Goal: Task Accomplishment & Management: Manage account settings

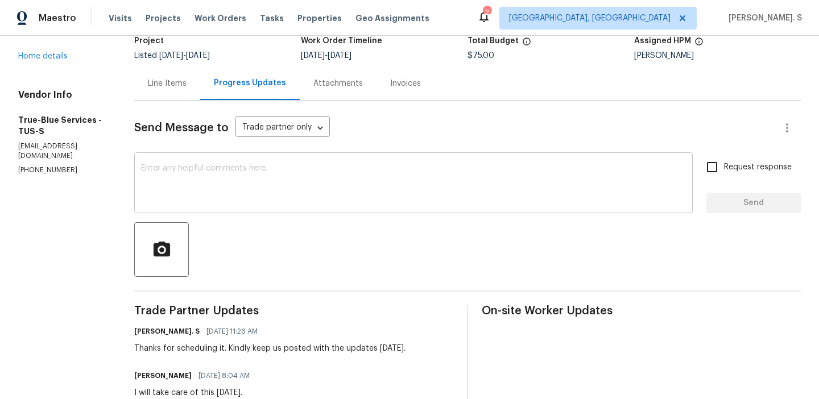
scroll to position [179, 0]
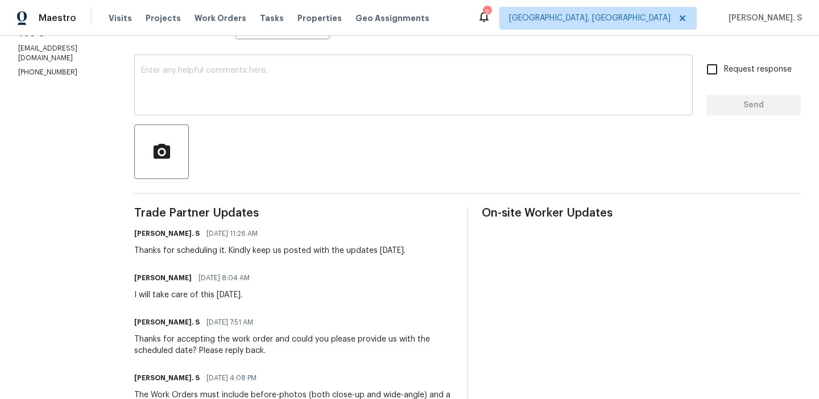
click at [281, 69] on textarea at bounding box center [413, 87] width 545 height 40
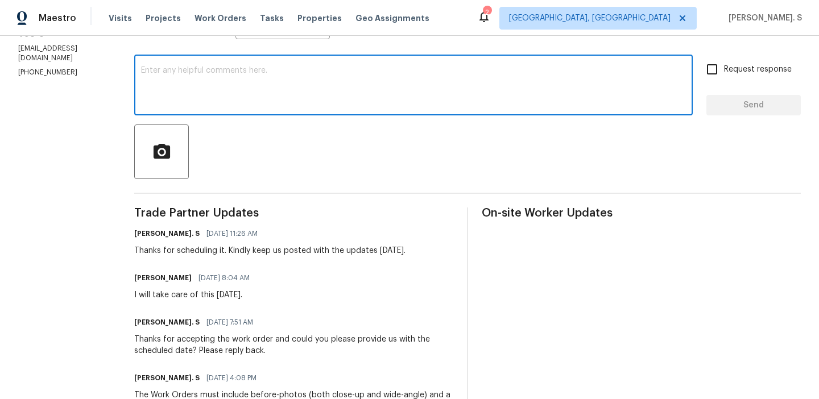
paste textarea "May we have an update on the progress of the work order?"
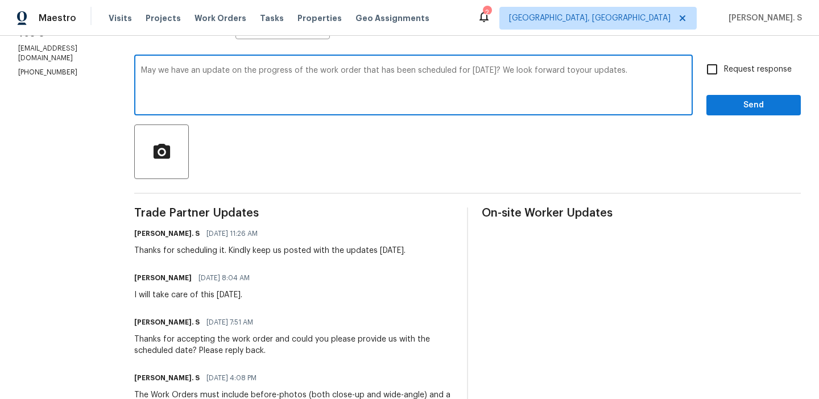
click at [572, 68] on textarea "May we have an update on the progress of the work order that has been scheduled…" at bounding box center [413, 87] width 545 height 40
type textarea "May we have an update on the progress of the work order that has been scheduled…"
click at [735, 70] on span "Request response" at bounding box center [758, 70] width 68 height 12
click at [724, 70] on input "Request response" at bounding box center [712, 69] width 24 height 24
checkbox input "true"
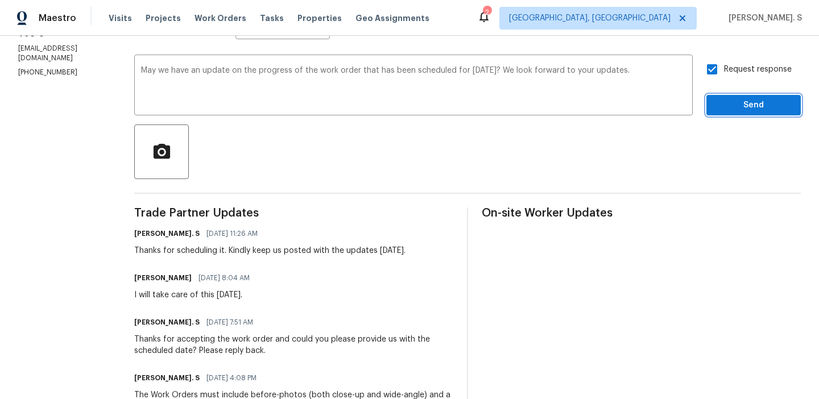
click at [734, 108] on span "Send" at bounding box center [754, 105] width 76 height 14
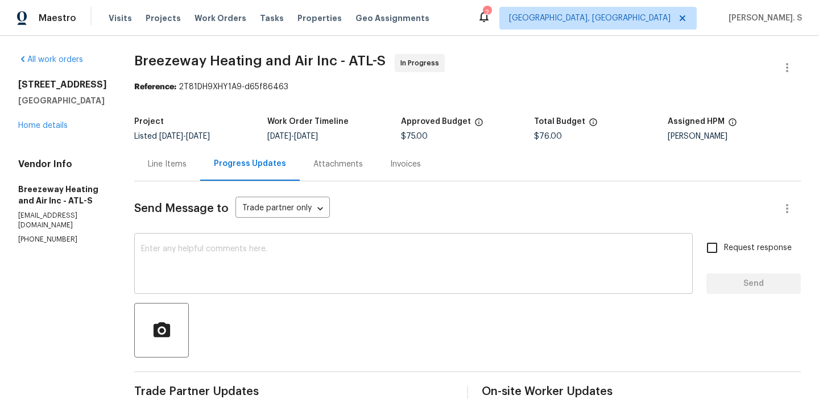
click at [461, 271] on textarea at bounding box center [413, 265] width 545 height 40
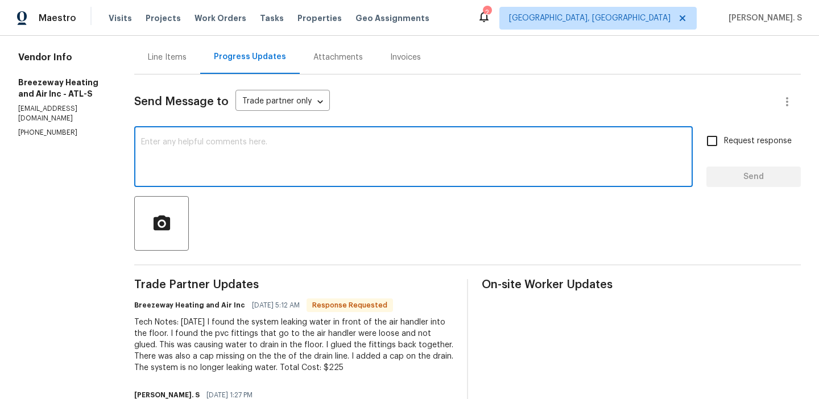
scroll to position [111, 0]
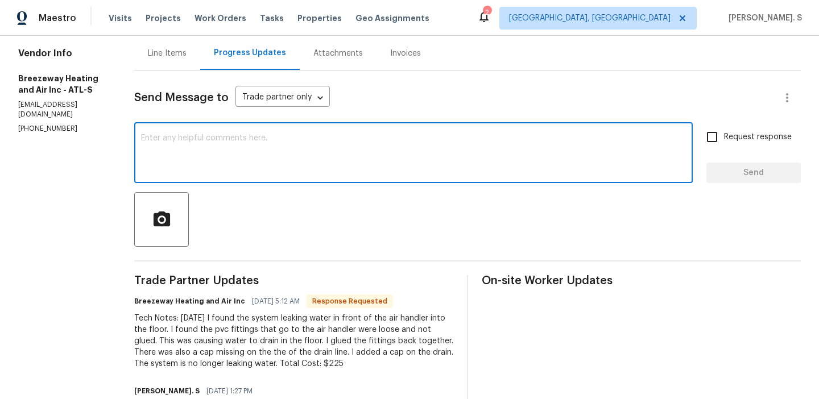
click at [279, 145] on textarea at bounding box center [413, 154] width 545 height 40
click at [197, 63] on div "Line Items" at bounding box center [167, 53] width 66 height 34
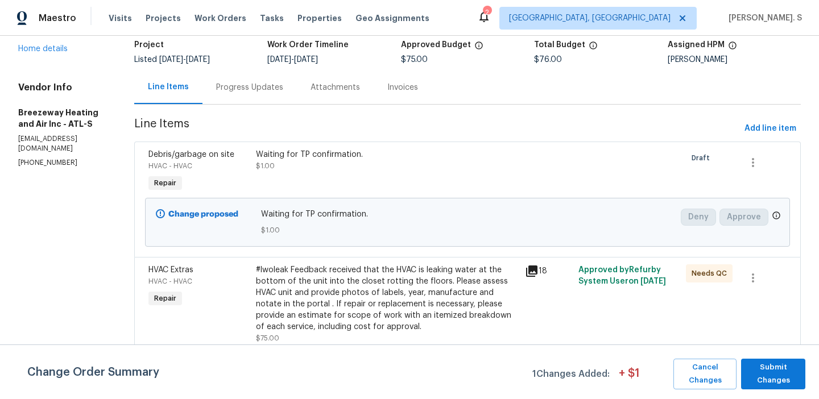
scroll to position [167, 0]
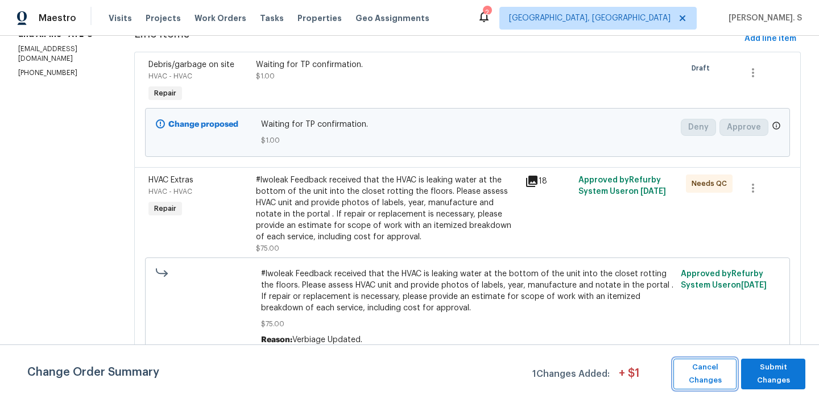
click at [730, 382] on span "Cancel Changes" at bounding box center [705, 374] width 52 height 26
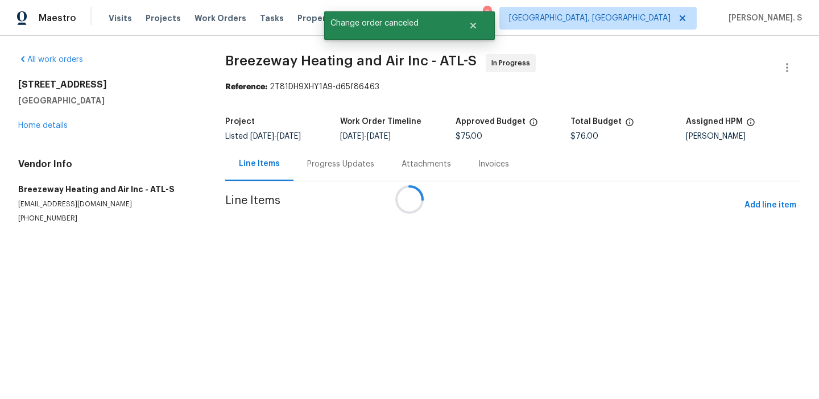
scroll to position [0, 0]
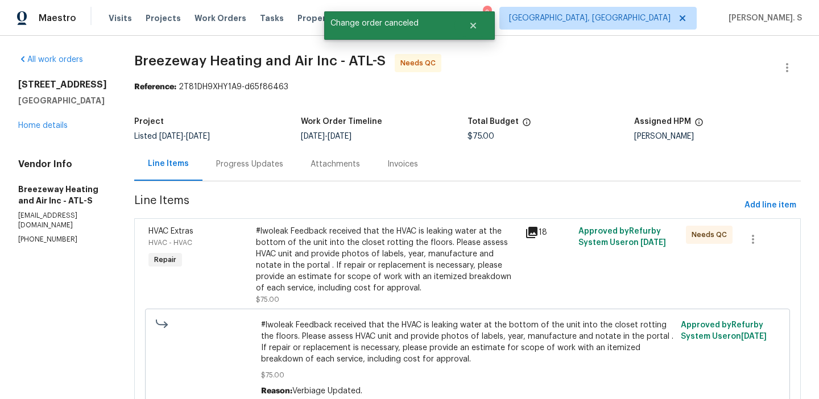
click at [419, 285] on div "#lwoleak Feedback received that the HVAC is leaking water at the bottom of the …" at bounding box center [387, 260] width 262 height 68
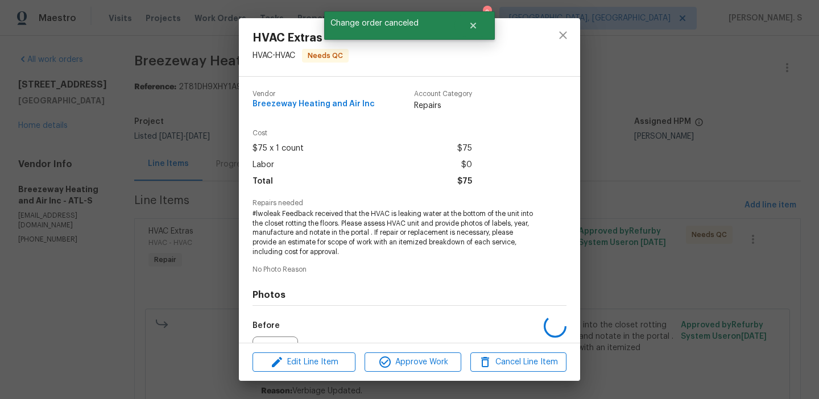
scroll to position [125, 0]
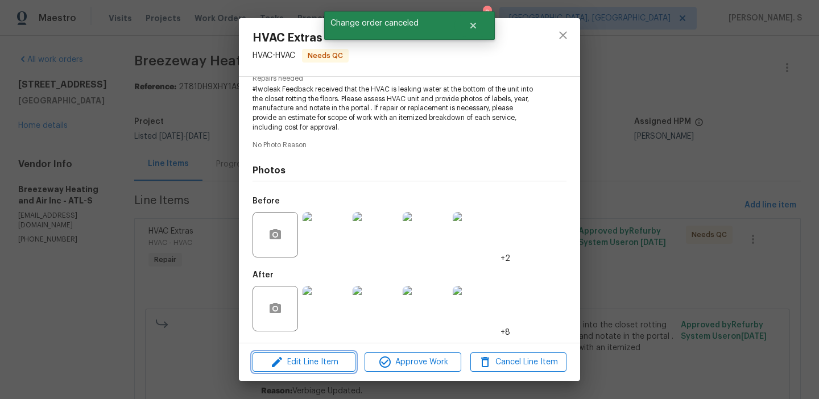
click at [343, 371] on button "Edit Line Item" at bounding box center [304, 363] width 103 height 20
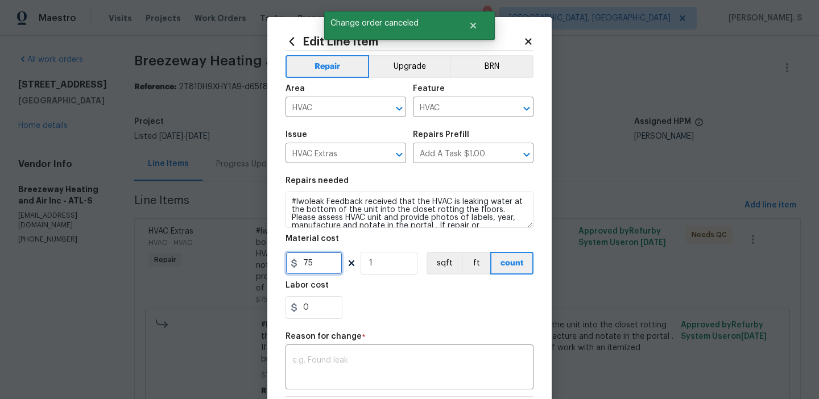
click at [314, 267] on input "75" at bounding box center [314, 263] width 57 height 23
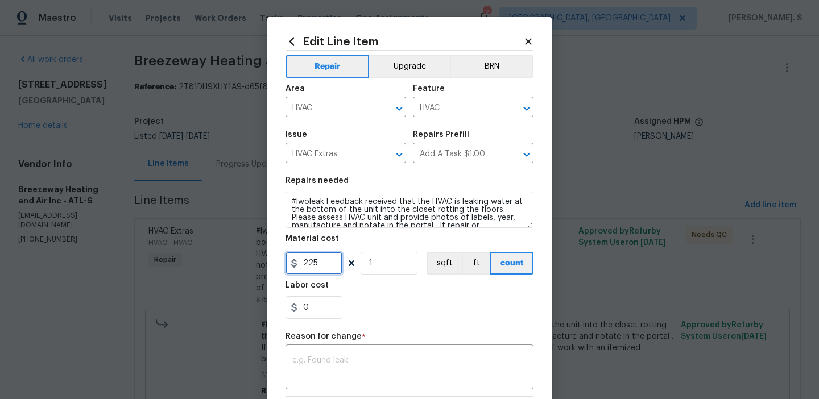
type input "225"
click at [442, 359] on textarea at bounding box center [409, 369] width 234 height 24
paste textarea "(GJ) Updated per vendor’s final cost"
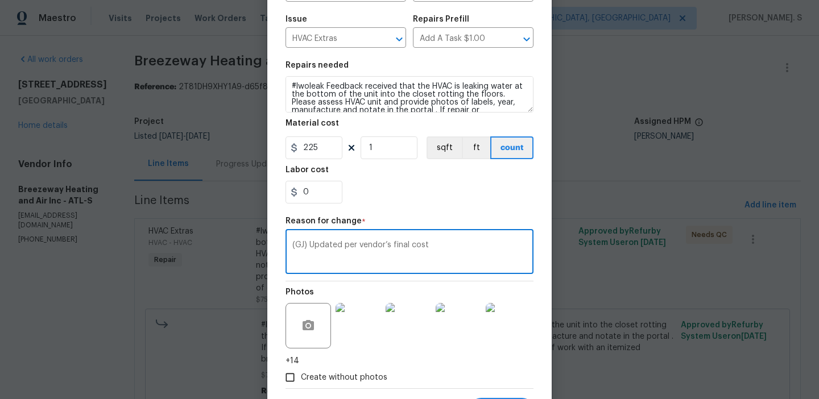
scroll to position [173, 0]
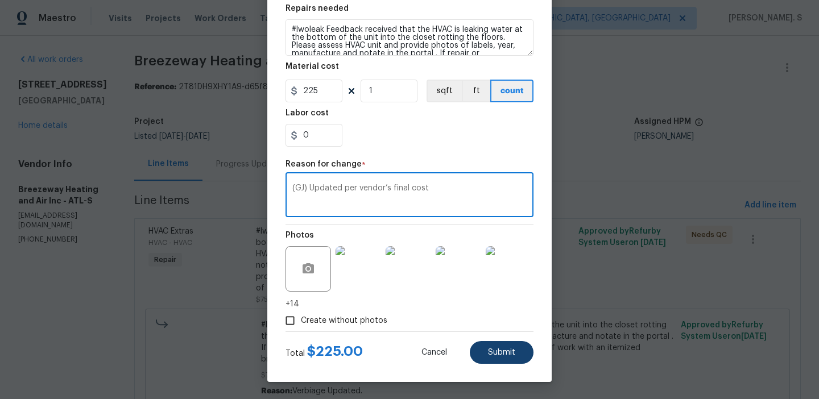
type textarea "(GJ) Updated per vendor’s final cost"
click at [497, 350] on span "Submit" at bounding box center [501, 353] width 27 height 9
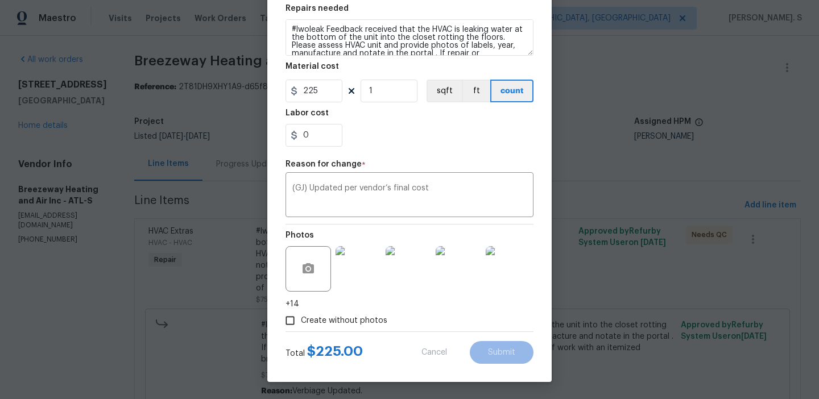
type input "75"
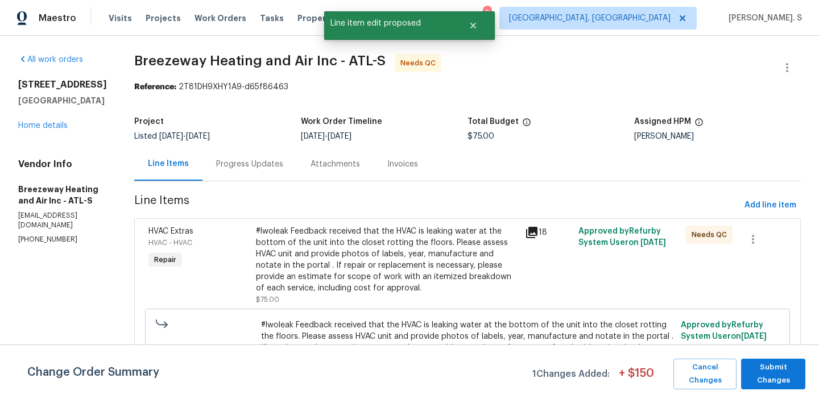
scroll to position [0, 0]
click at [767, 387] on button "Submit Changes" at bounding box center [773, 374] width 64 height 31
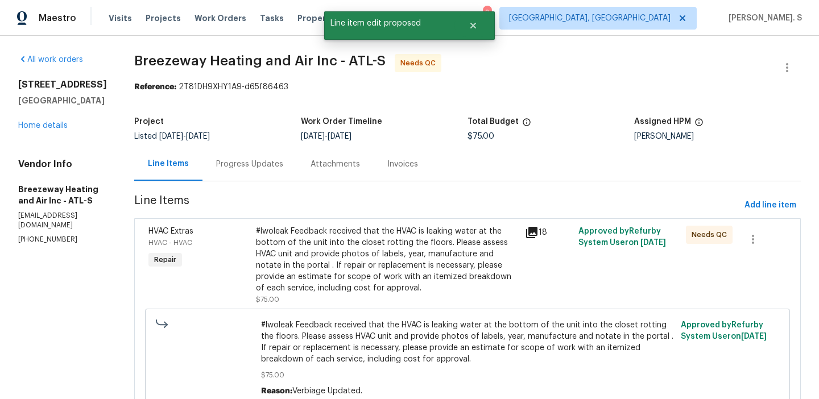
click at [245, 197] on span "Line Items" at bounding box center [437, 205] width 606 height 21
click at [243, 176] on div "Progress Updates" at bounding box center [249, 164] width 94 height 34
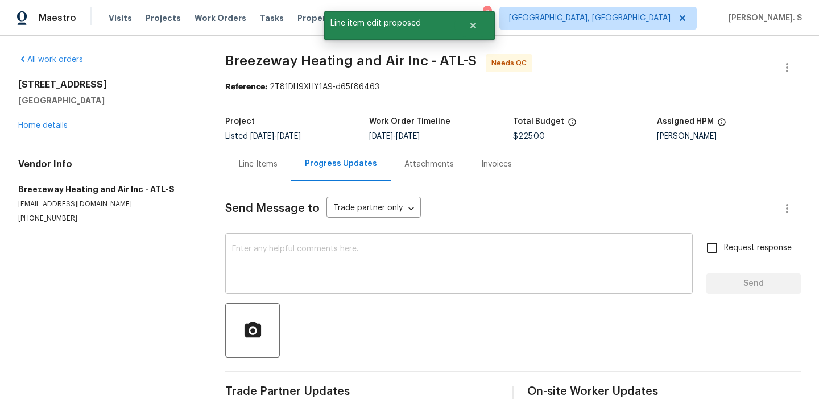
click at [276, 249] on textarea at bounding box center [459, 265] width 454 height 40
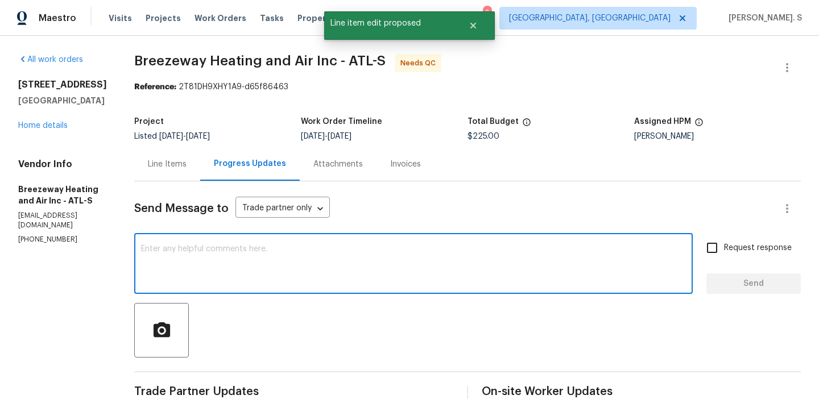
click at [276, 249] on textarea at bounding box center [413, 265] width 545 height 40
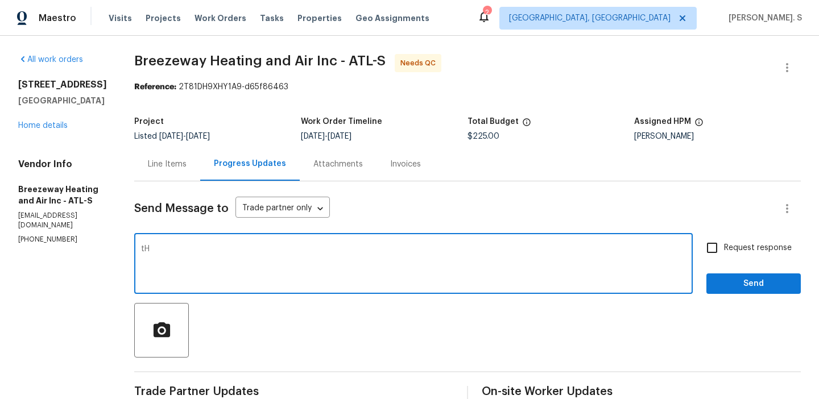
type textarea "t"
click at [276, 249] on textarea "Thanks for letting us know that and for completing the work. The cost has been …" at bounding box center [413, 265] width 545 height 40
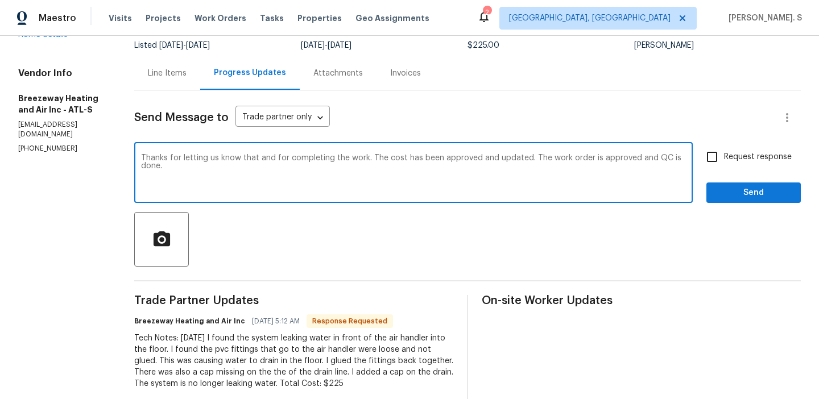
scroll to position [181, 0]
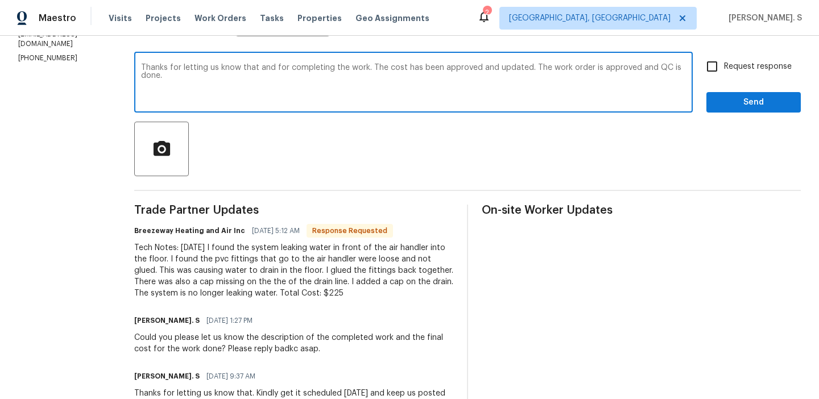
type textarea "Thanks for letting us know that and for completing the work. The cost has been …"
click at [195, 286] on div "Tech Notes: today I found the system leaking water in front of the air handler …" at bounding box center [293, 270] width 319 height 57
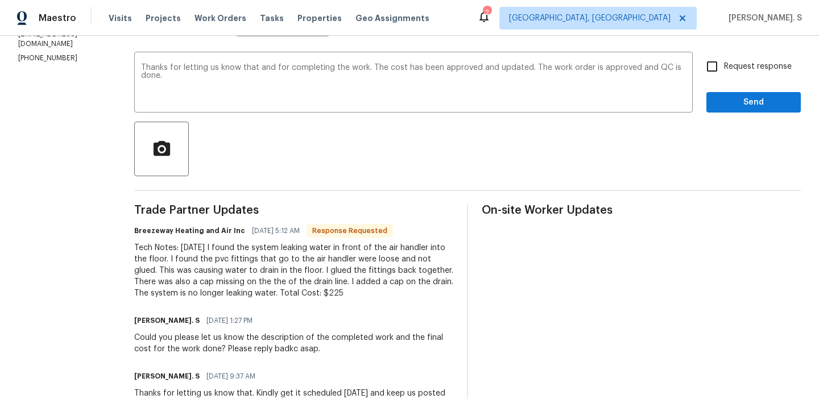
click at [195, 286] on div "Tech Notes: today I found the system leaking water in front of the air handler …" at bounding box center [293, 270] width 319 height 57
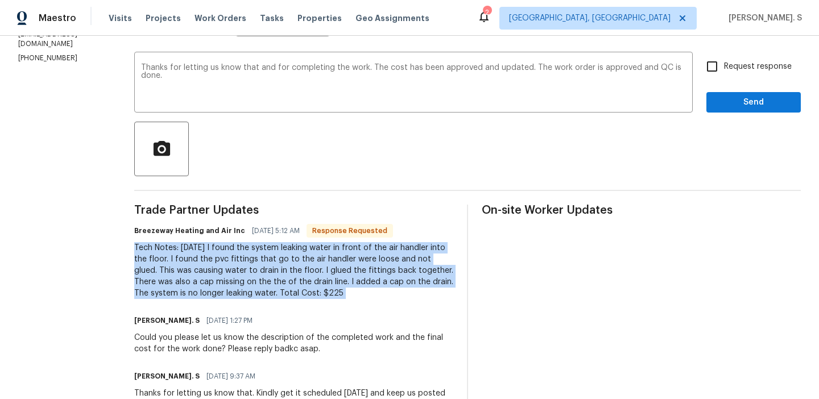
copy div "Tech Notes: today I found the system leaking water in front of the air handler …"
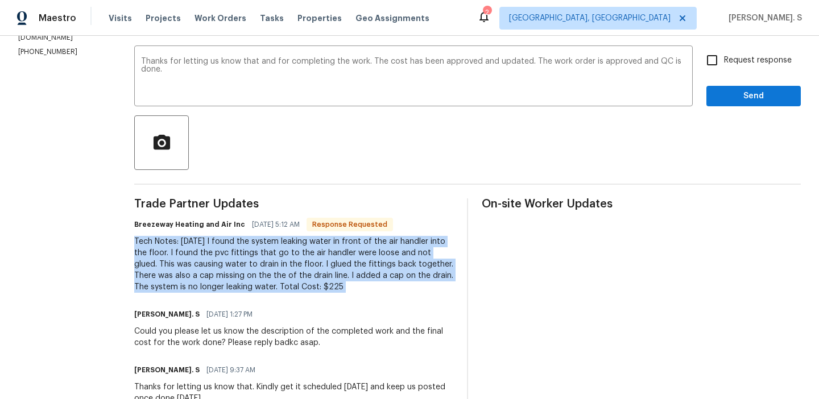
scroll to position [178, 0]
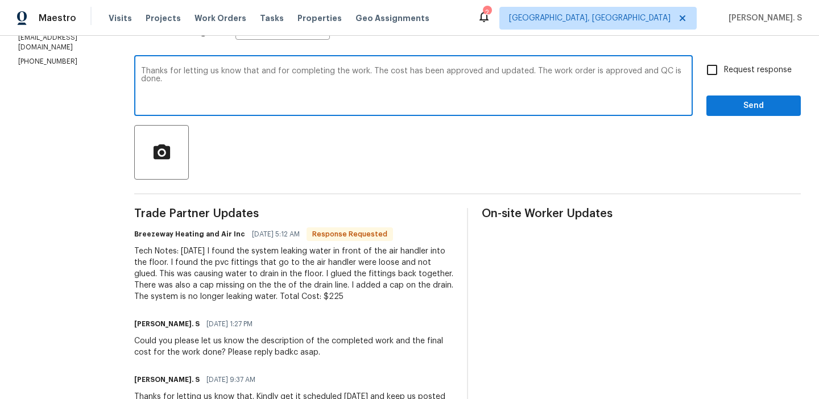
drag, startPoint x: 146, startPoint y: 76, endPoint x: 199, endPoint y: 83, distance: 53.4
click at [199, 82] on textarea "Thanks for letting us know that and for completing the work. The cost has been …" at bounding box center [413, 87] width 545 height 40
click at [170, 83] on textarea "Thanks for letting us know that and for completing the work. The cost has been …" at bounding box center [413, 87] width 545 height 40
drag, startPoint x: 147, startPoint y: 71, endPoint x: 209, endPoint y: 85, distance: 64.0
click at [209, 85] on textarea "Thanks for letting us know that and for completing the work. The cost has been …" at bounding box center [413, 87] width 545 height 40
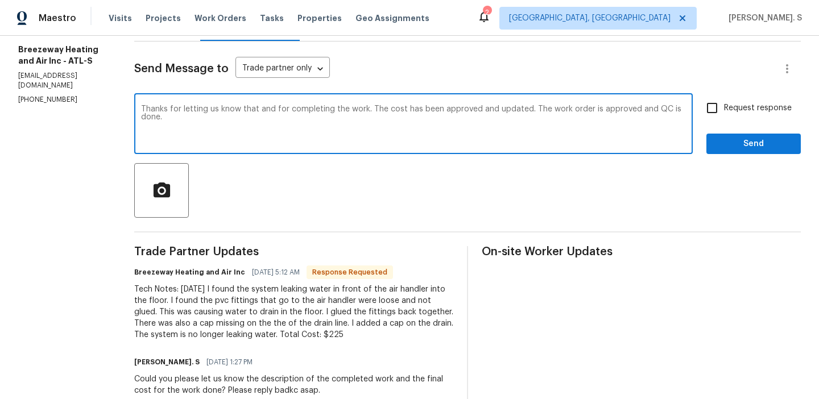
click at [729, 119] on label "Request response" at bounding box center [746, 108] width 92 height 24
click at [724, 119] on input "Request response" at bounding box center [712, 108] width 24 height 24
checkbox input "true"
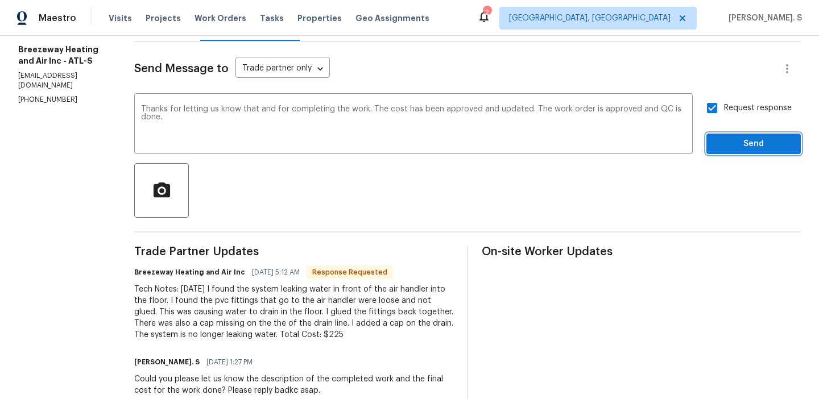
click at [734, 140] on span "Send" at bounding box center [754, 144] width 76 height 14
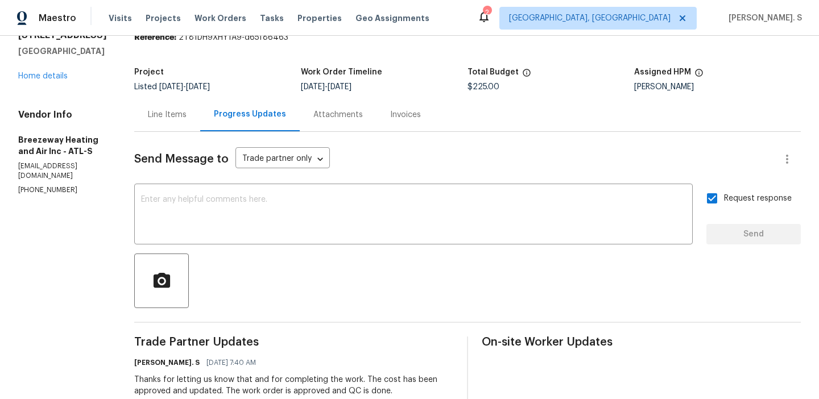
scroll to position [0, 0]
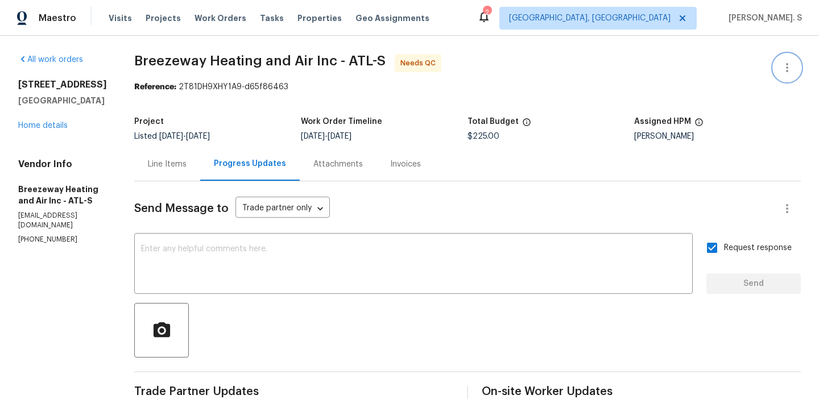
click at [785, 61] on icon "button" at bounding box center [787, 68] width 14 height 14
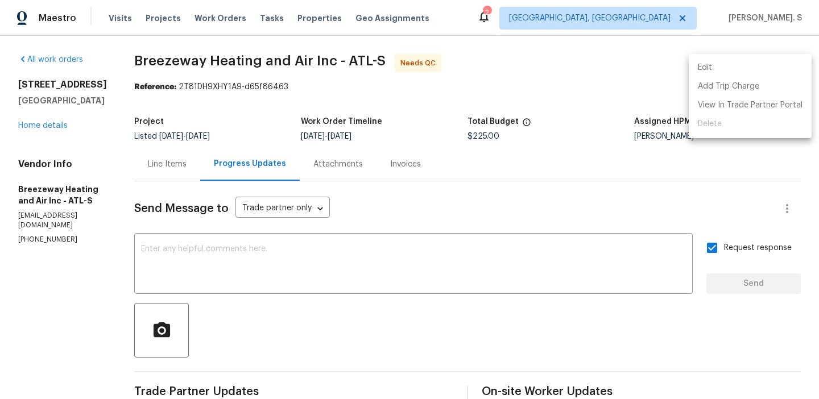
click at [759, 61] on li "Edit" at bounding box center [750, 68] width 123 height 19
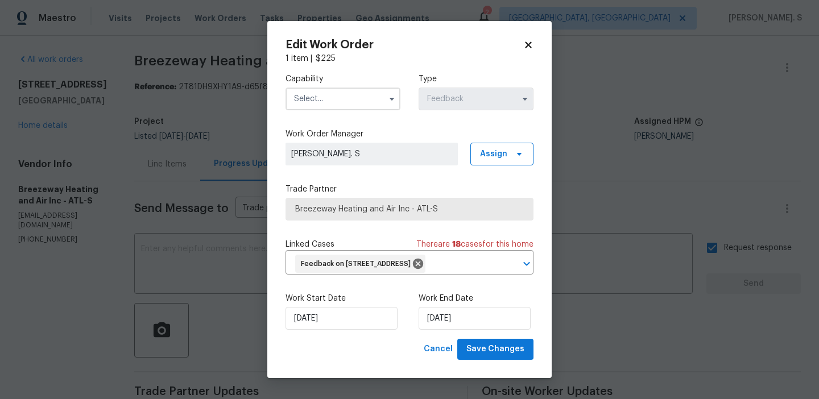
click at [339, 90] on input "text" at bounding box center [343, 99] width 115 height 23
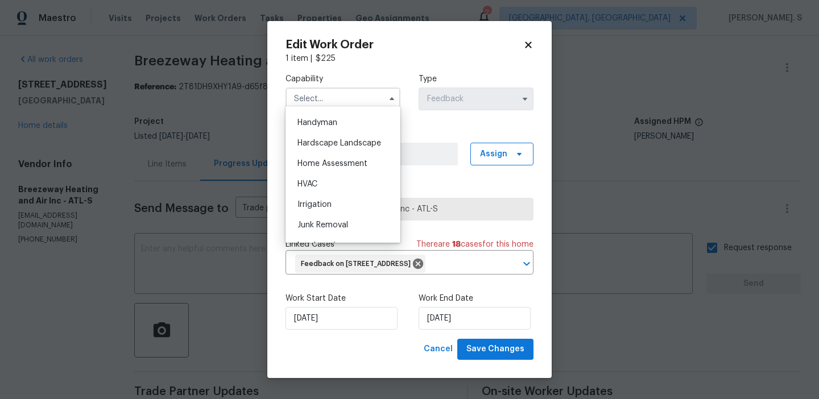
scroll to position [652, 0]
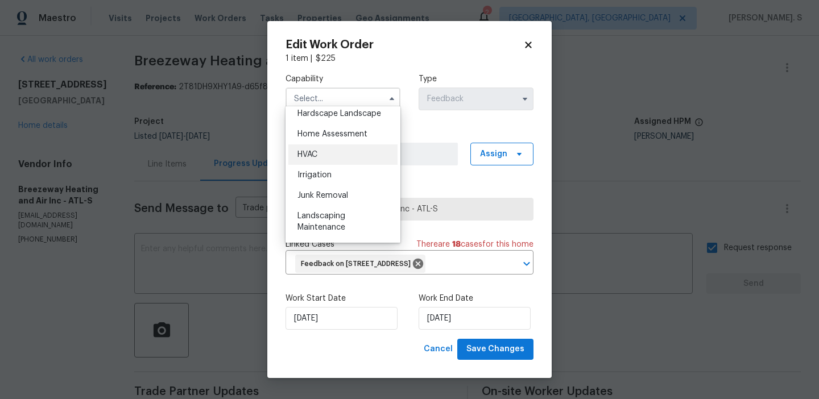
click at [330, 153] on div "HVAC" at bounding box center [342, 154] width 109 height 20
type input "HVAC"
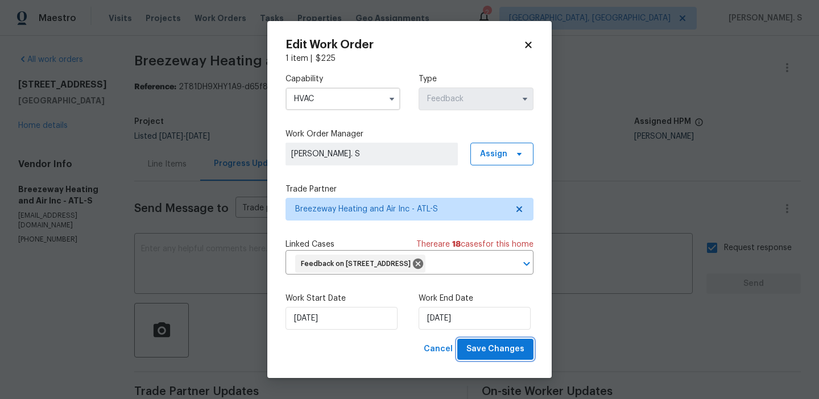
click at [508, 357] on span "Save Changes" at bounding box center [495, 349] width 58 height 14
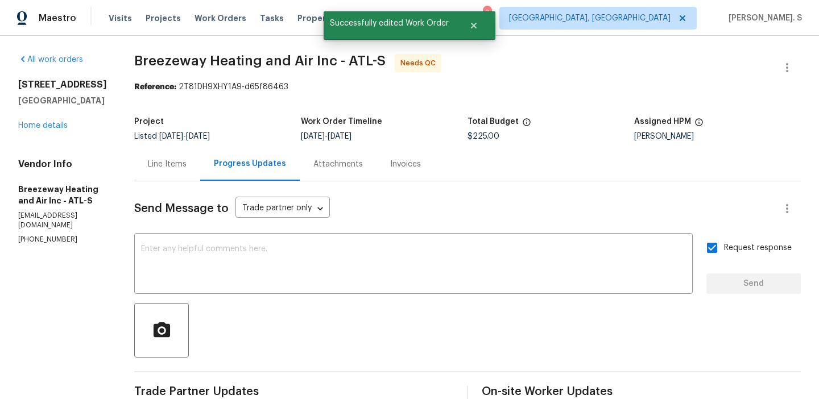
click at [160, 178] on div "Line Items" at bounding box center [167, 164] width 66 height 34
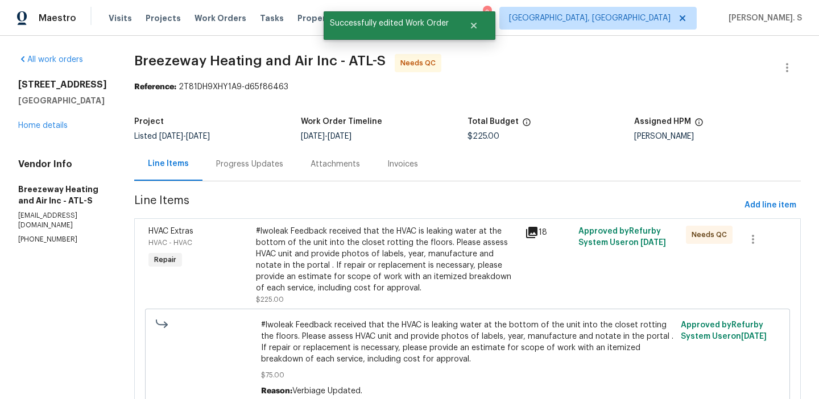
click at [230, 166] on div "Progress Updates" at bounding box center [249, 164] width 67 height 11
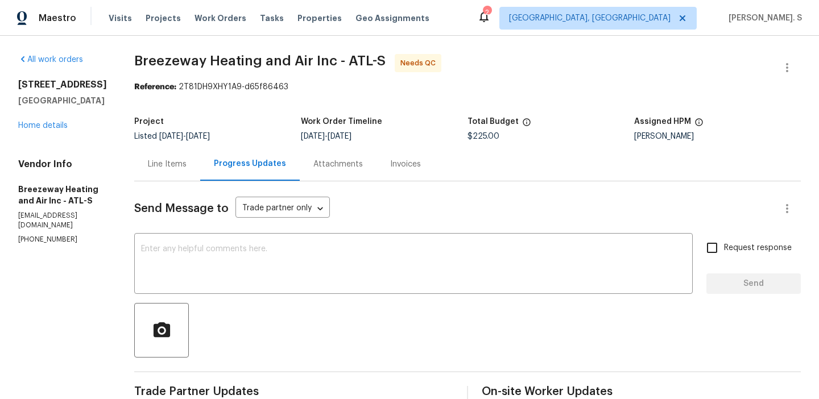
click at [209, 163] on div "Progress Updates" at bounding box center [250, 164] width 100 height 34
click at [180, 167] on div "Line Items" at bounding box center [167, 164] width 39 height 11
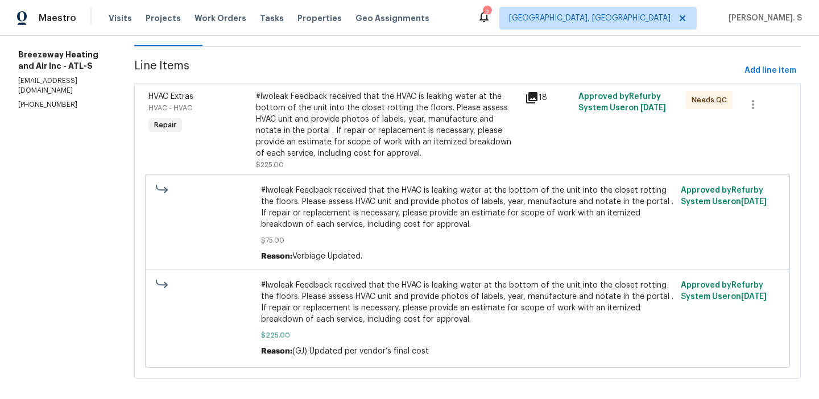
scroll to position [147, 0]
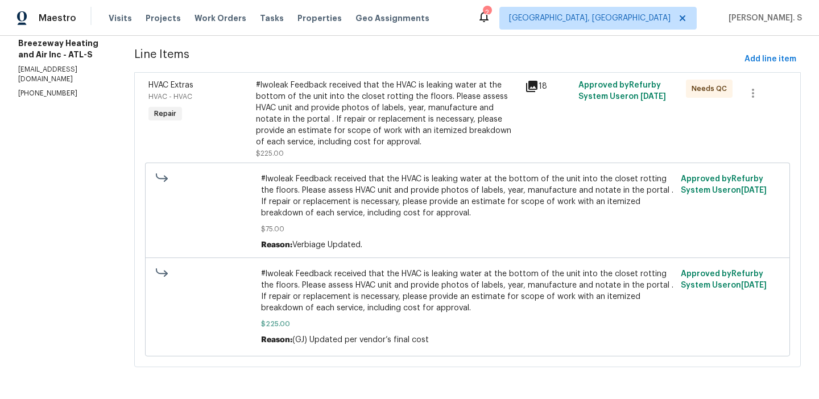
click at [327, 133] on div "#lwoleak Feedback received that the HVAC is leaking water at the bottom of the …" at bounding box center [387, 114] width 262 height 68
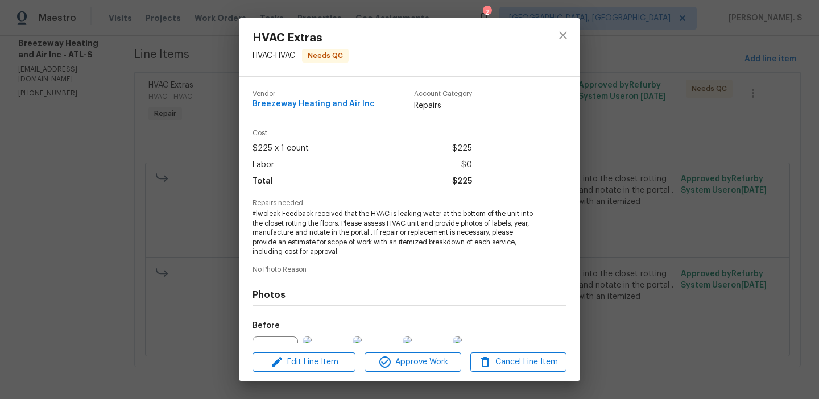
scroll to position [125, 0]
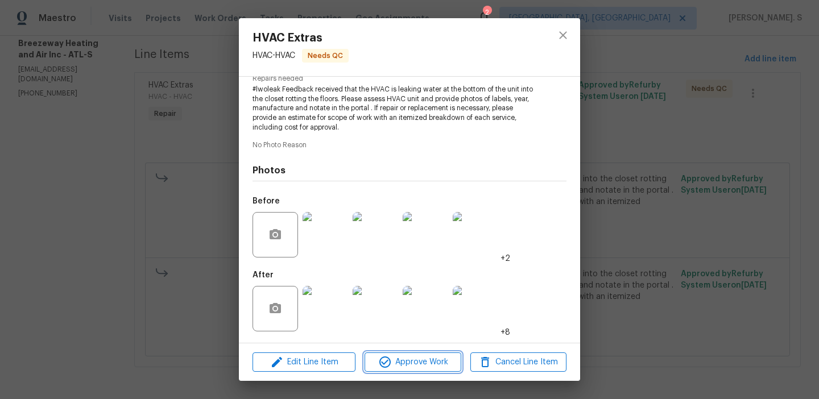
click at [431, 369] on span "Approve Work" at bounding box center [412, 363] width 89 height 14
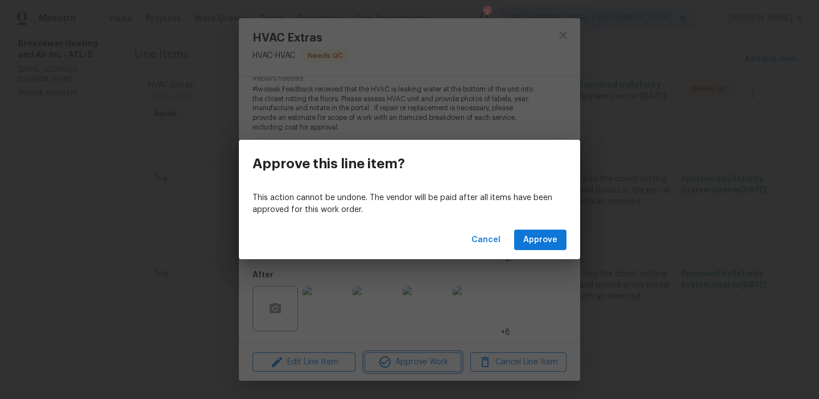
click at [431, 369] on div "Approve this line item? This action cannot be undone. The vendor will be paid a…" at bounding box center [409, 199] width 819 height 399
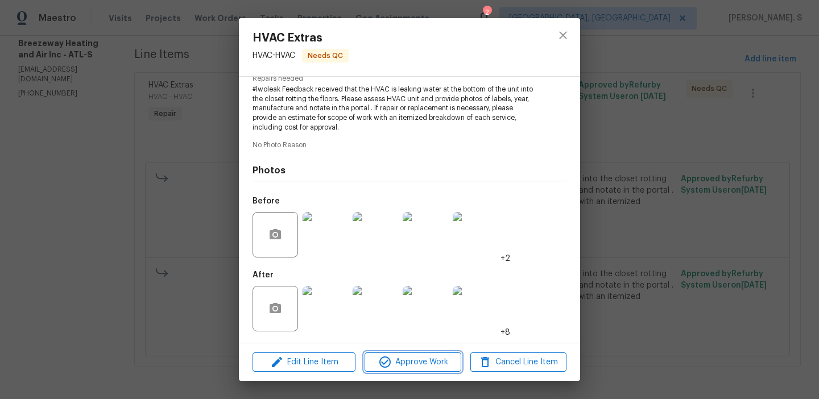
click at [436, 358] on span "Approve Work" at bounding box center [412, 363] width 89 height 14
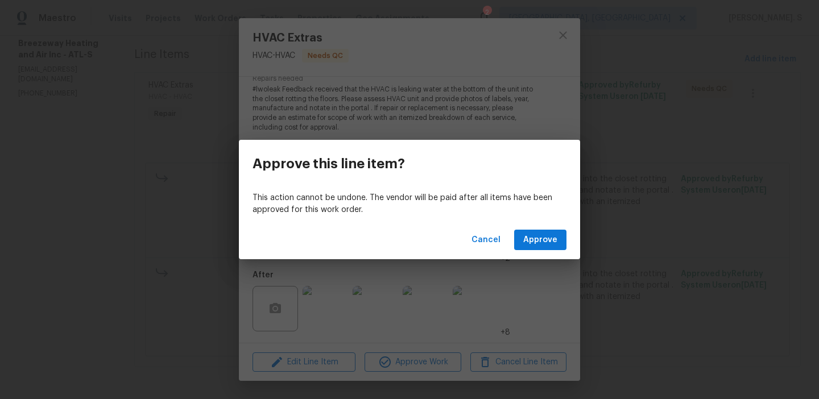
click at [542, 251] on div "Cancel Approve" at bounding box center [409, 240] width 341 height 39
click at [542, 243] on span "Approve" at bounding box center [540, 240] width 34 height 14
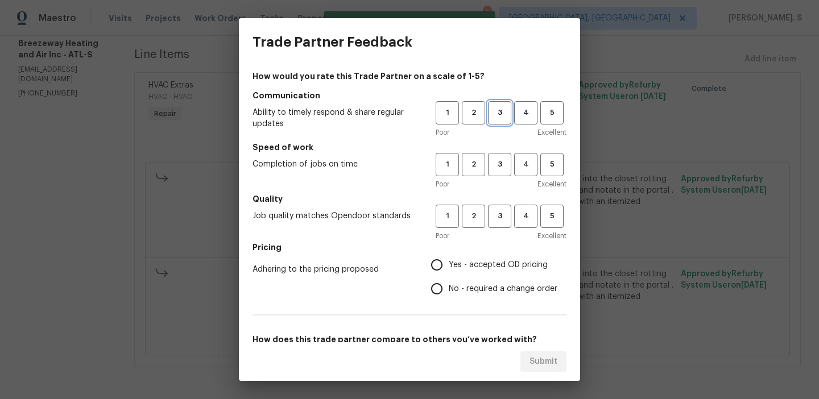
click at [496, 117] on span "3" at bounding box center [499, 112] width 21 height 13
click at [507, 172] on button "3" at bounding box center [499, 164] width 23 height 23
click at [498, 210] on span "3" at bounding box center [499, 216] width 21 height 13
click at [475, 289] on span "No - required a change order" at bounding box center [503, 289] width 109 height 12
click at [449, 289] on input "No - required a change order" at bounding box center [437, 289] width 24 height 24
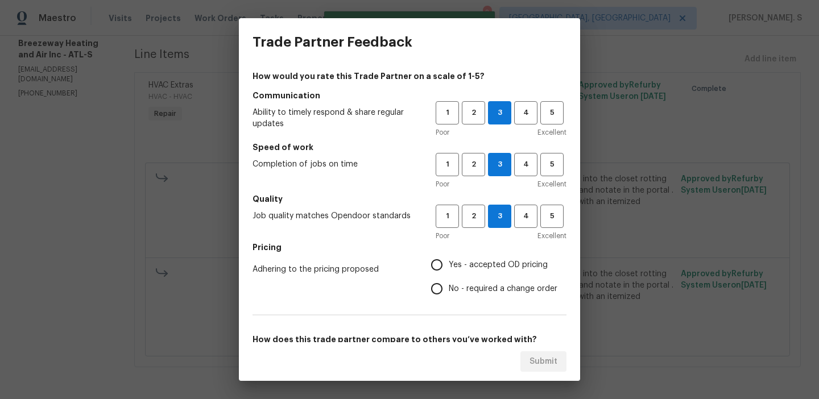
radio input "true"
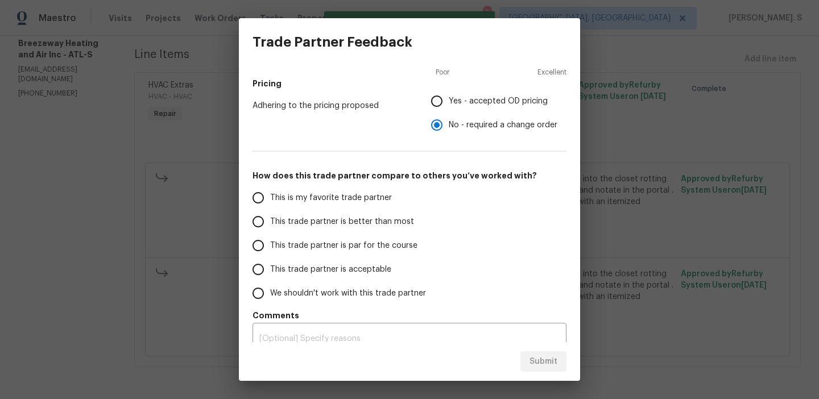
click at [384, 253] on label "This trade partner is par for the course" at bounding box center [336, 246] width 180 height 24
click at [270, 253] on input "This trade partner is par for the course" at bounding box center [258, 246] width 24 height 24
click at [541, 377] on div "Submit" at bounding box center [409, 361] width 341 height 39
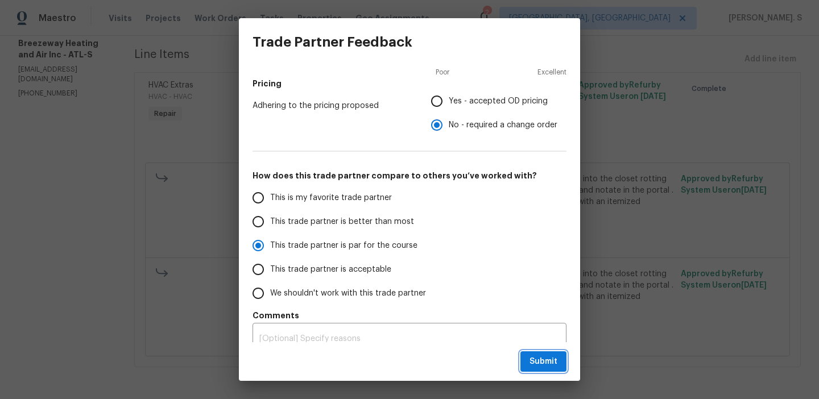
click at [547, 359] on span "Submit" at bounding box center [544, 362] width 28 height 14
radio input "true"
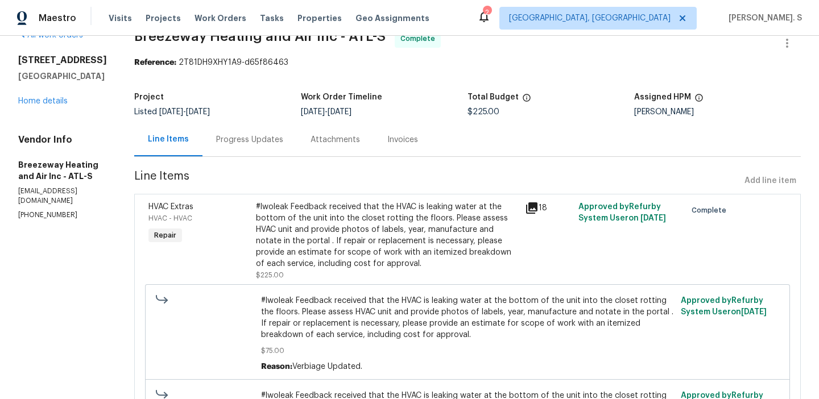
scroll to position [0, 0]
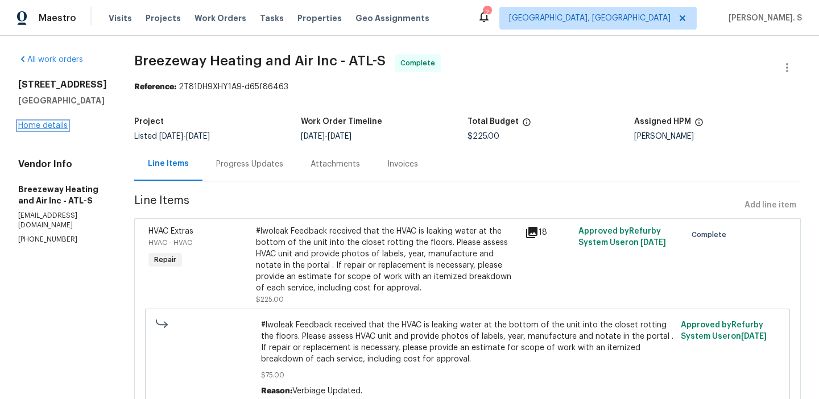
click at [38, 130] on link "Home details" at bounding box center [42, 126] width 49 height 8
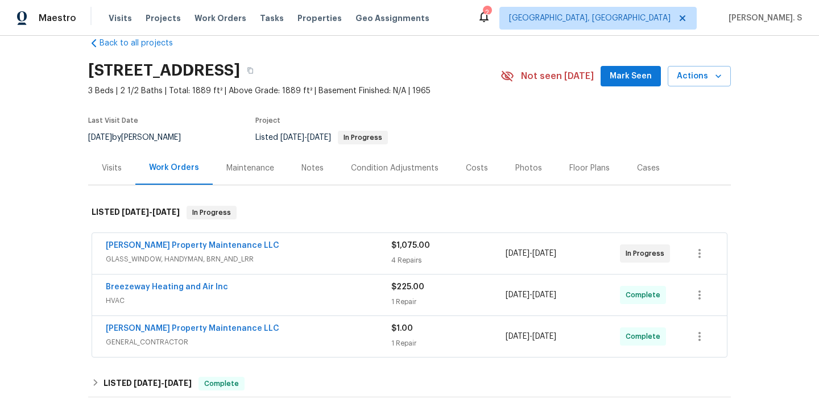
scroll to position [26, 0]
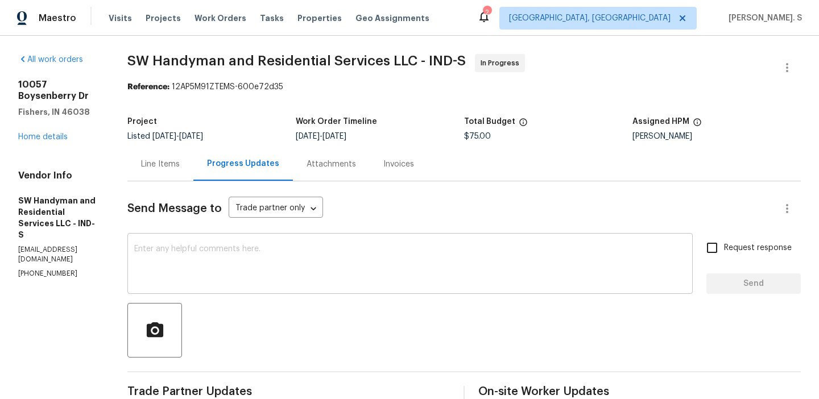
click at [224, 271] on textarea at bounding box center [410, 265] width 552 height 40
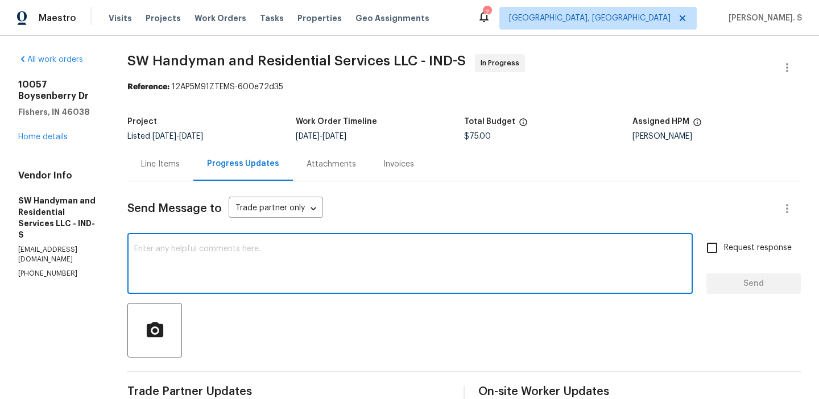
paste textarea "May we have an update on the progress of the work order?"
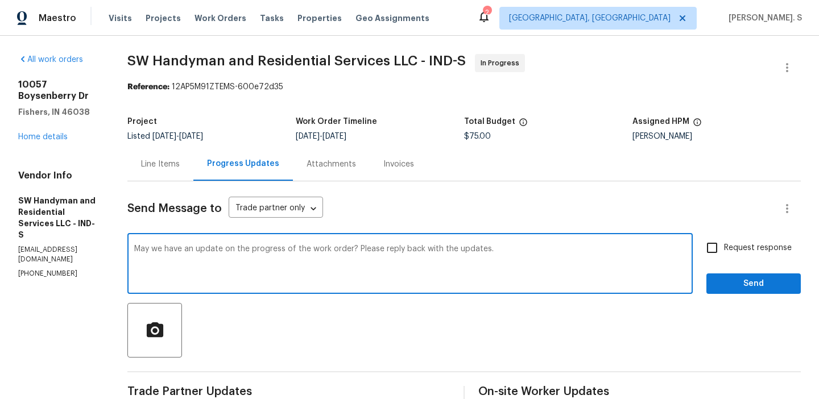
type textarea "May we have an update on the progress of the work order? Please reply back with…"
click at [808, 206] on div "All work orders 10057 Boysenberry Dr Fishers, IN 46038 Home details Vendor Info…" at bounding box center [409, 363] width 819 height 655
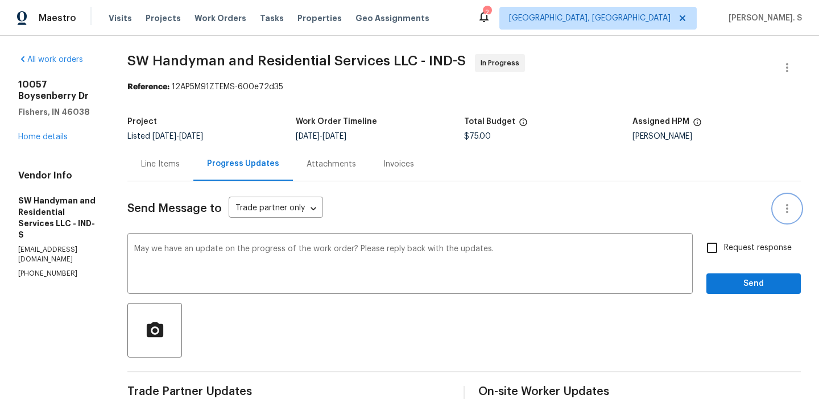
click at [784, 220] on button "button" at bounding box center [787, 208] width 27 height 27
click at [751, 250] on div at bounding box center [409, 199] width 819 height 399
click at [751, 250] on div "Mark messages as unseen" at bounding box center [409, 199] width 819 height 399
click at [708, 255] on input "Request response" at bounding box center [712, 248] width 24 height 24
checkbox input "true"
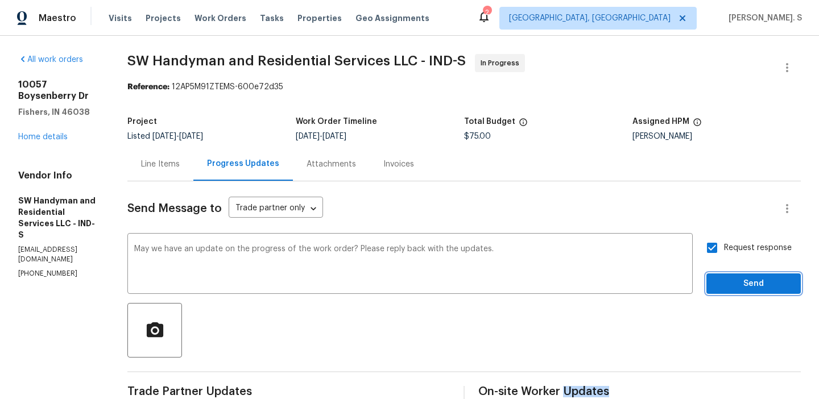
click at [749, 288] on span "Send" at bounding box center [754, 284] width 76 height 14
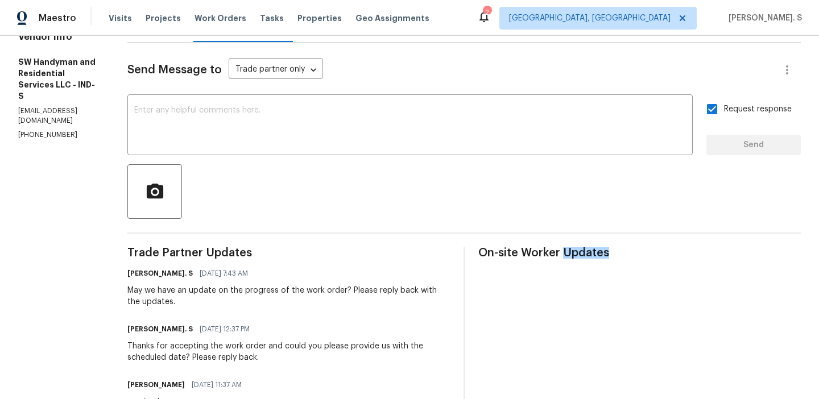
scroll to position [204, 0]
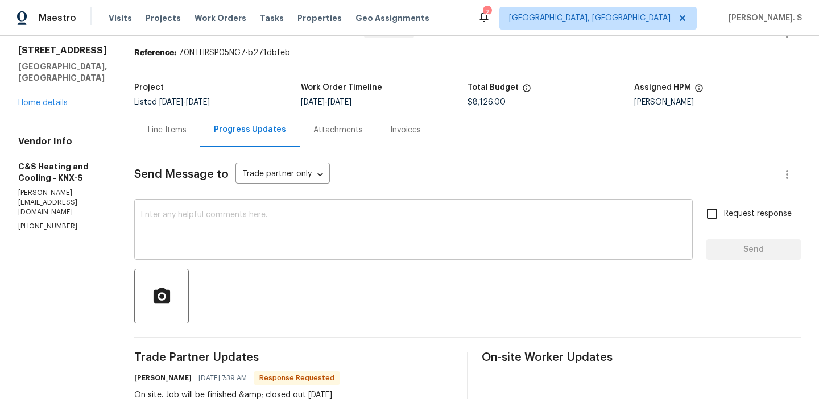
scroll to position [24, 0]
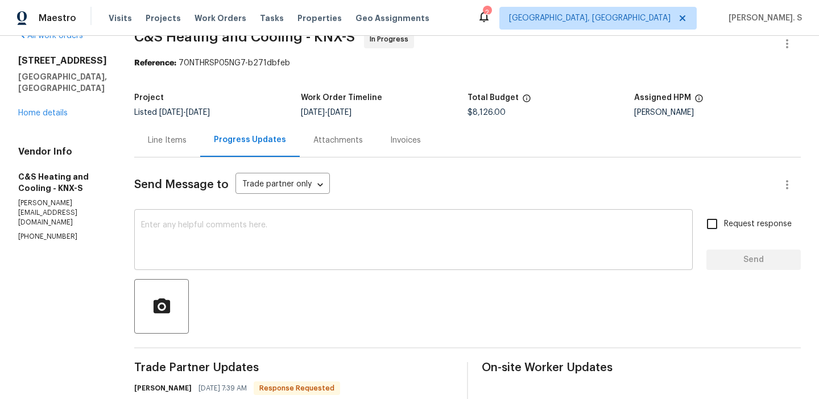
click at [276, 237] on textarea at bounding box center [413, 241] width 545 height 40
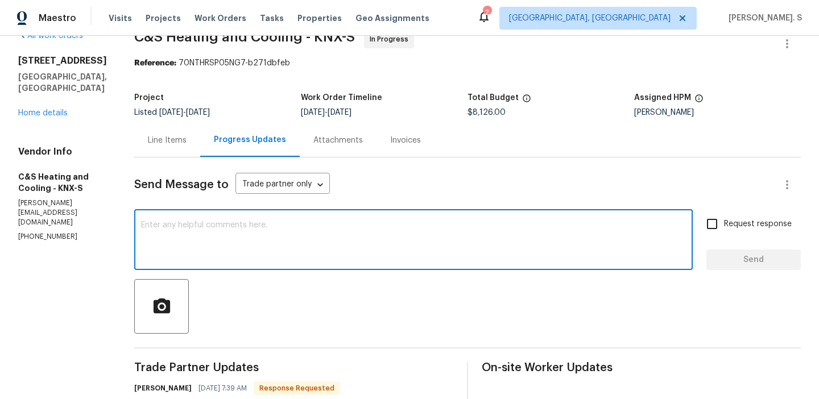
click at [264, 239] on textarea at bounding box center [413, 241] width 545 height 40
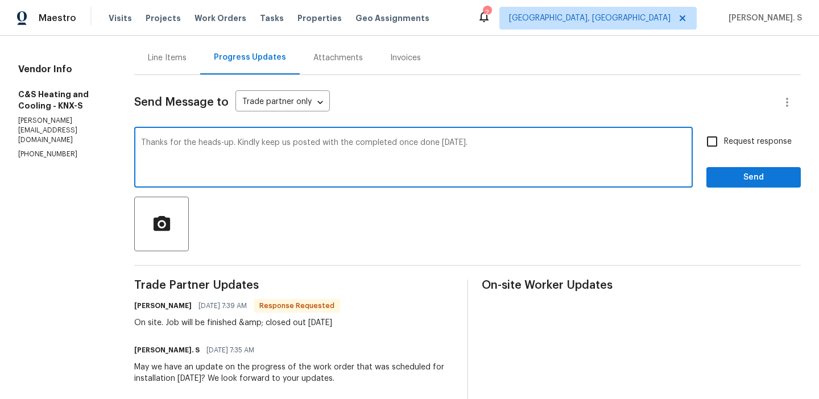
scroll to position [221, 0]
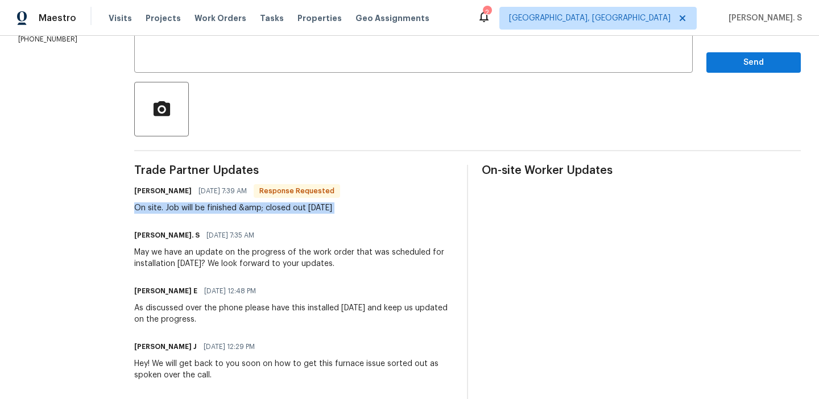
copy div "On site. Job will be finished &amp; closed out today"
click at [339, 191] on span "Response Requested" at bounding box center [297, 190] width 84 height 11
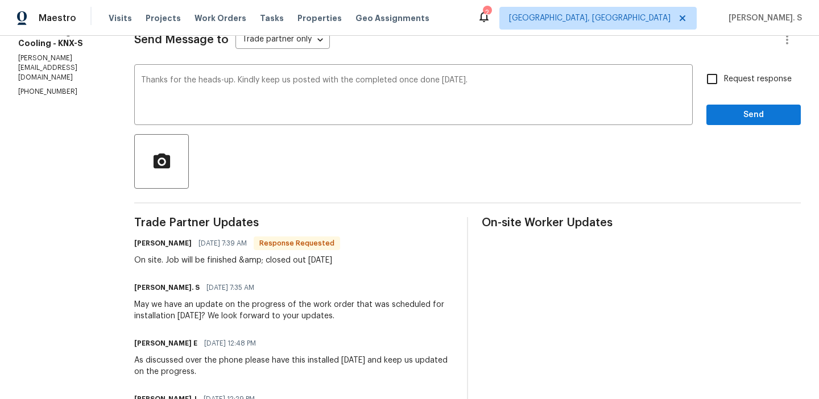
scroll to position [92, 0]
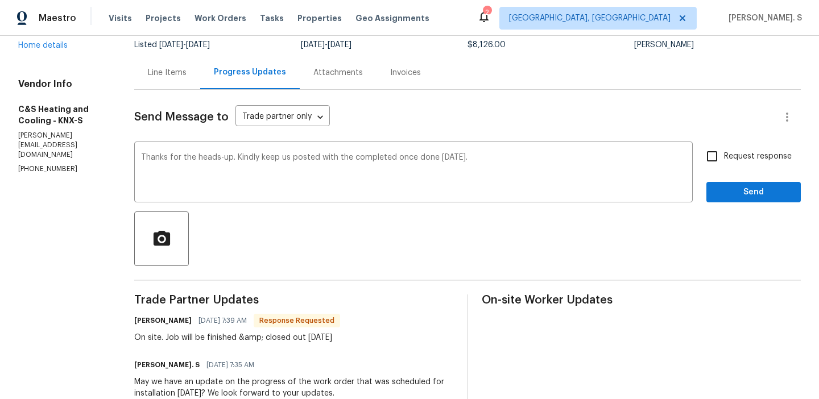
click at [0, 0] on span "completed" at bounding box center [0, 0] width 0 height 0
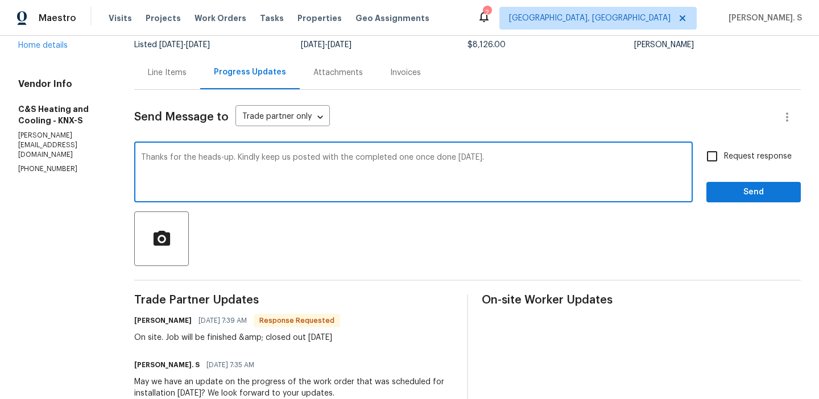
click at [448, 158] on textarea "Thanks for the heads-up. Kindly keep us posted with the completed one once done…" at bounding box center [413, 174] width 545 height 40
type textarea "Thanks for the heads-up. Kindly keep us posted with the completed once done tod…"
click at [448, 158] on textarea "Thanks for the heads-up. Kindly keep us posted with the completed once done tod…" at bounding box center [413, 174] width 545 height 40
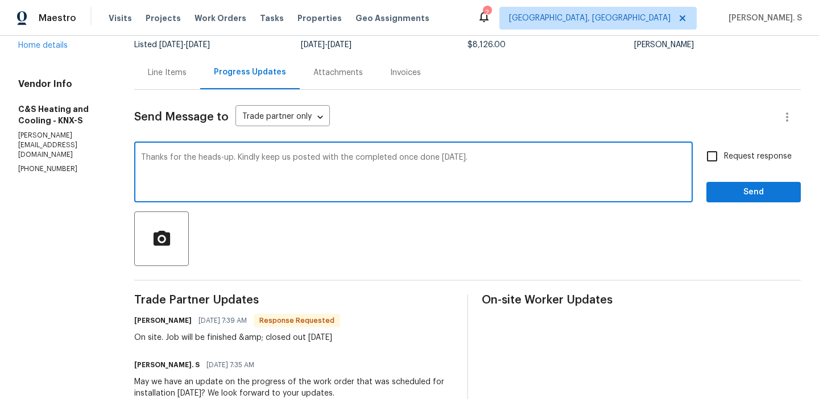
click at [320, 191] on textarea "Thanks for the heads-up. Kindly keep us posted with the completed once done tod…" at bounding box center [413, 174] width 545 height 40
drag, startPoint x: 307, startPoint y: 160, endPoint x: 625, endPoint y: 160, distance: 318.0
click at [625, 160] on textarea "Thanks for the heads-up. Kindly keep us posted with the completed once done tod…" at bounding box center [413, 174] width 545 height 40
click at [796, 158] on div "Request response Send" at bounding box center [753, 173] width 94 height 58
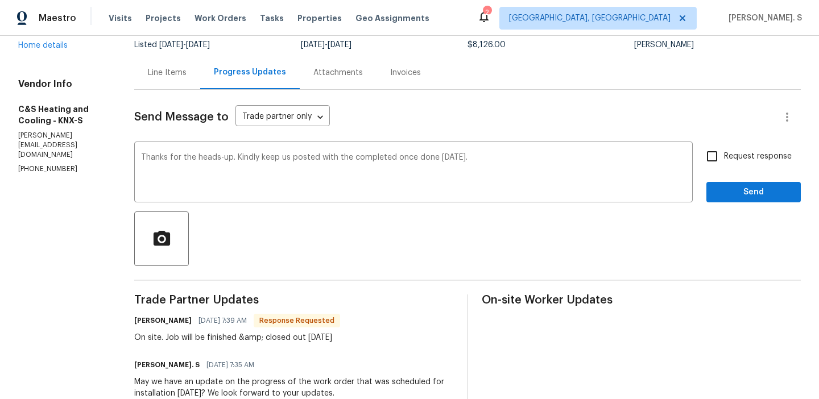
click at [721, 145] on input "Request response" at bounding box center [712, 156] width 24 height 24
checkbox input "true"
click at [728, 198] on span "Send" at bounding box center [754, 192] width 76 height 14
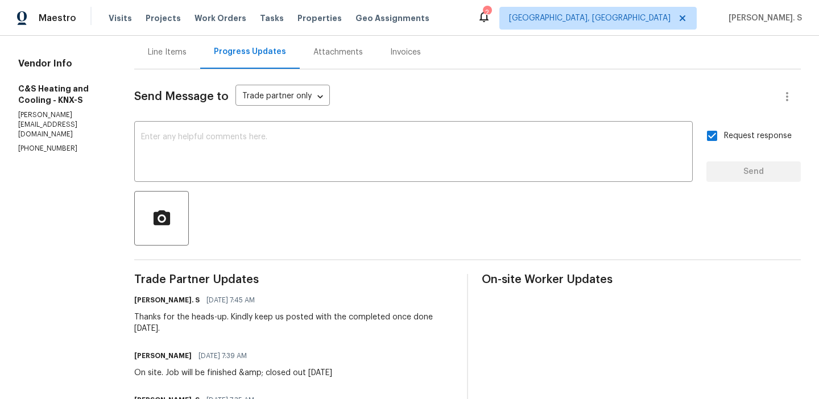
scroll to position [158, 0]
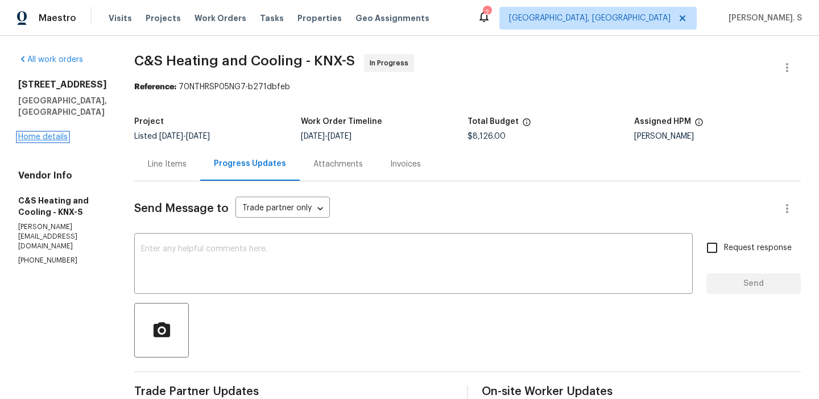
click at [35, 133] on link "Home details" at bounding box center [42, 137] width 49 height 8
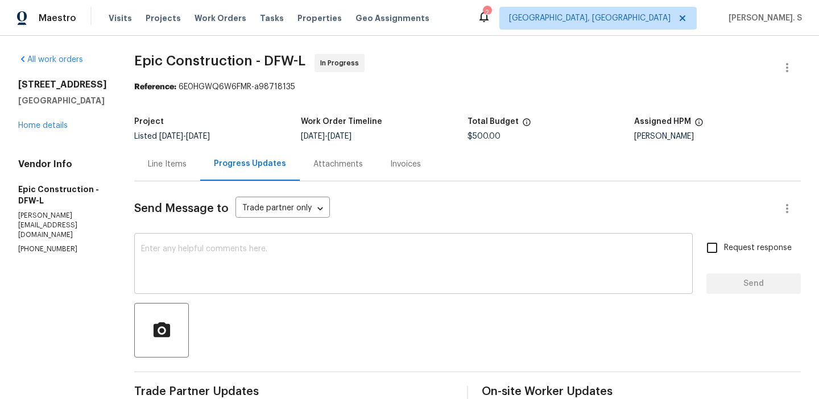
click at [234, 253] on textarea at bounding box center [413, 265] width 545 height 40
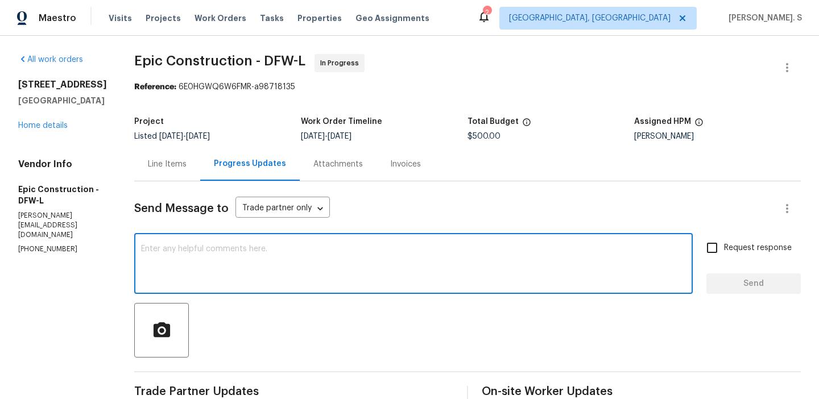
paste textarea "Hello, It's important that this work order is completed within the designated t…"
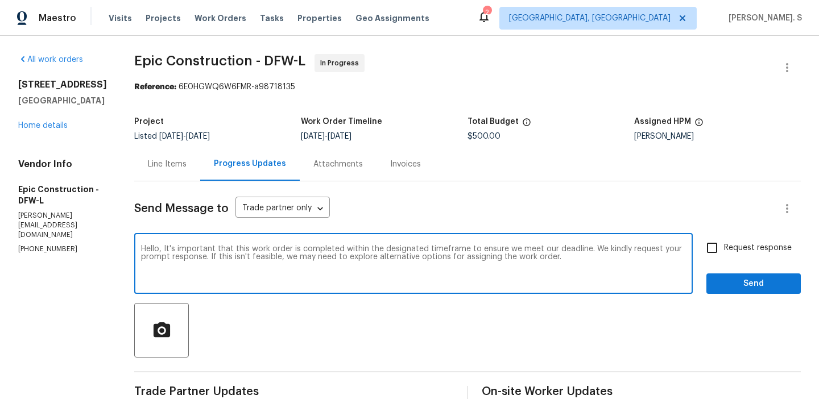
type textarea "Hello, It's important that this work order is completed within the designated t…"
click at [742, 240] on label "Request response" at bounding box center [746, 248] width 92 height 24
click at [724, 240] on input "Request response" at bounding box center [712, 248] width 24 height 24
checkbox input "true"
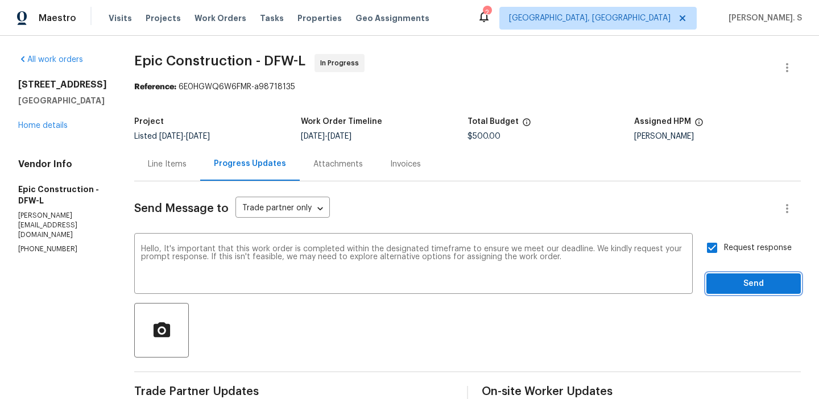
click at [734, 291] on button "Send" at bounding box center [753, 284] width 94 height 21
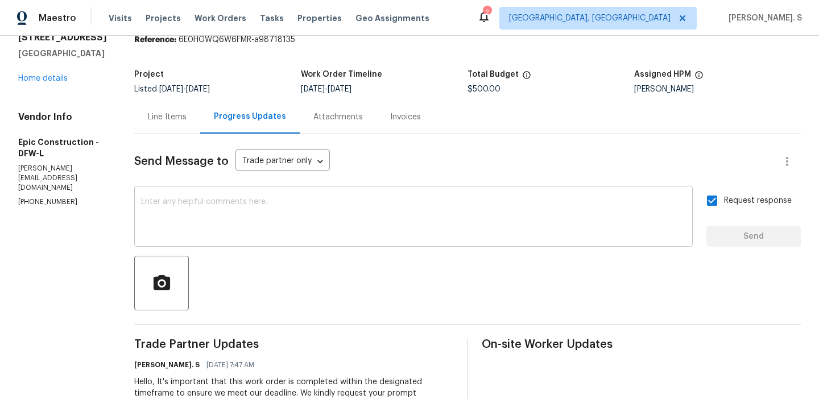
scroll to position [116, 0]
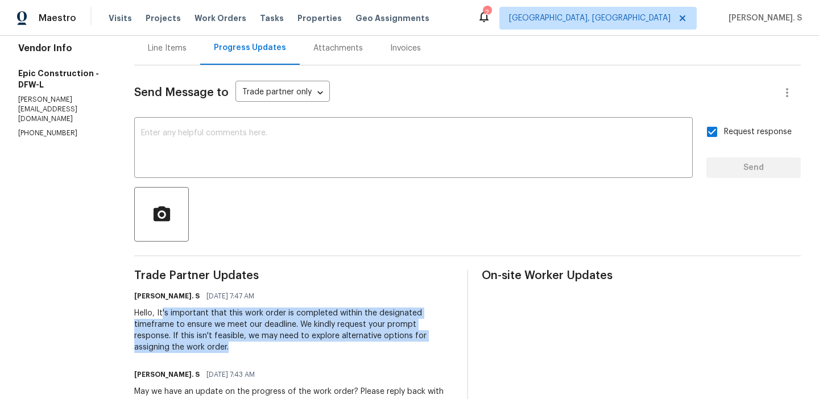
copy div "'s important that this work order is completed within the designated timeframe …"
drag, startPoint x: 156, startPoint y: 313, endPoint x: 187, endPoint y: 343, distance: 42.2
click at [187, 343] on div "Hello, It's important that this work order is completed within the designated t…" at bounding box center [293, 331] width 319 height 46
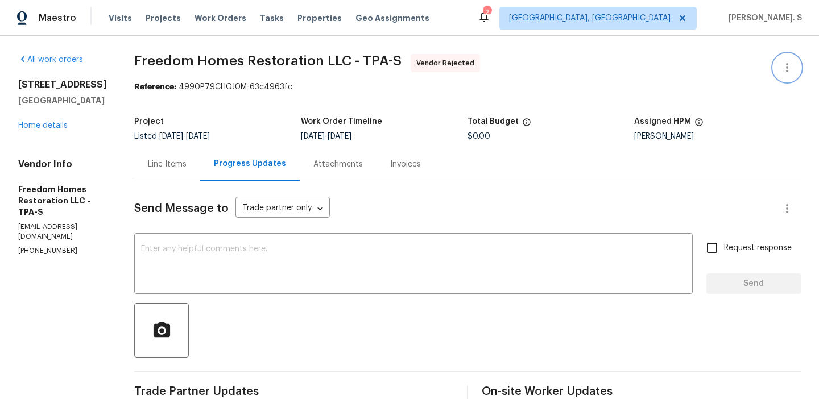
click at [783, 65] on icon "button" at bounding box center [787, 68] width 14 height 14
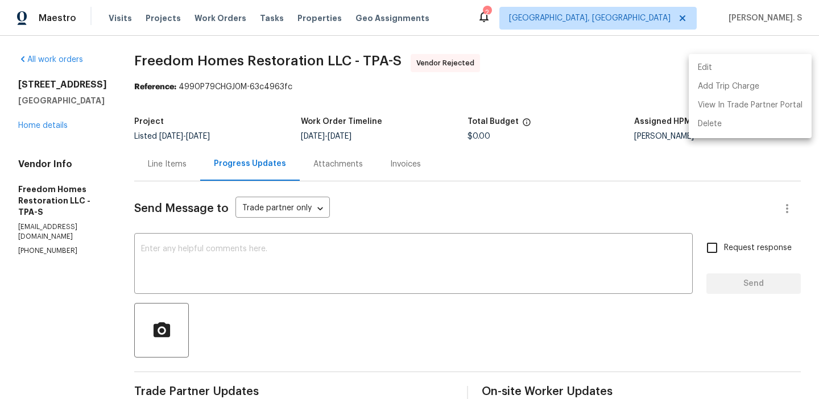
click at [713, 75] on li "Edit" at bounding box center [750, 68] width 123 height 19
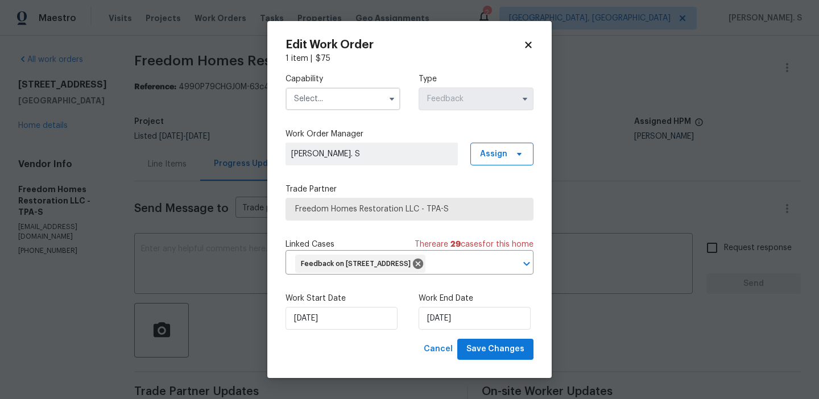
click at [349, 79] on label "Capability" at bounding box center [343, 78] width 115 height 11
click at [348, 90] on input "text" at bounding box center [343, 99] width 115 height 23
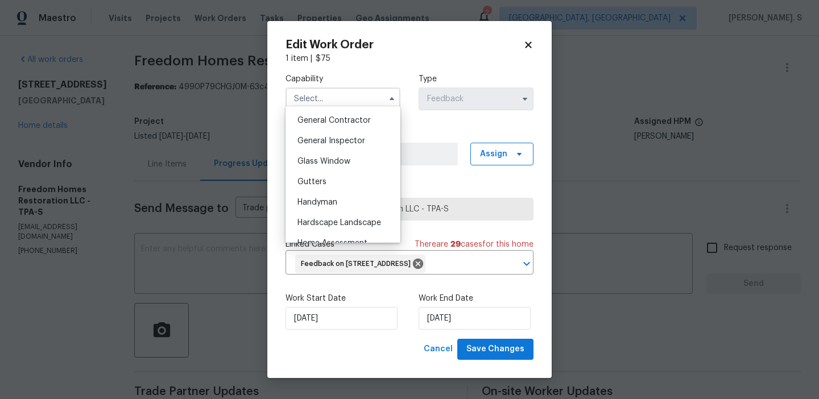
scroll to position [587, 0]
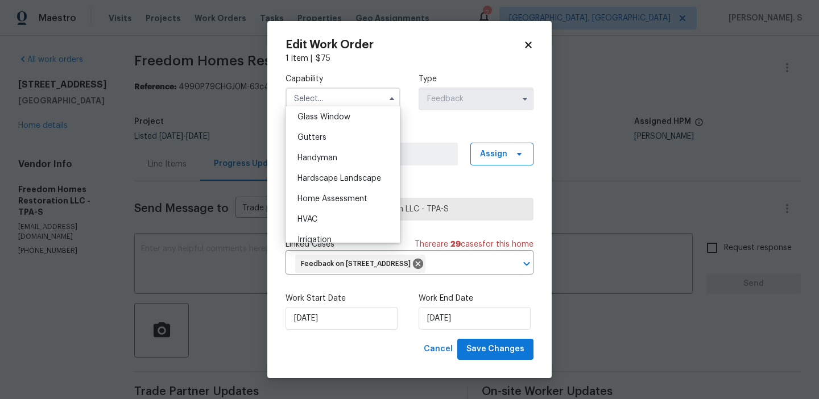
click at [346, 163] on div "Handyman" at bounding box center [342, 158] width 109 height 20
type input "Handyman"
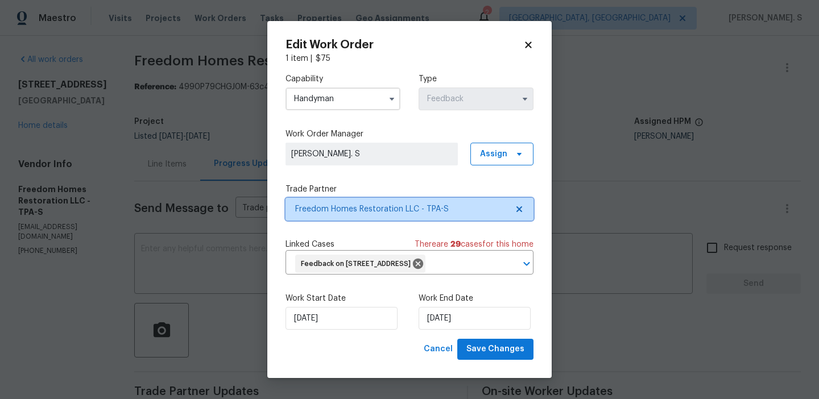
click at [520, 206] on icon at bounding box center [519, 209] width 6 height 6
click at [520, 206] on icon at bounding box center [519, 209] width 9 height 9
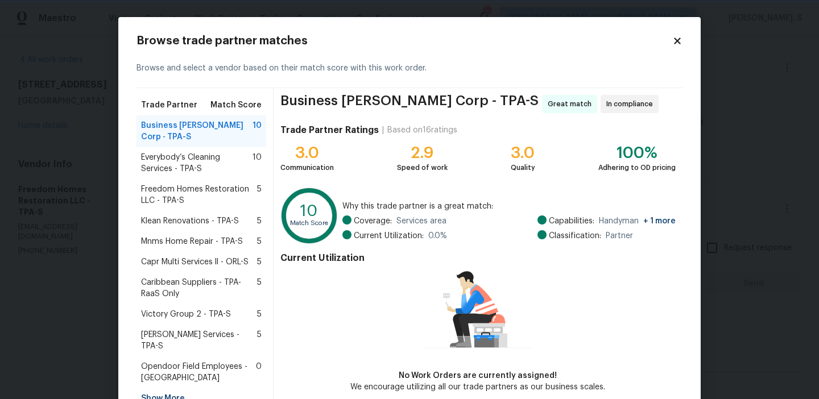
scroll to position [56, 0]
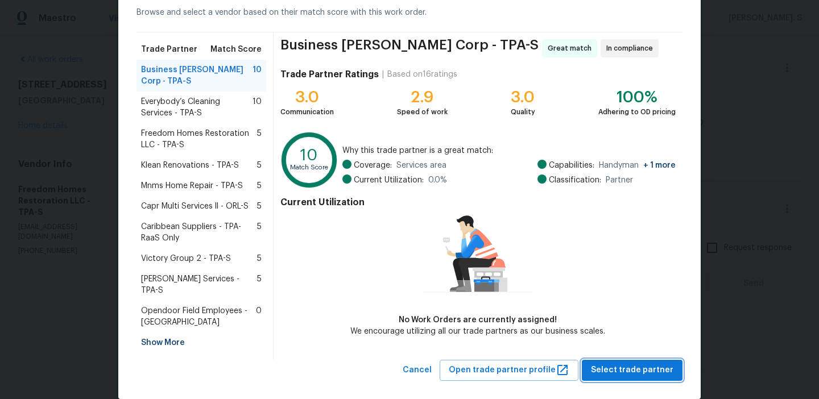
click at [616, 363] on span "Select trade partner" at bounding box center [632, 370] width 82 height 14
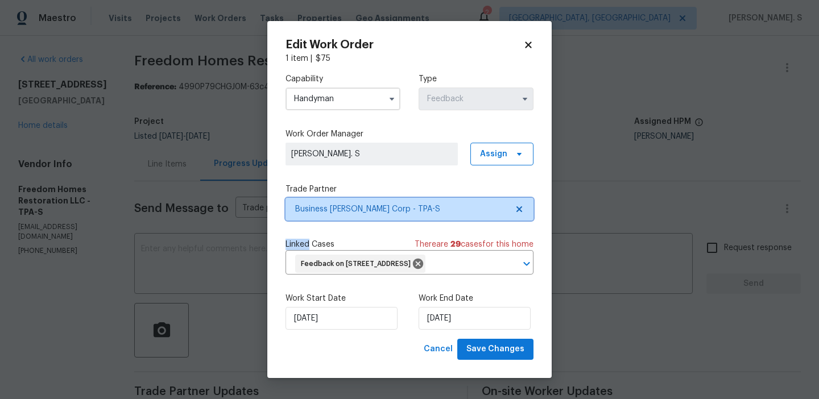
scroll to position [0, 0]
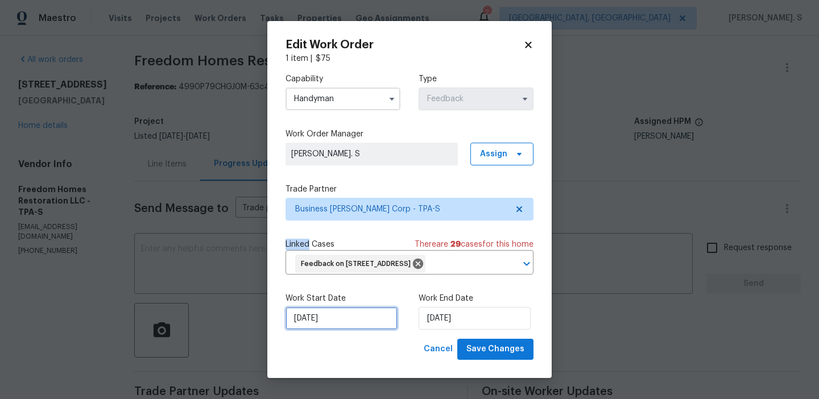
click at [328, 328] on input "[DATE]" at bounding box center [342, 318] width 112 height 23
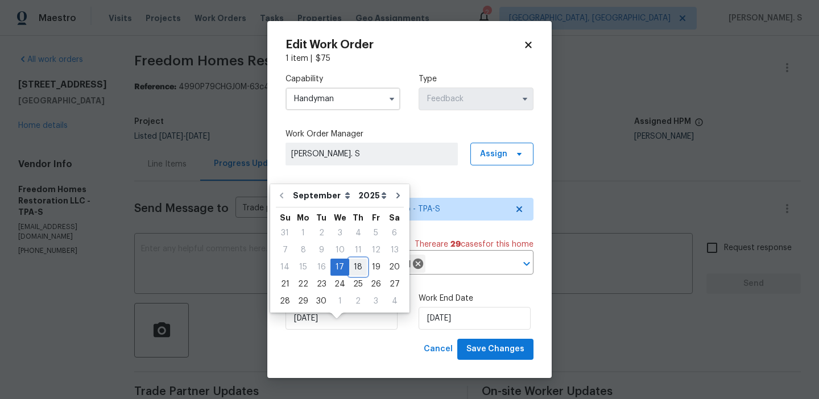
click at [350, 261] on div "18" at bounding box center [358, 267] width 18 height 16
type input "[DATE]"
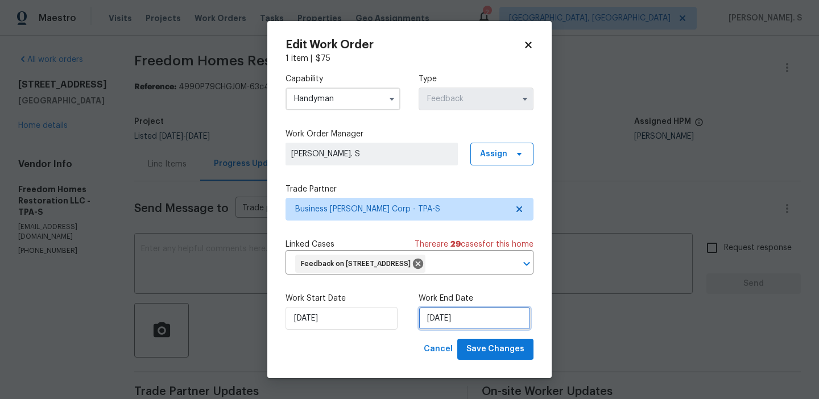
click at [444, 322] on input "9/19/2025" at bounding box center [475, 318] width 112 height 23
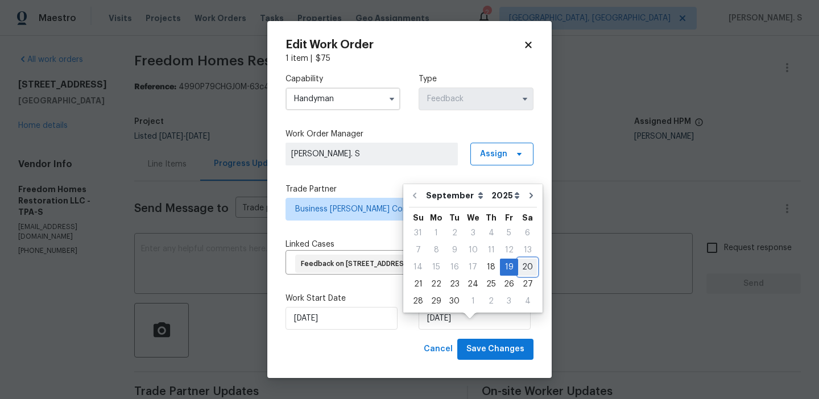
click at [518, 270] on div "20" at bounding box center [527, 267] width 19 height 16
type input "[DATE]"
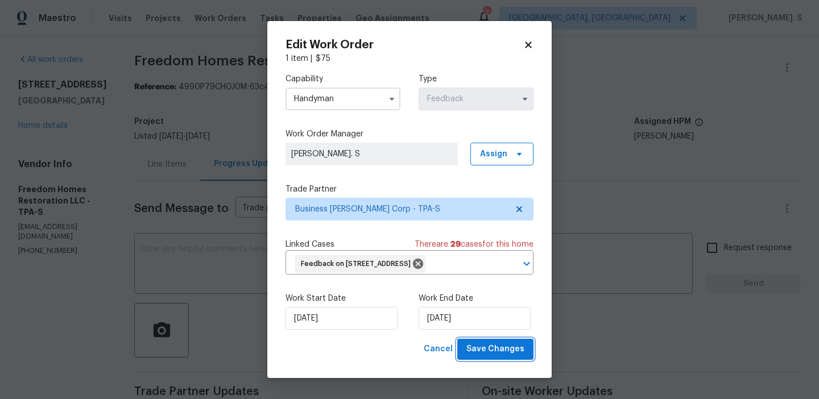
click at [511, 360] on button "Save Changes" at bounding box center [495, 349] width 76 height 21
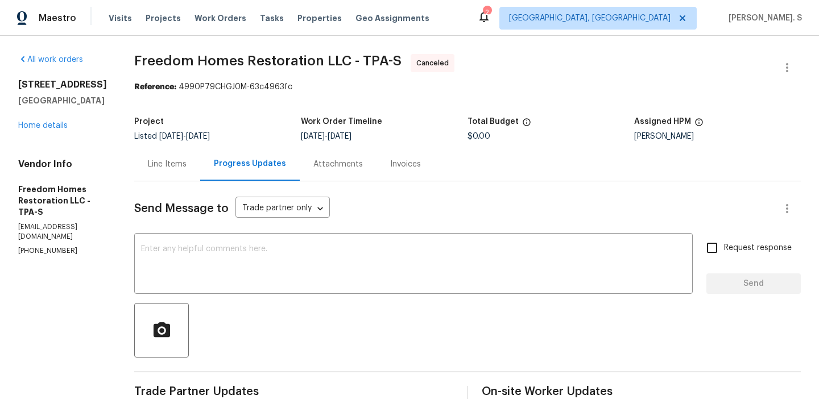
click at [39, 138] on body "Maestro Visits Projects Work Orders Tasks Properties Geo Assignments 2 Albuquer…" at bounding box center [409, 199] width 819 height 399
click at [39, 130] on link "Home details" at bounding box center [42, 126] width 49 height 8
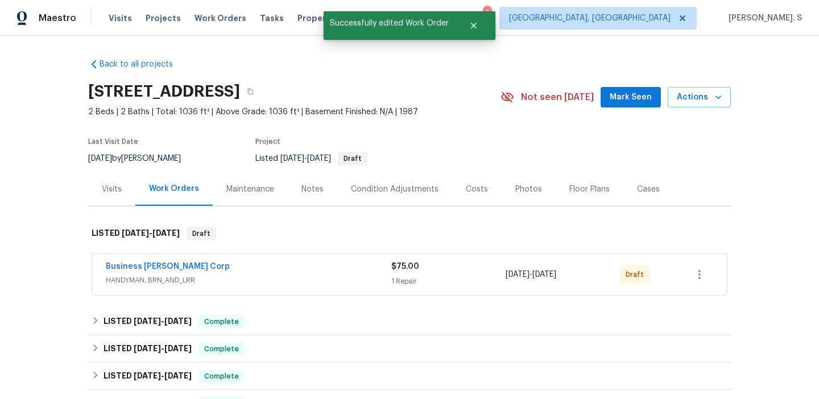
click at [147, 262] on span "Business Morel Corp" at bounding box center [168, 266] width 124 height 11
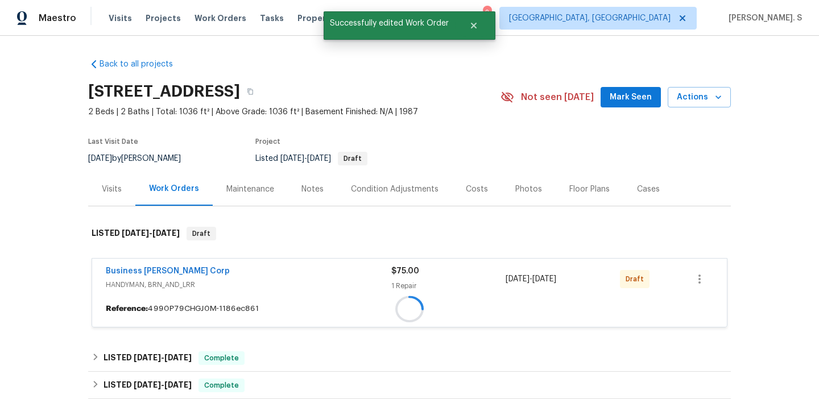
click at [147, 262] on div "Business Morel Corp HANDYMAN, BRN_AND_LRR $75.00 1 Repair 9/18/2025 - 9/20/2025…" at bounding box center [410, 293] width 636 height 78
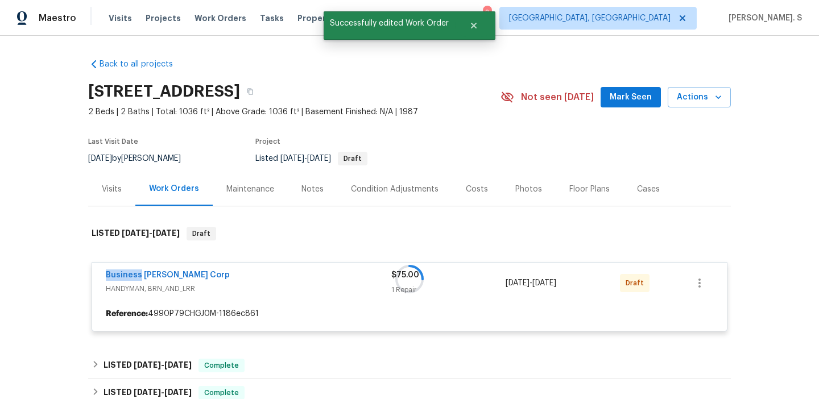
click at [147, 267] on div at bounding box center [409, 279] width 643 height 127
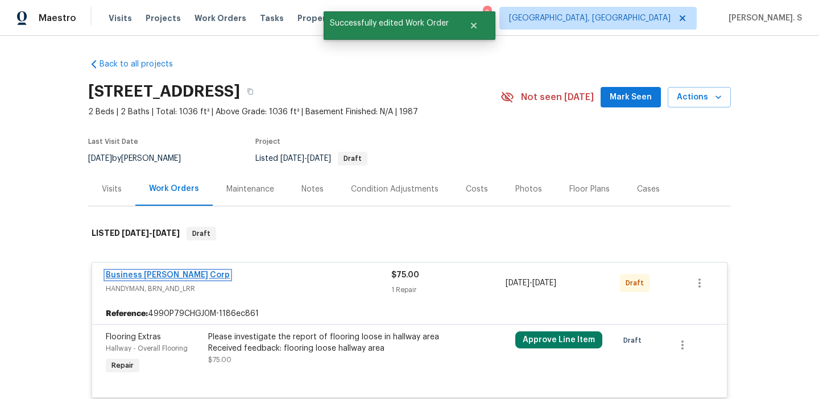
click at [147, 272] on link "Business Morel Corp" at bounding box center [168, 275] width 124 height 8
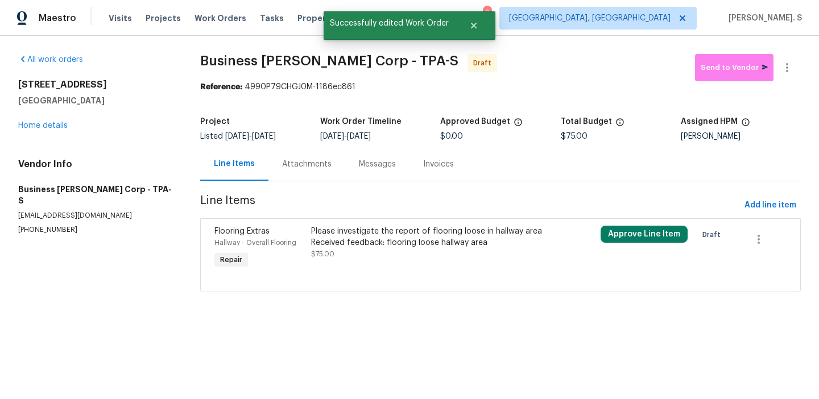
click at [355, 235] on div "Please investigate the report of flooring loose in hallway area Received feedba…" at bounding box center [428, 237] width 234 height 23
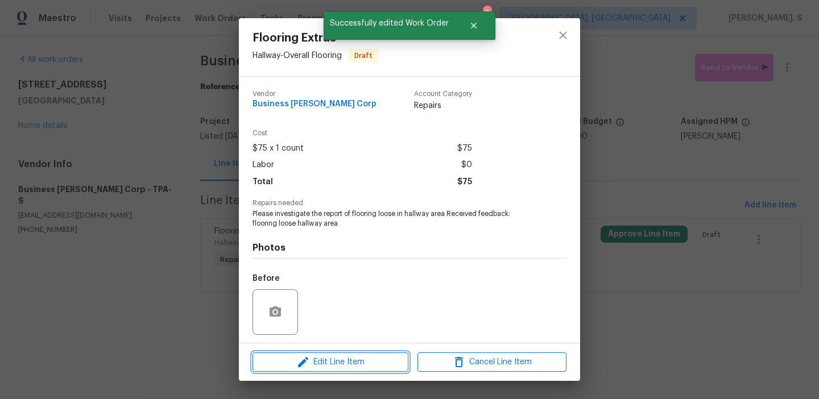
click at [333, 359] on span "Edit Line Item" at bounding box center [330, 363] width 149 height 14
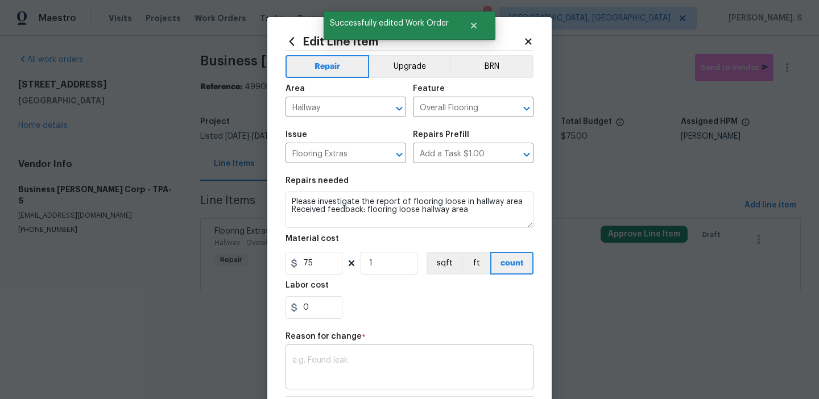
click at [329, 379] on textarea at bounding box center [409, 369] width 234 height 24
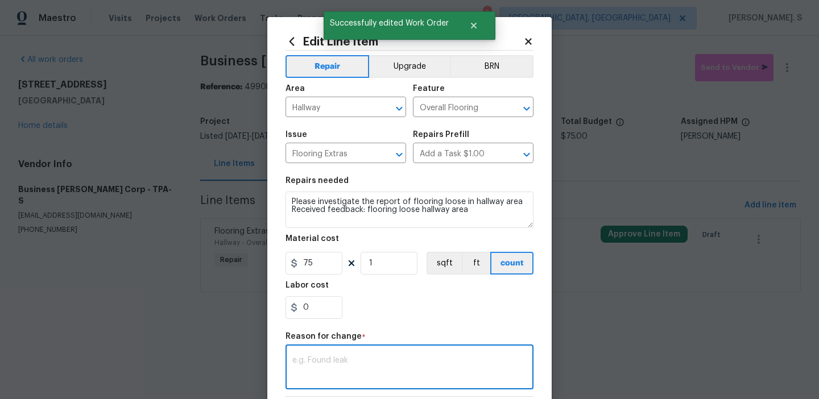
type textarea "b"
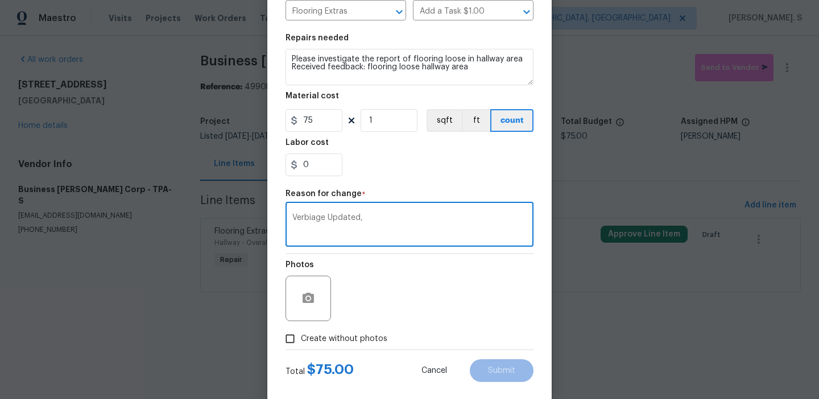
scroll to position [162, 0]
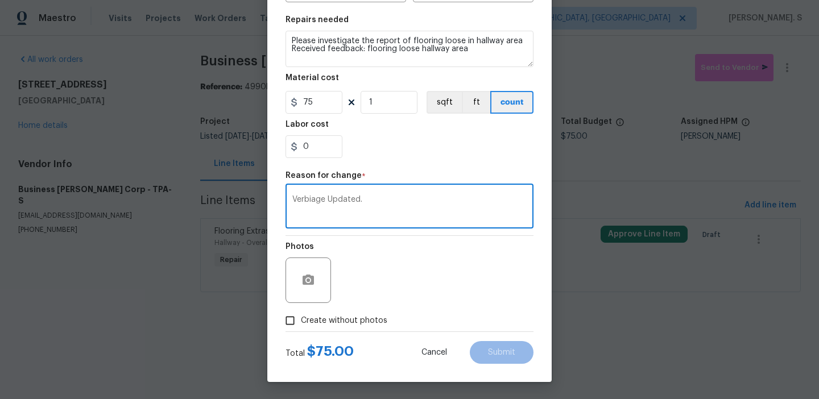
type textarea "Verbiage Updated."
click at [330, 324] on span "Create without photos" at bounding box center [344, 321] width 86 height 12
click at [301, 324] on input "Create without photos" at bounding box center [290, 321] width 22 height 22
checkbox input "true"
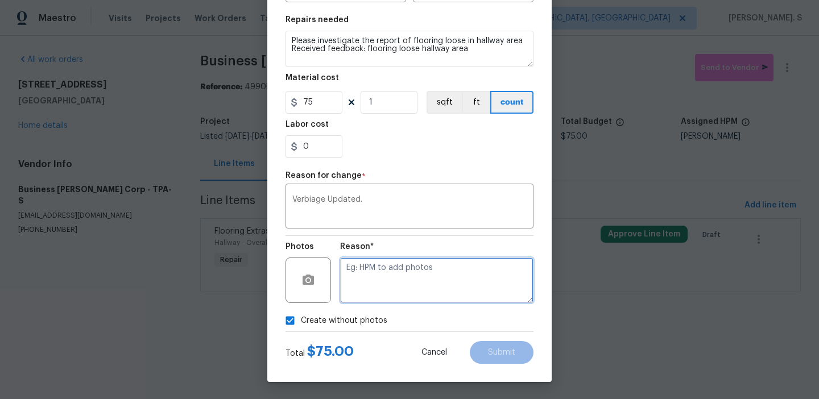
click at [444, 274] on textarea at bounding box center [436, 281] width 193 height 46
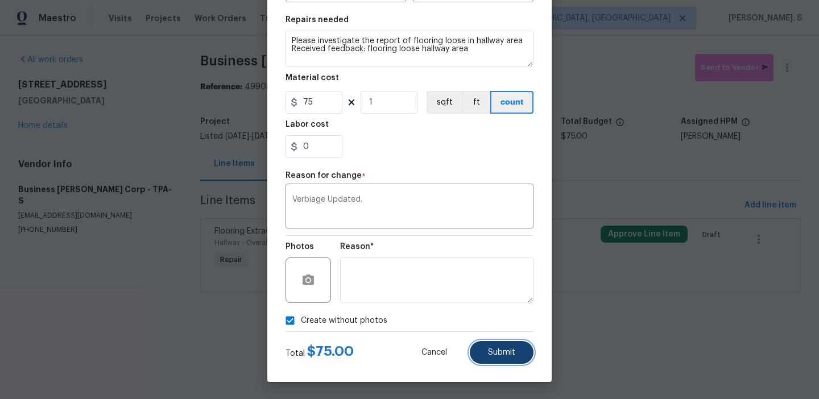
click at [486, 354] on button "Submit" at bounding box center [502, 352] width 64 height 23
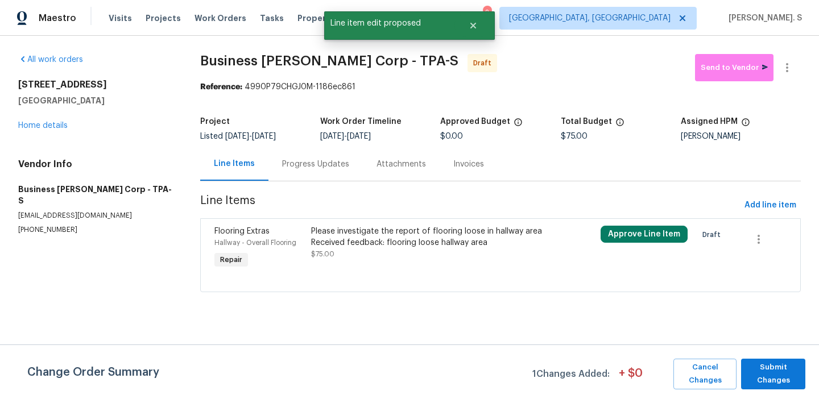
scroll to position [0, 0]
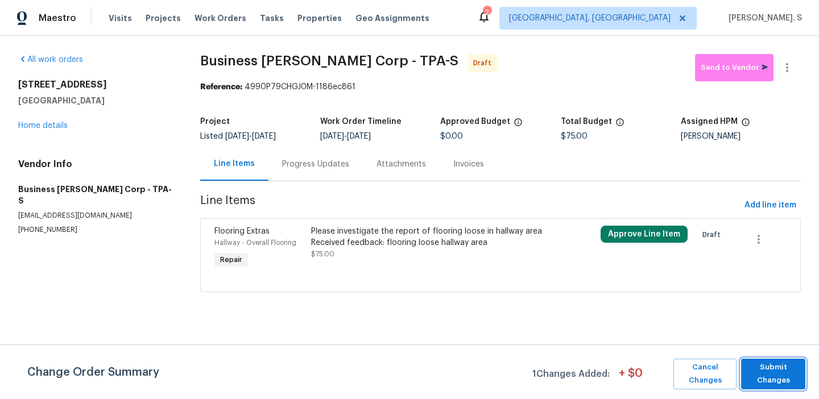
click at [778, 385] on span "Submit Changes" at bounding box center [773, 374] width 53 height 26
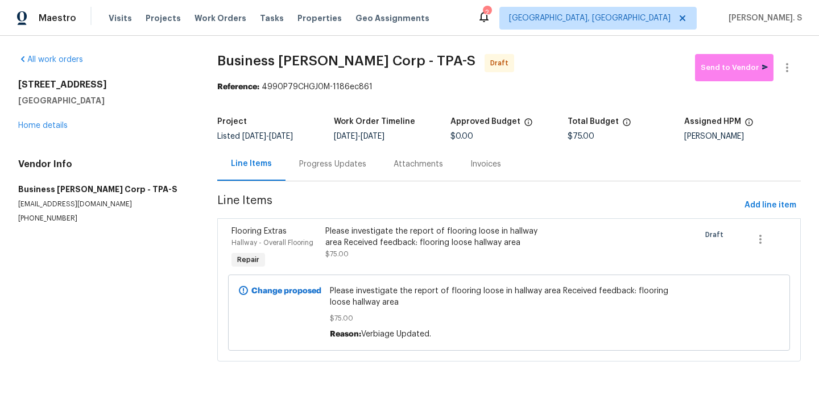
click at [317, 179] on div "Progress Updates" at bounding box center [333, 164] width 94 height 34
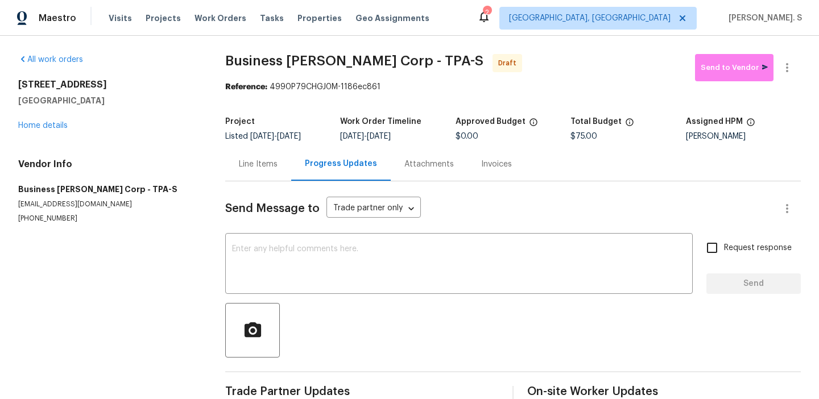
click at [320, 296] on div "Send Message to Trade partner only Trade partner only ​ x ​ Request response Se…" at bounding box center [513, 293] width 576 height 225
click at [341, 277] on textarea at bounding box center [459, 265] width 454 height 40
paste textarea "Hi this is Glory with Opendoor. I’m confirming you received the WO for the prop…"
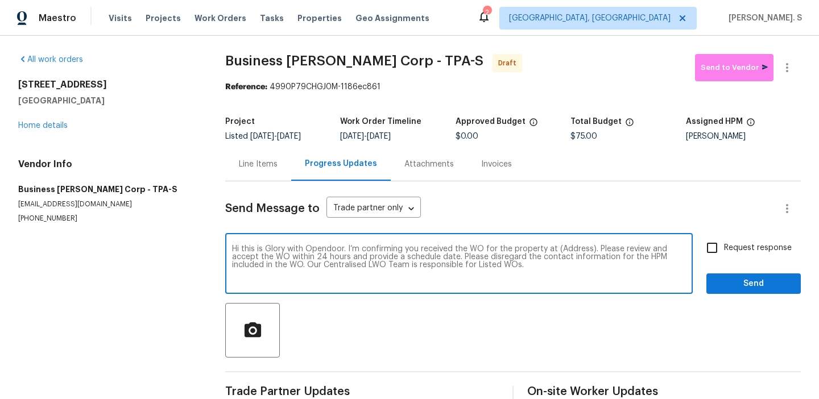
click at [578, 250] on textarea "Hi this is Glory with Opendoor. I’m confirming you received the WO for the prop…" at bounding box center [459, 265] width 454 height 40
paste textarea "3527 65th Avenue Cir E, Sarasota, FL 34243"
type textarea "Hi this is Glory with Opendoor. I’m confirming you received the WO for the prop…"
click at [784, 76] on button "button" at bounding box center [787, 67] width 27 height 27
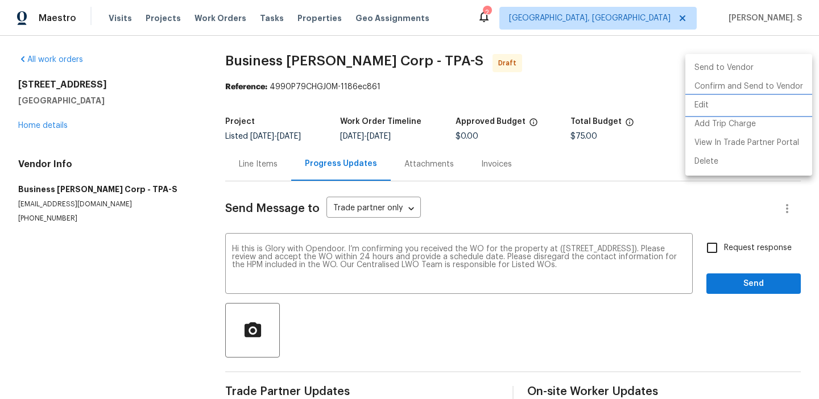
click at [721, 100] on li "Edit" at bounding box center [748, 105] width 127 height 19
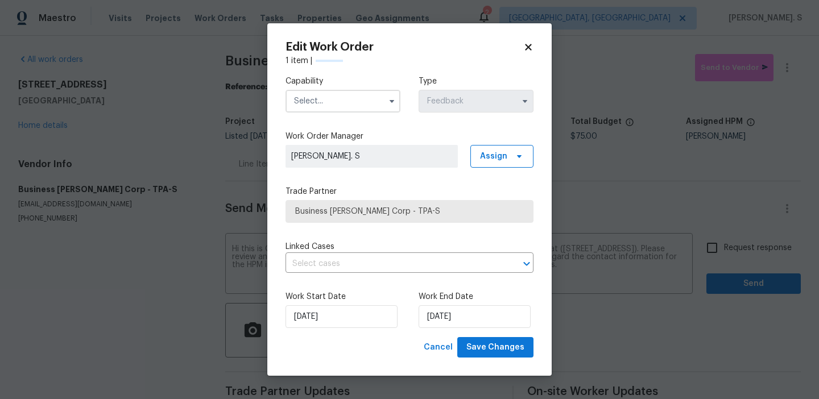
click at [355, 139] on label "Work Order Manager" at bounding box center [410, 136] width 248 height 11
click at [356, 111] on input "text" at bounding box center [343, 101] width 115 height 23
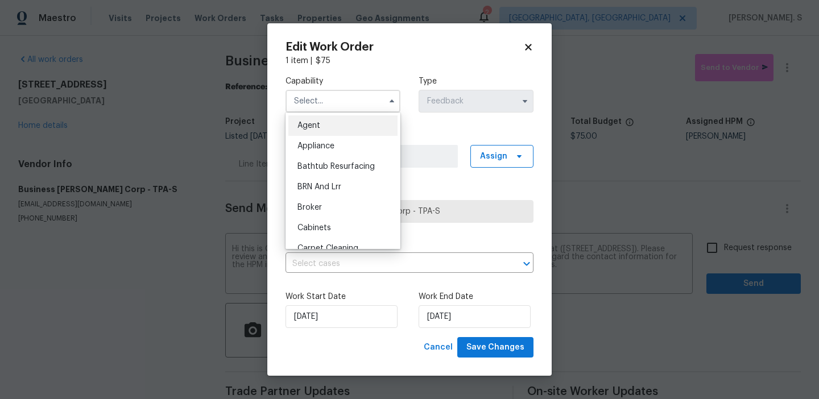
click at [361, 100] on input "text" at bounding box center [343, 101] width 115 height 23
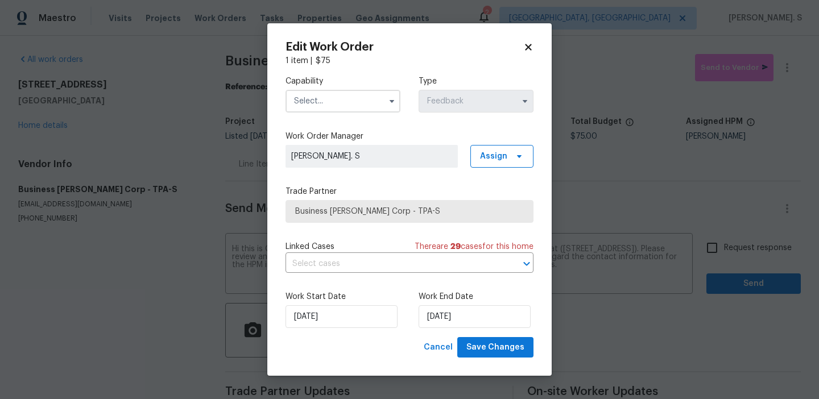
click at [348, 86] on div "Capability" at bounding box center [343, 94] width 115 height 37
click at [348, 100] on input "text" at bounding box center [343, 101] width 115 height 23
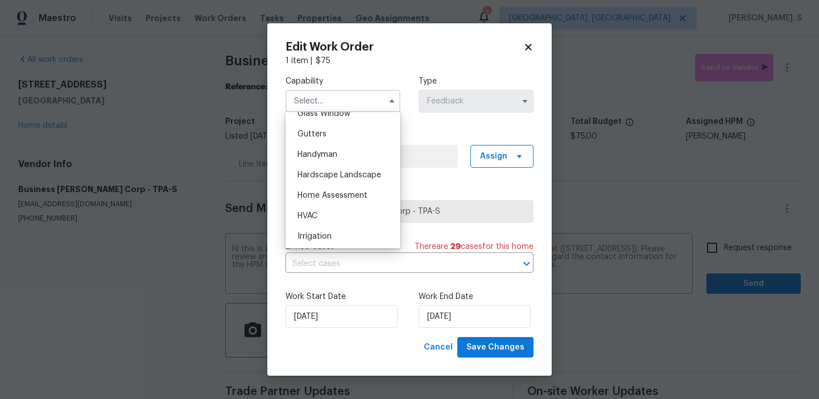
scroll to position [606, 0]
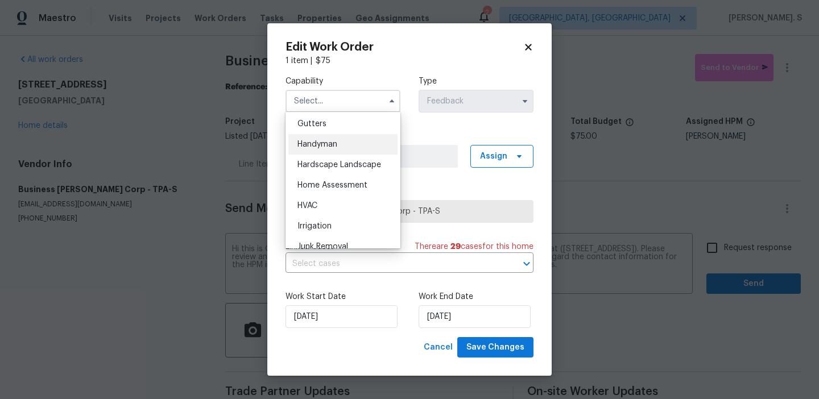
click at [335, 143] on span "Handyman" at bounding box center [317, 144] width 40 height 8
type input "Handyman"
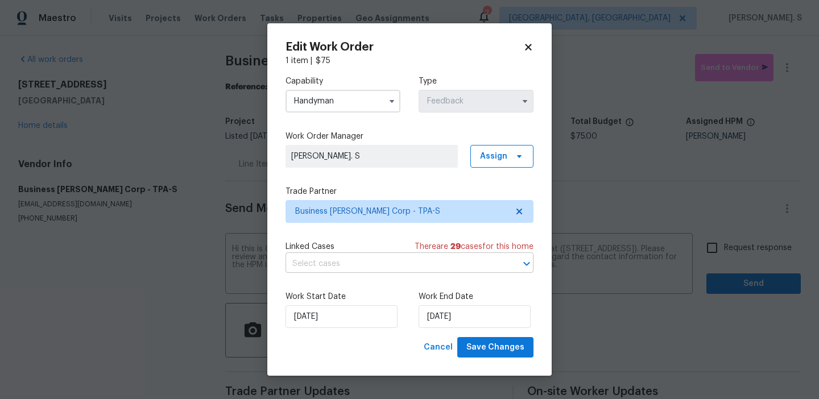
click at [338, 257] on input "text" at bounding box center [394, 264] width 216 height 18
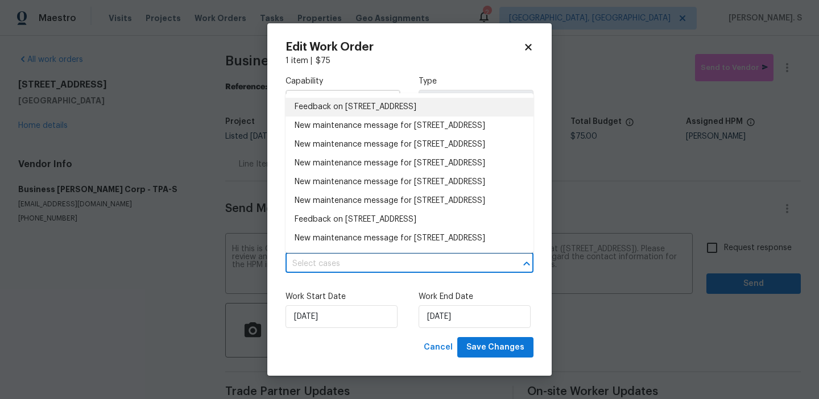
click at [341, 102] on li "Feedback on 3527 65th Avenue Cir E, Sarasota, FL 34243" at bounding box center [410, 107] width 248 height 19
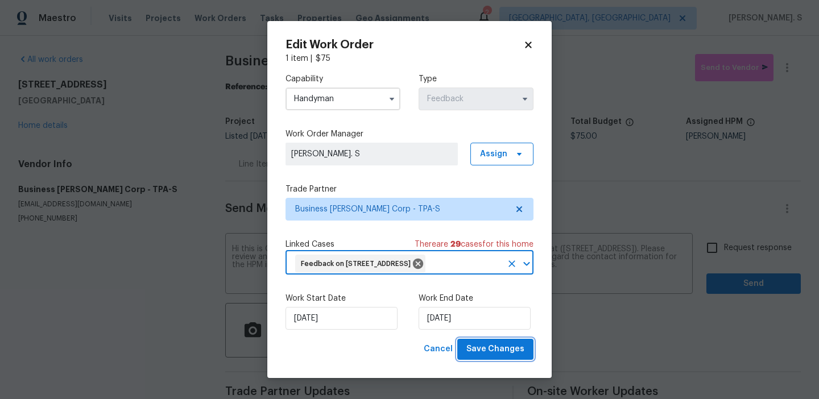
click at [483, 357] on span "Save Changes" at bounding box center [495, 349] width 58 height 14
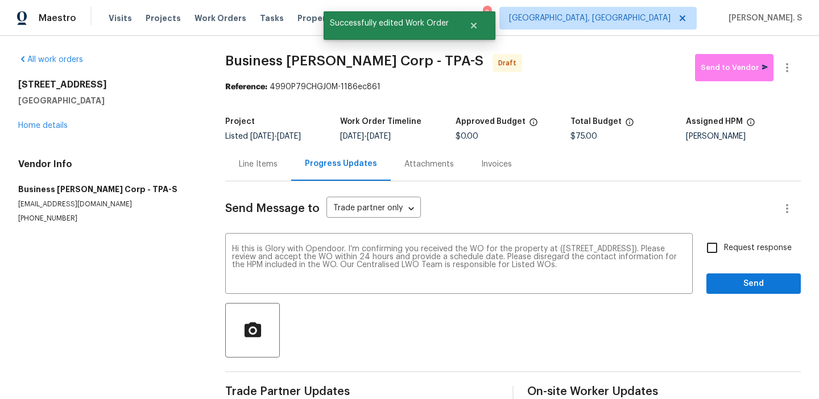
click at [739, 254] on span "Request response" at bounding box center [758, 248] width 68 height 12
click at [724, 254] on input "Request response" at bounding box center [712, 248] width 24 height 24
checkbox input "true"
click at [728, 280] on span "Send" at bounding box center [754, 284] width 76 height 14
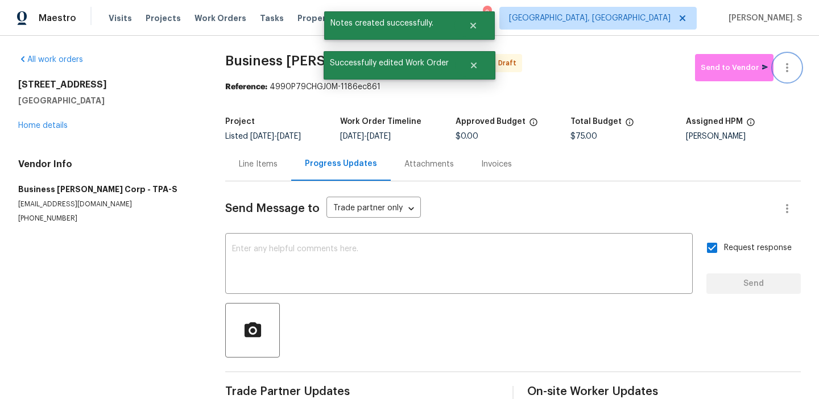
click at [791, 67] on icon "button" at bounding box center [787, 68] width 14 height 14
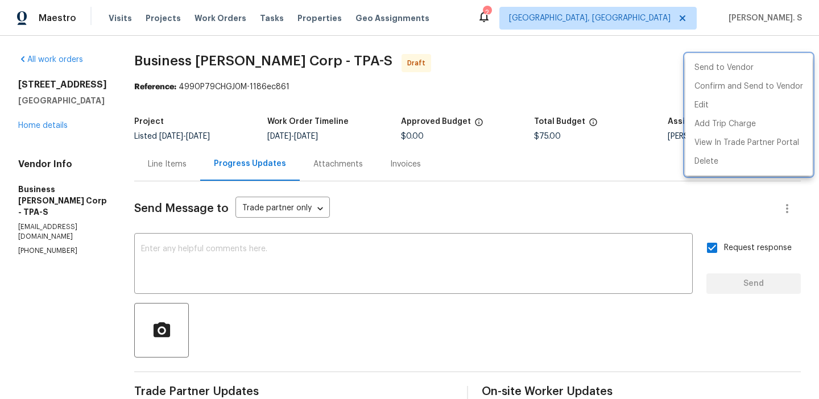
click at [411, 267] on div at bounding box center [409, 199] width 819 height 399
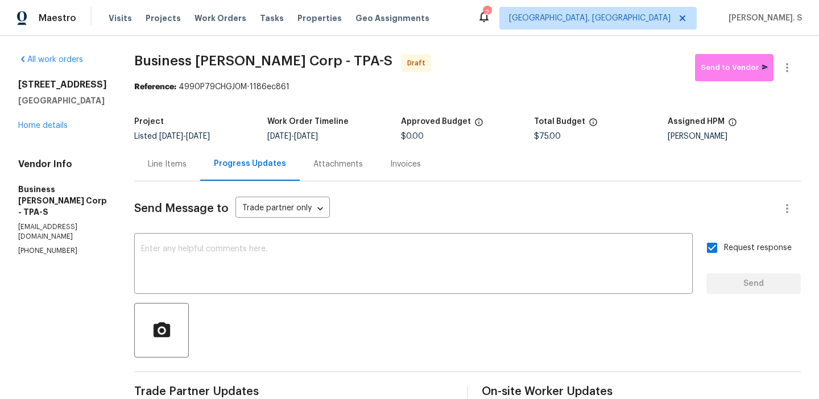
click at [411, 267] on div "Send to Vendor Edit Add Trip Charge View In Trade Partner Portal Delete" at bounding box center [409, 199] width 819 height 399
click at [411, 267] on textarea at bounding box center [413, 265] width 545 height 40
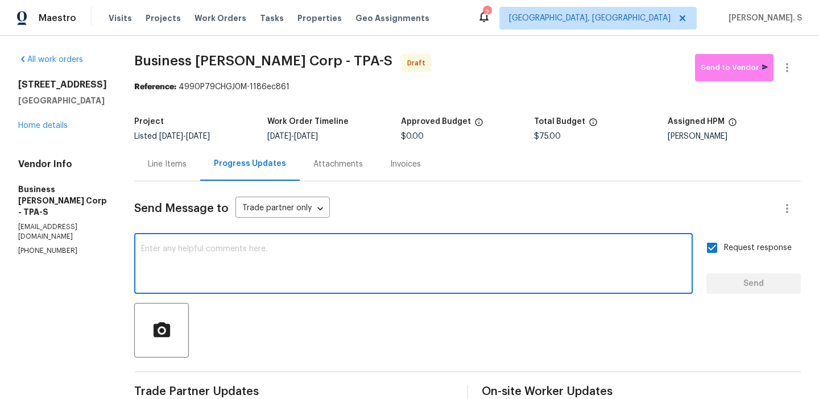
paste textarea "Attention All Work Orders must include before-photos (both close-up and wide-an…"
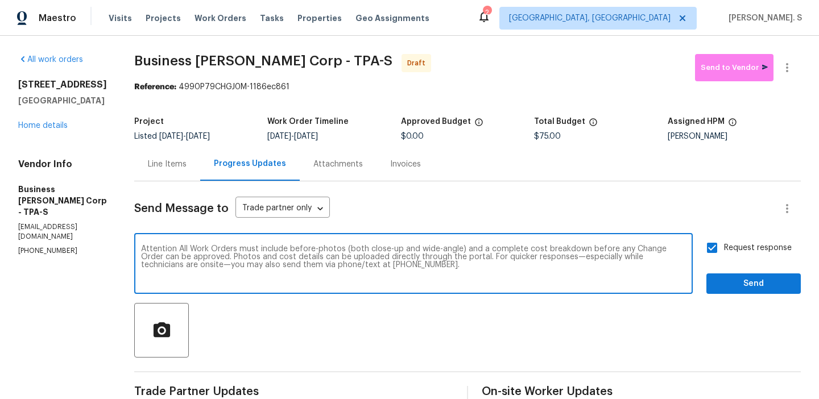
type textarea "Attention All Work Orders must include before-photos (both close-up and wide-an…"
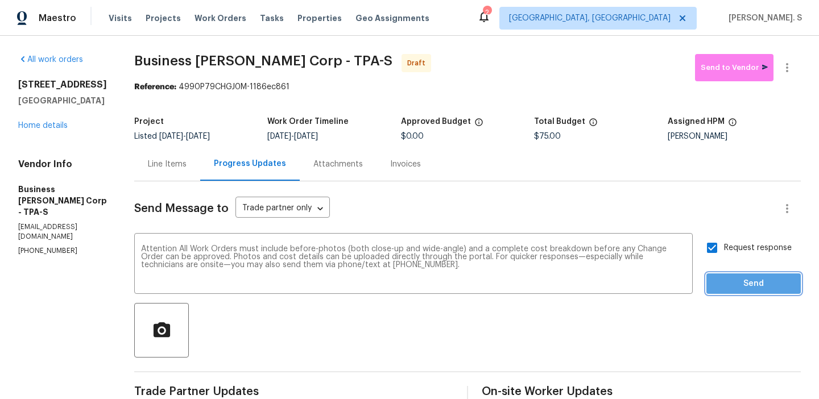
click at [733, 292] on button "Send" at bounding box center [753, 284] width 94 height 21
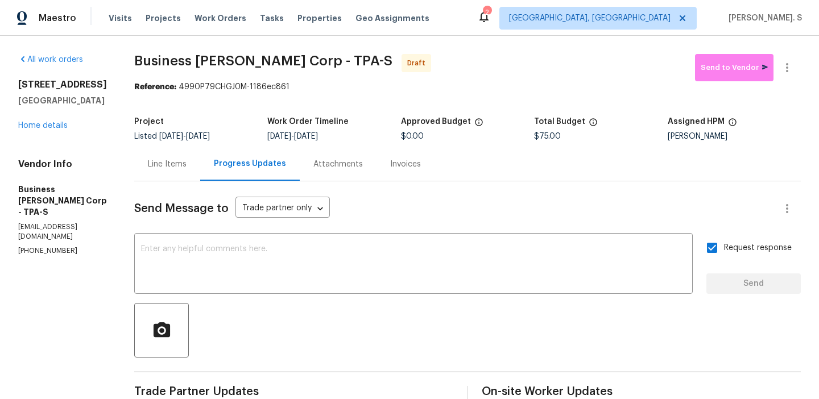
click at [262, 53] on div "All work orders 3527 65th Avenue Cir E Sarasota, FL 34243 Home details Vendor I…" at bounding box center [409, 313] width 819 height 555
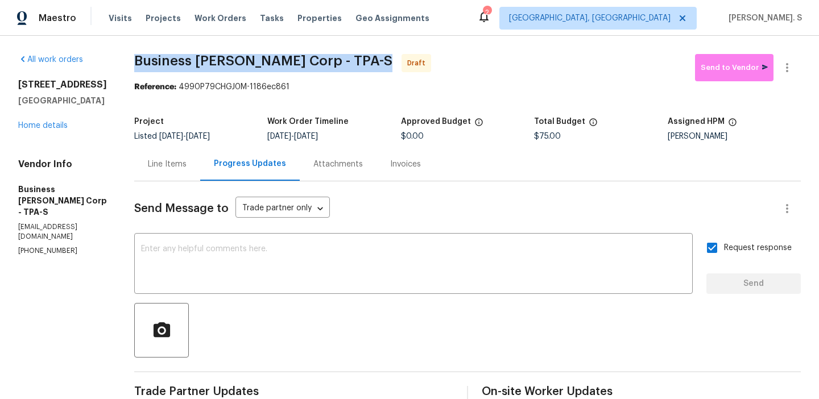
click at [262, 53] on div "All work orders 3527 65th Avenue Cir E Sarasota, FL 34243 Home details Vendor I…" at bounding box center [409, 313] width 819 height 555
copy span "Business Morel Corp - TPA-S"
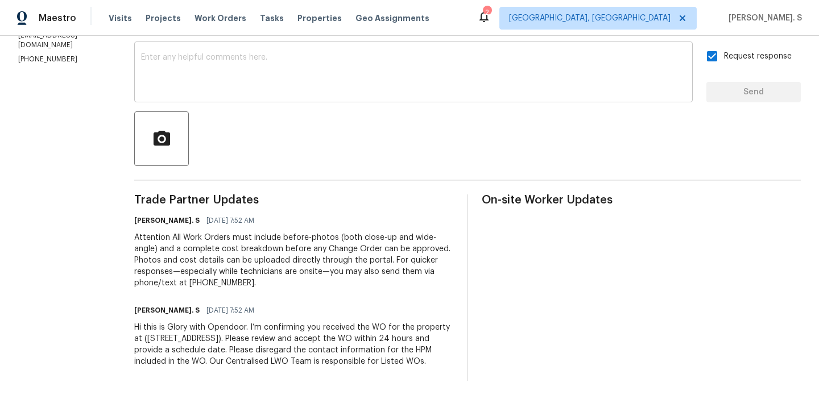
scroll to position [0, 0]
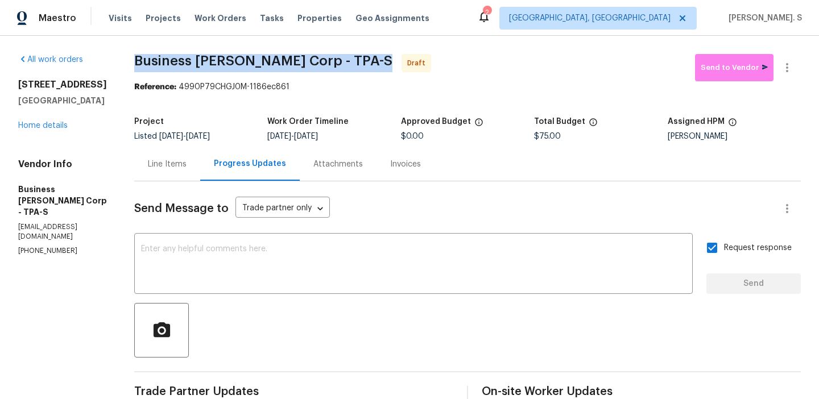
click at [181, 154] on div "Line Items" at bounding box center [167, 164] width 66 height 34
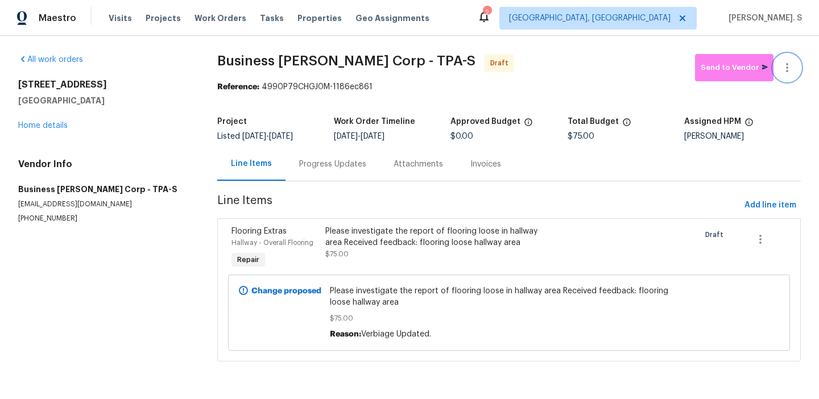
click at [800, 68] on button "button" at bounding box center [787, 67] width 27 height 27
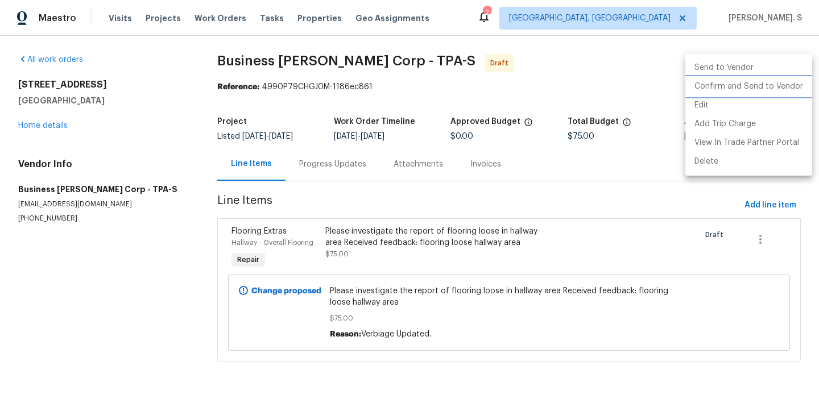
click at [788, 89] on li "Confirm and Send to Vendor" at bounding box center [748, 86] width 127 height 19
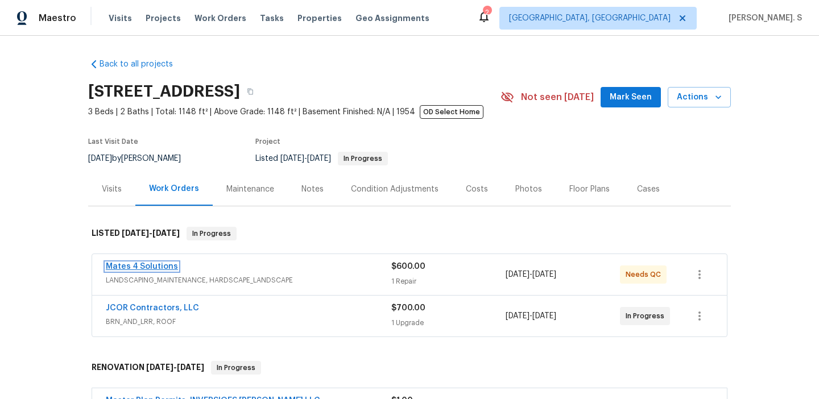
click at [158, 270] on link "Mates 4 Solutions" at bounding box center [142, 267] width 72 height 8
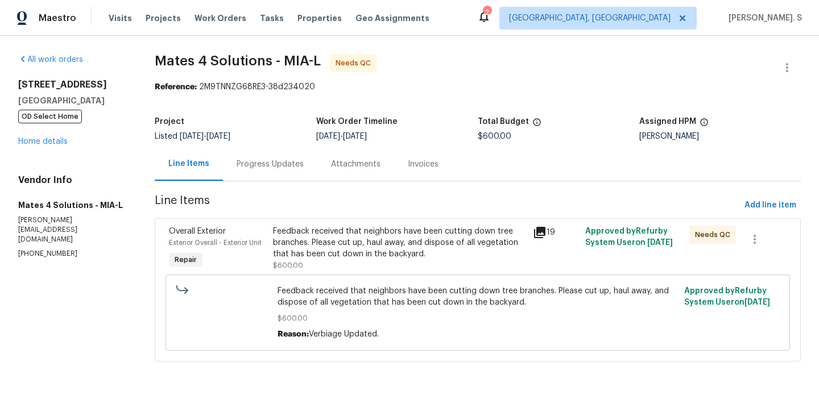
click at [330, 246] on div "Feedback received that neighbors have been cutting down tree branches. Please c…" at bounding box center [400, 243] width 254 height 34
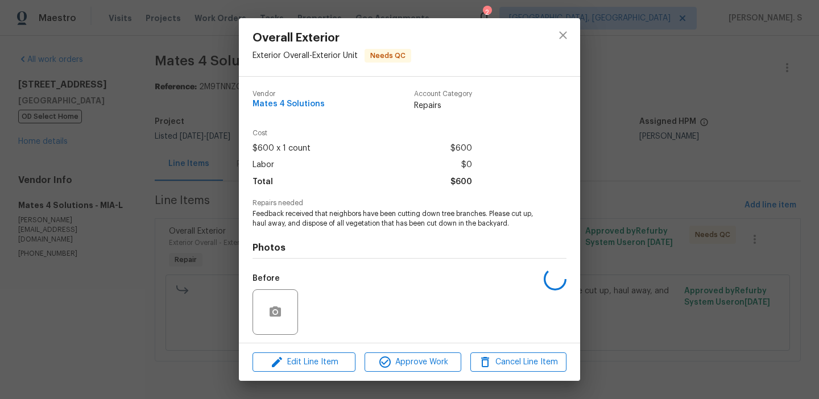
scroll to position [77, 0]
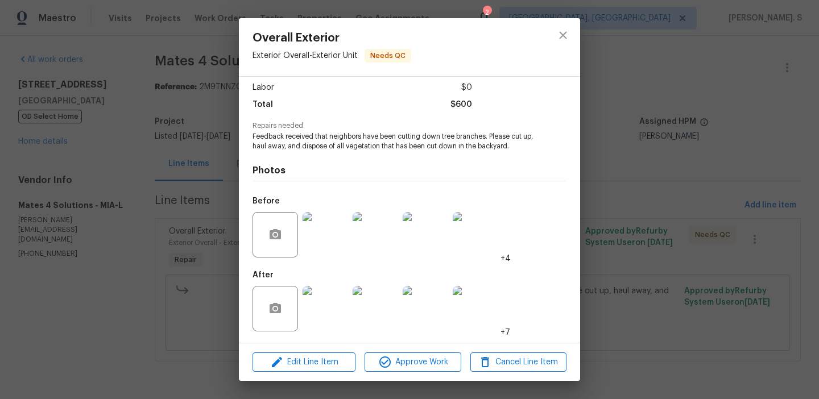
click at [321, 322] on img at bounding box center [326, 309] width 46 height 46
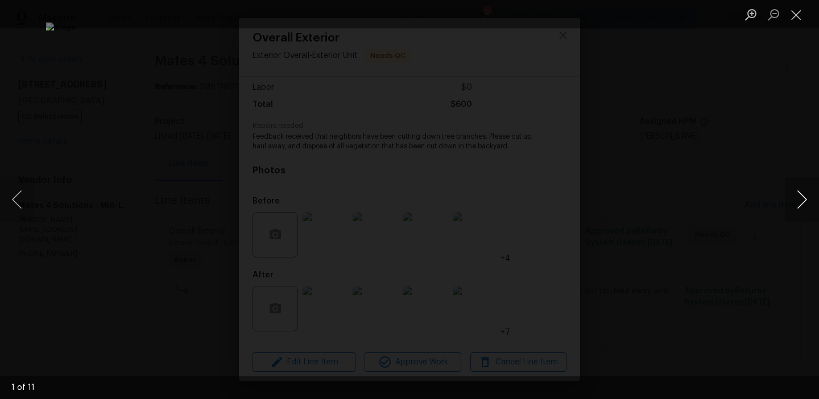
click at [788, 197] on button "Next image" at bounding box center [802, 200] width 34 height 46
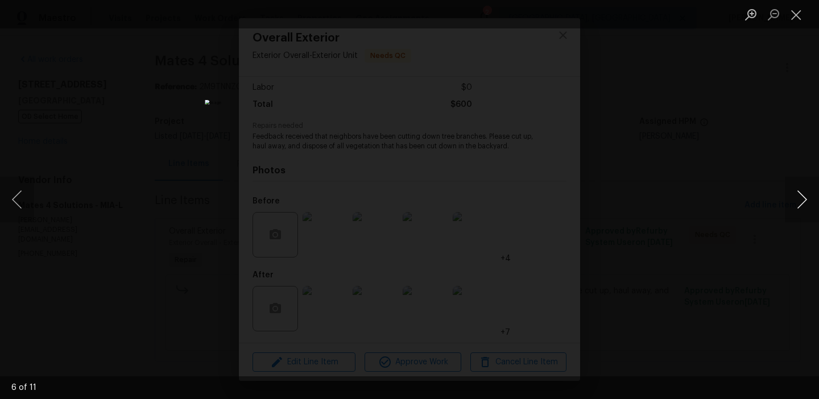
click at [788, 197] on button "Next image" at bounding box center [802, 200] width 34 height 46
click at [788, 10] on button "Close lightbox" at bounding box center [796, 15] width 23 height 20
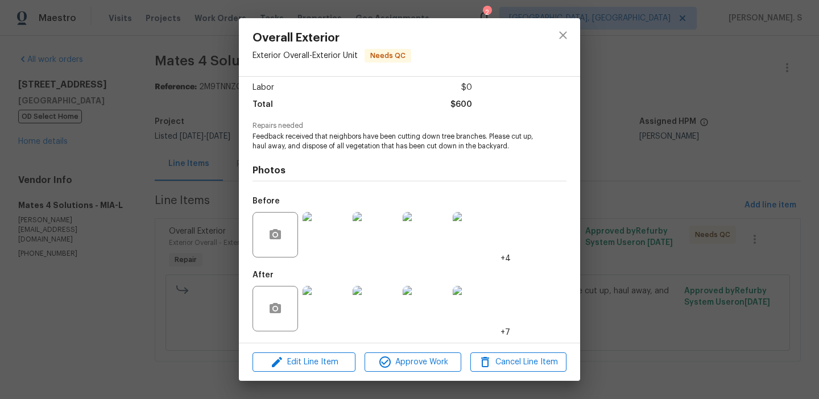
click at [311, 242] on img at bounding box center [326, 235] width 46 height 46
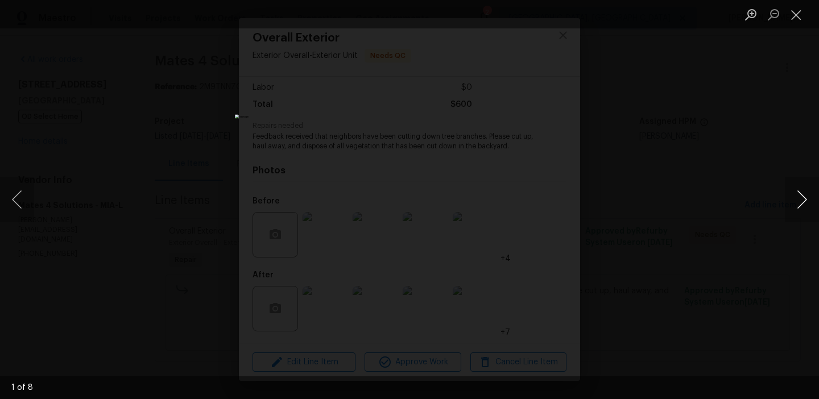
click at [800, 201] on button "Next image" at bounding box center [802, 200] width 34 height 46
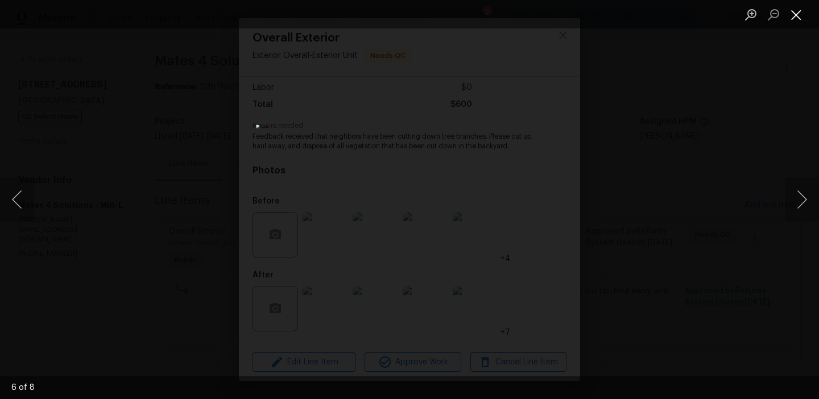
click at [798, 10] on button "Close lightbox" at bounding box center [796, 15] width 23 height 20
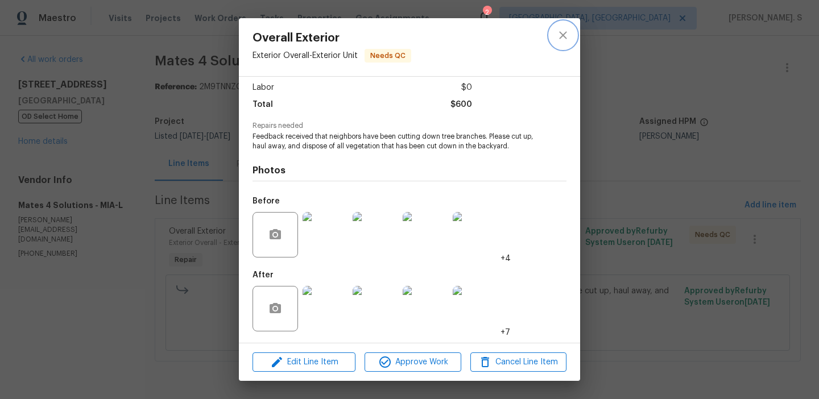
click at [552, 40] on button "close" at bounding box center [562, 35] width 27 height 27
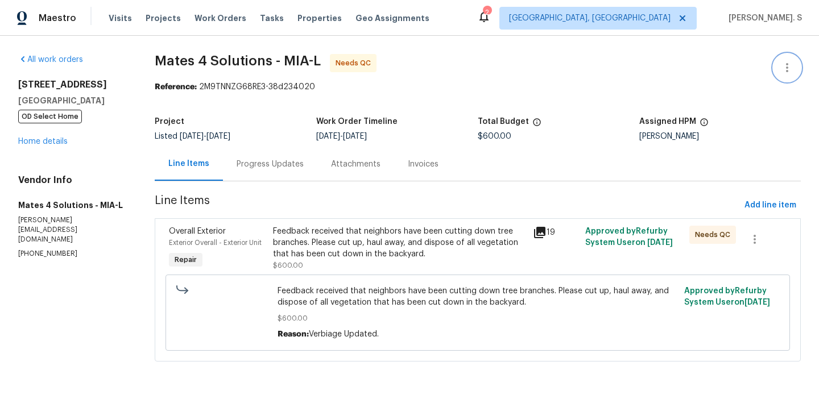
click at [778, 59] on button "button" at bounding box center [787, 67] width 27 height 27
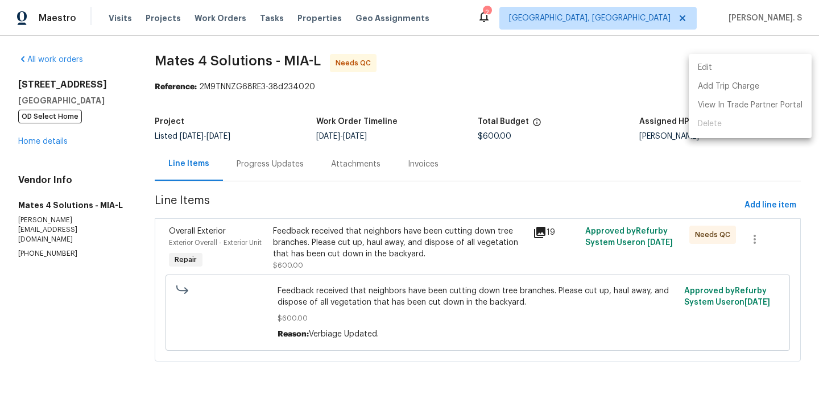
click at [738, 69] on li "Edit" at bounding box center [750, 68] width 123 height 19
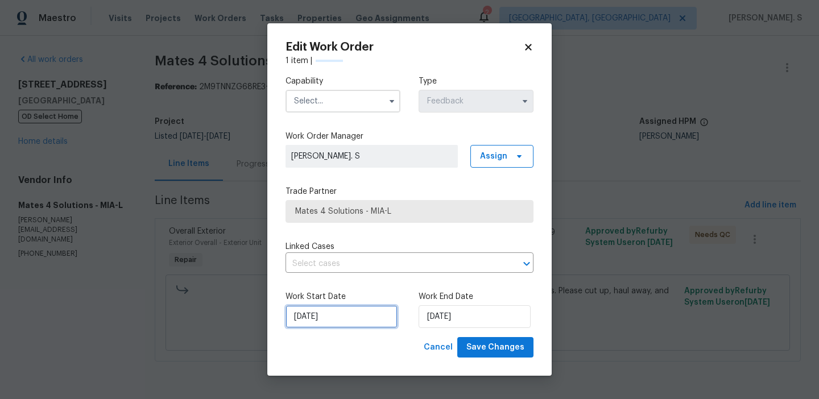
click at [358, 312] on input "[DATE]" at bounding box center [342, 316] width 112 height 23
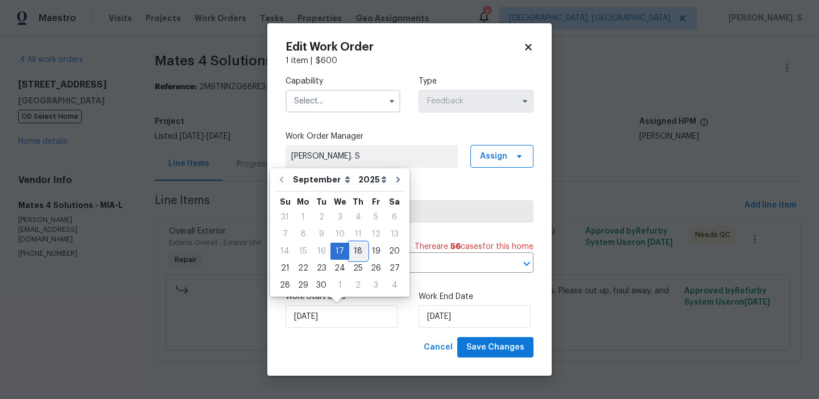
click at [354, 247] on div "18" at bounding box center [358, 251] width 18 height 16
type input "[DATE]"
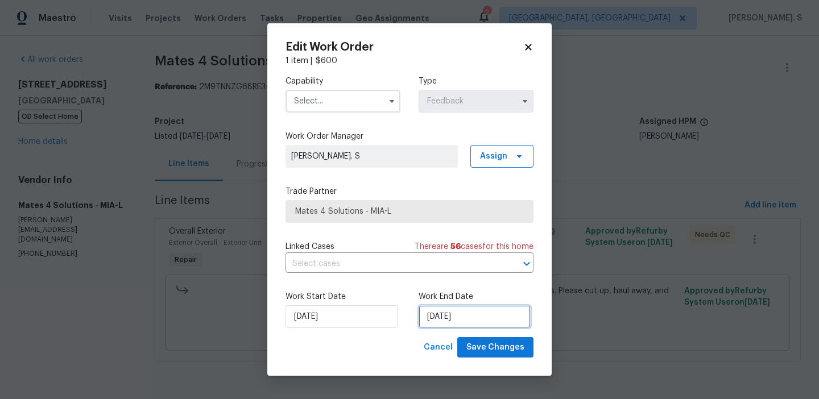
click at [441, 319] on input "[DATE]" at bounding box center [475, 316] width 112 height 23
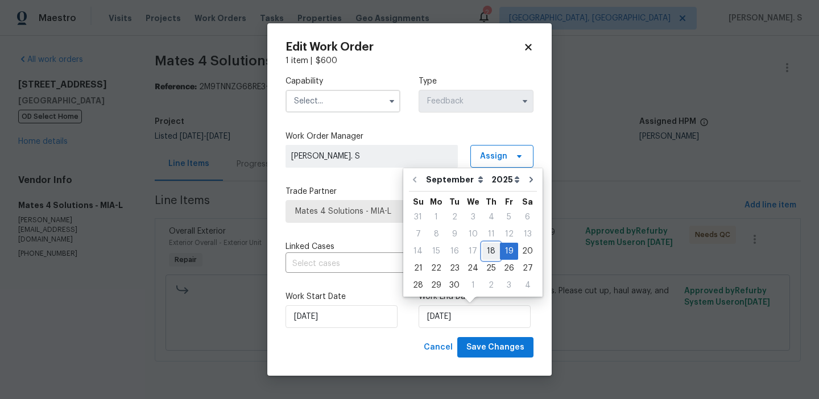
click at [483, 250] on div "18" at bounding box center [491, 251] width 18 height 16
type input "[DATE]"
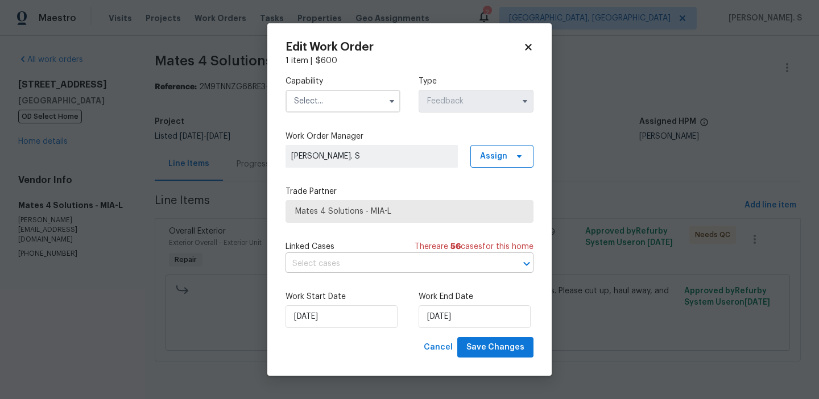
click at [396, 258] on input "text" at bounding box center [394, 264] width 216 height 18
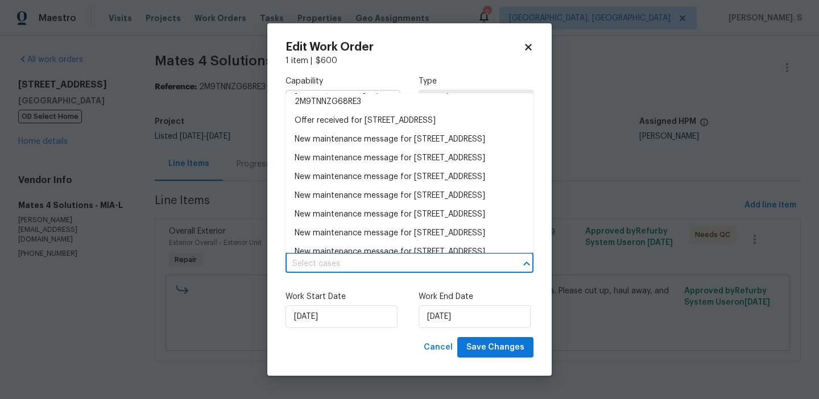
scroll to position [370, 0]
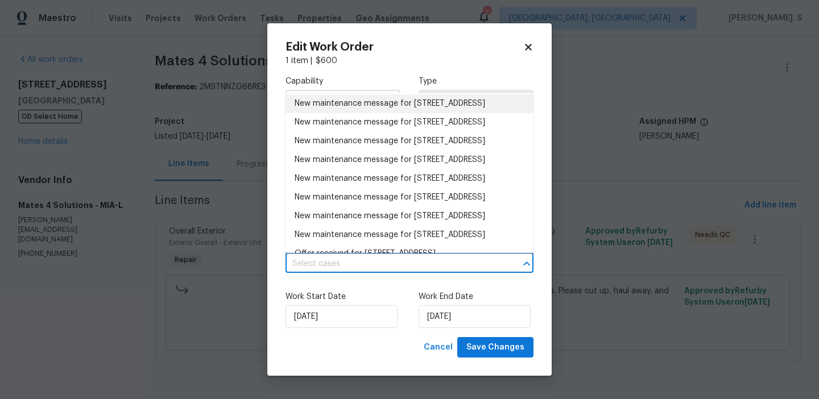
click at [346, 282] on div "Capability Type Feedback Work Order Manager Glory Joyce. S Assign Trade Partner…" at bounding box center [410, 202] width 248 height 271
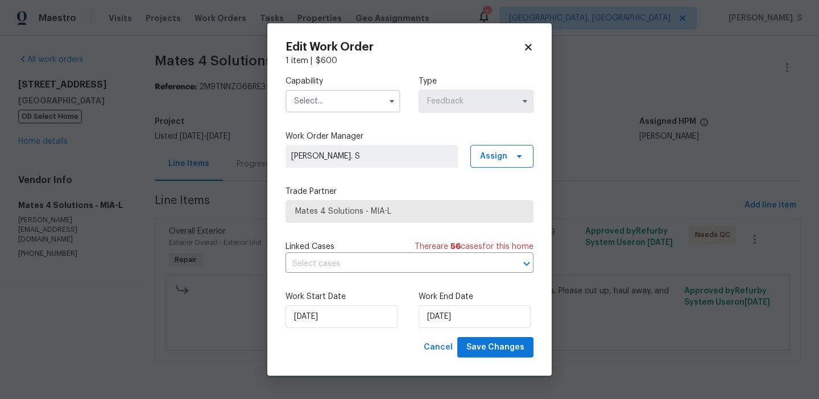
click at [363, 104] on input "text" at bounding box center [343, 101] width 115 height 23
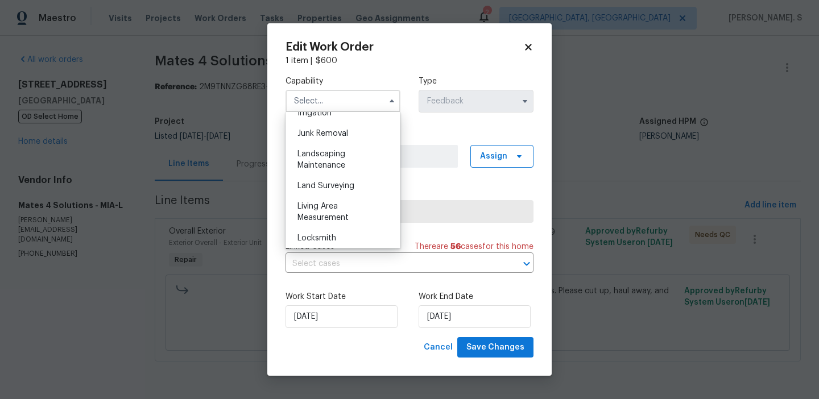
scroll to position [735, 0]
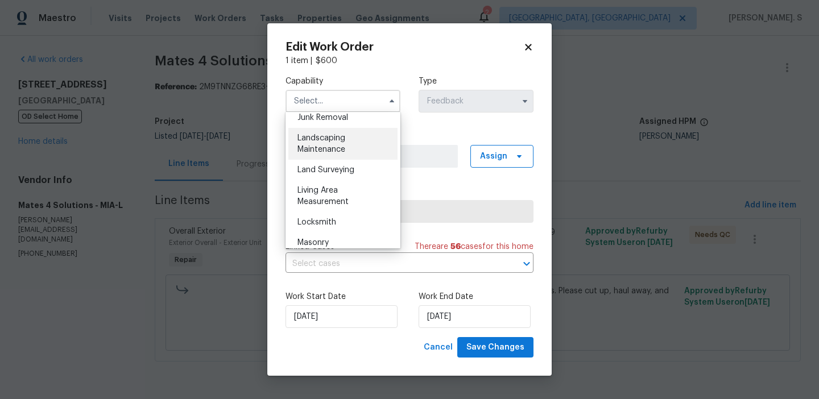
click at [321, 147] on span "Landscaping Maintenance" at bounding box center [321, 143] width 48 height 19
type input "Landscaping Maintenance"
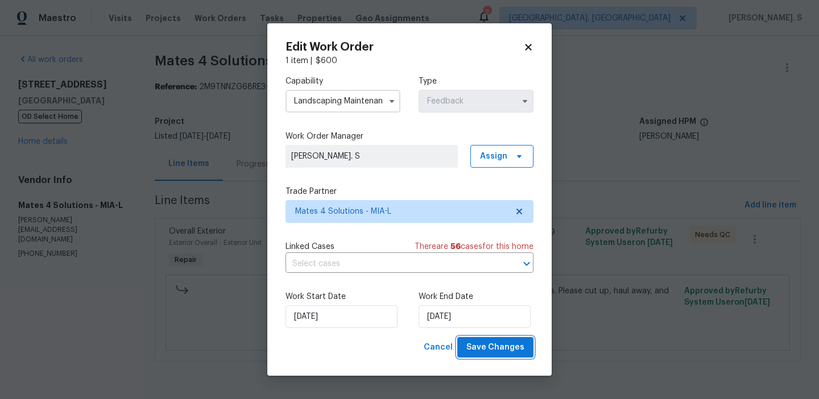
click at [469, 344] on button "Save Changes" at bounding box center [495, 347] width 76 height 21
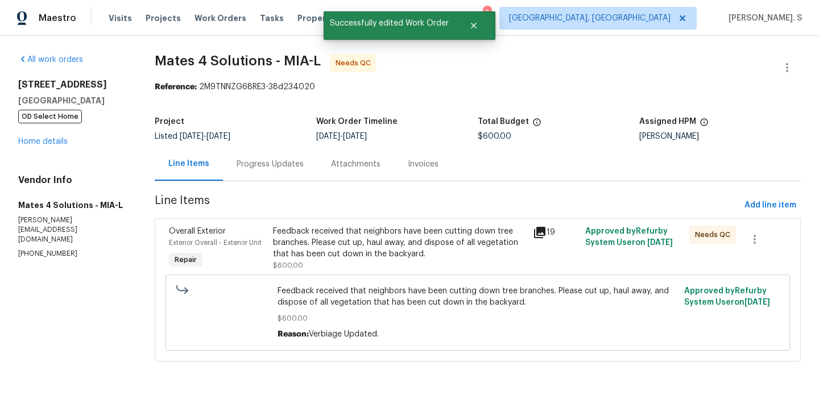
click at [251, 178] on div "Progress Updates" at bounding box center [270, 164] width 94 height 34
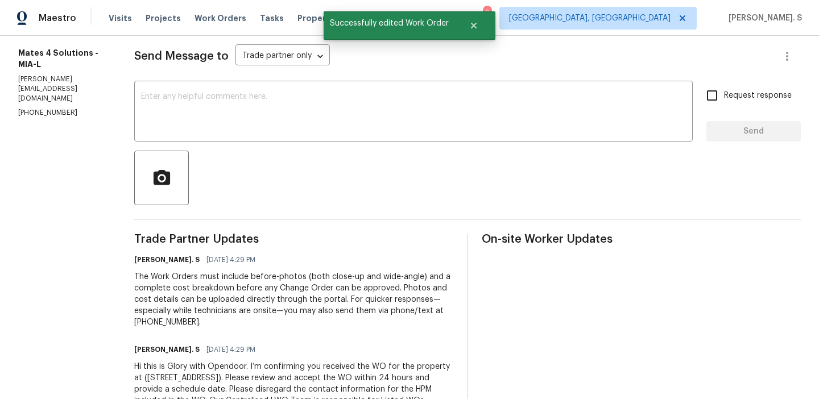
scroll to position [203, 0]
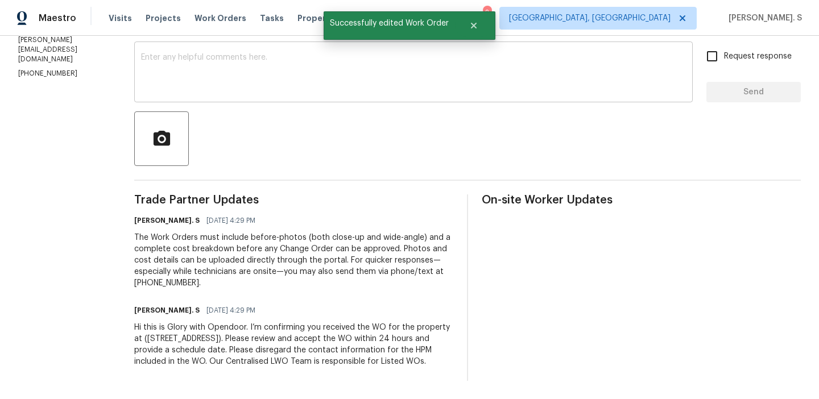
click at [246, 82] on div "x ​" at bounding box center [413, 73] width 559 height 58
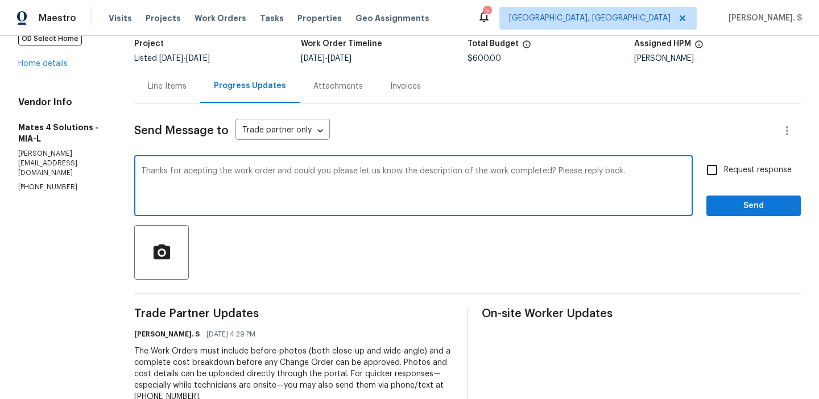
scroll to position [68, 0]
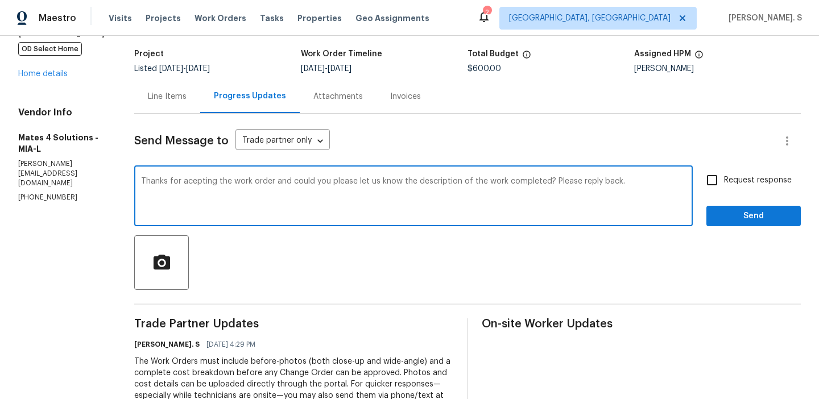
type textarea "Thanks for acepting the work order and could you please let us know the descrip…"
click at [733, 182] on span "Request response" at bounding box center [758, 181] width 68 height 12
click at [724, 182] on input "Request response" at bounding box center [712, 180] width 24 height 24
checkbox input "true"
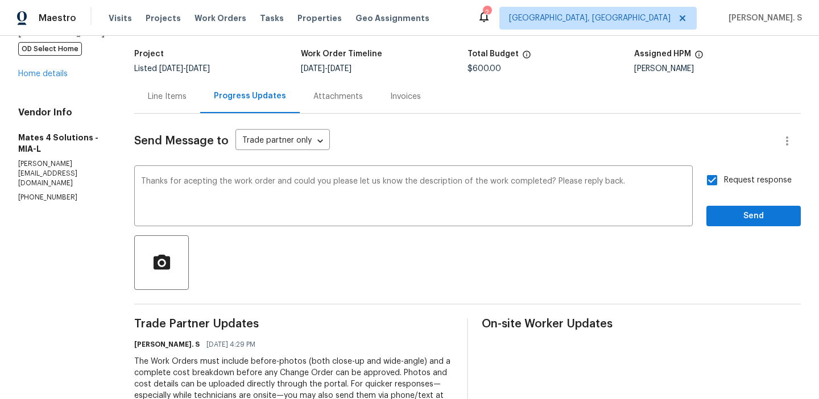
click at [0, 0] on div "accepting" at bounding box center [0, 0] width 0 height 0
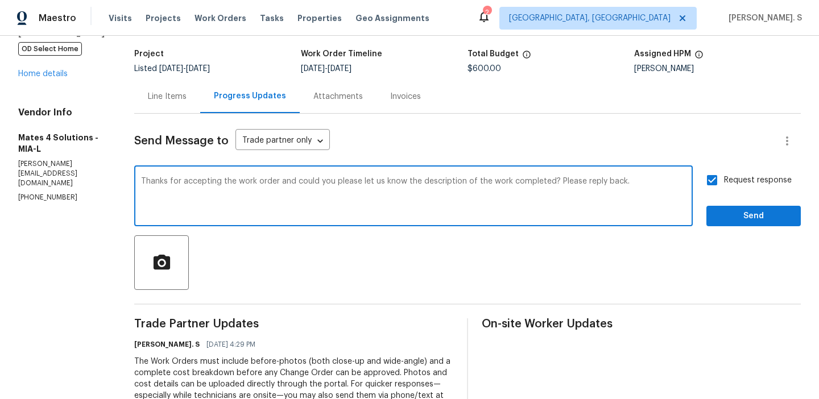
type textarea "Thanks for accepting the work order and could you please let us know the descri…"
click at [716, 222] on button "Send" at bounding box center [753, 216] width 94 height 21
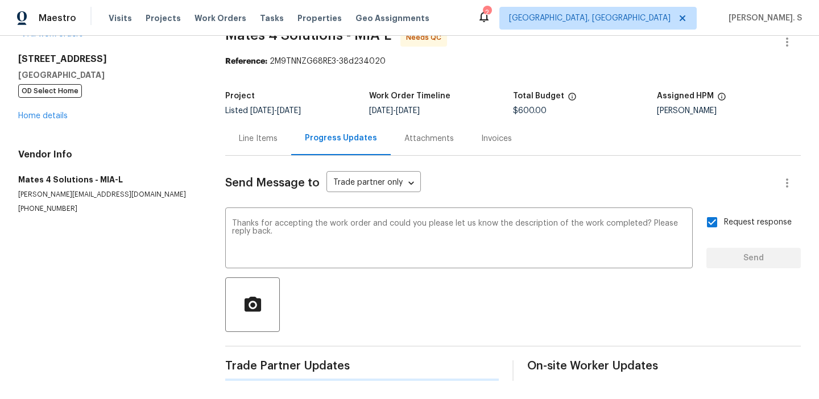
click at [716, 222] on input "Request response" at bounding box center [712, 222] width 24 height 24
checkbox input "false"
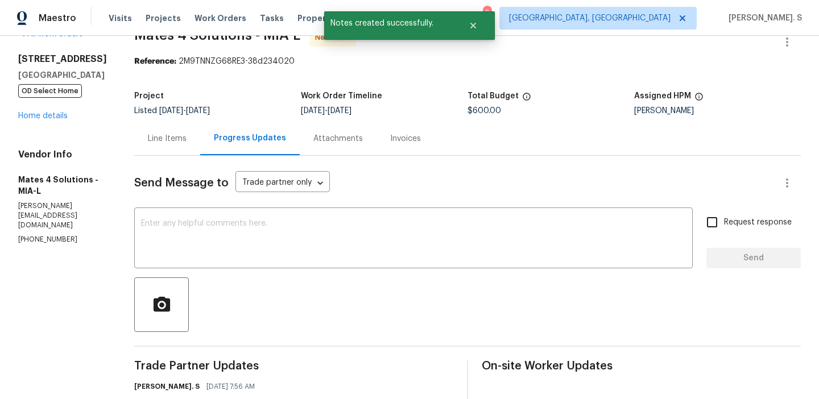
click at [49, 235] on p "(626) 977-4373" at bounding box center [62, 240] width 89 height 10
copy p "(626) 977-4373"
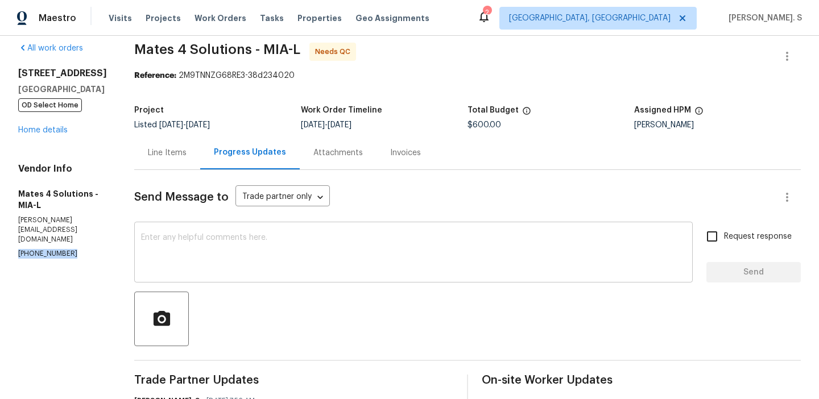
scroll to position [2, 0]
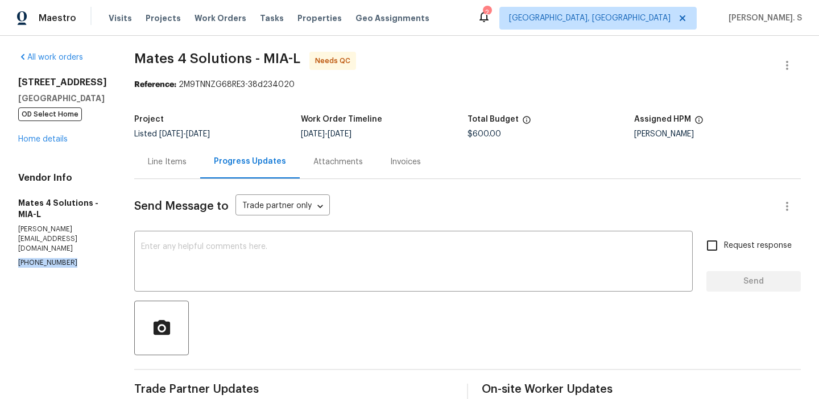
click at [179, 170] on div "Line Items" at bounding box center [167, 162] width 66 height 34
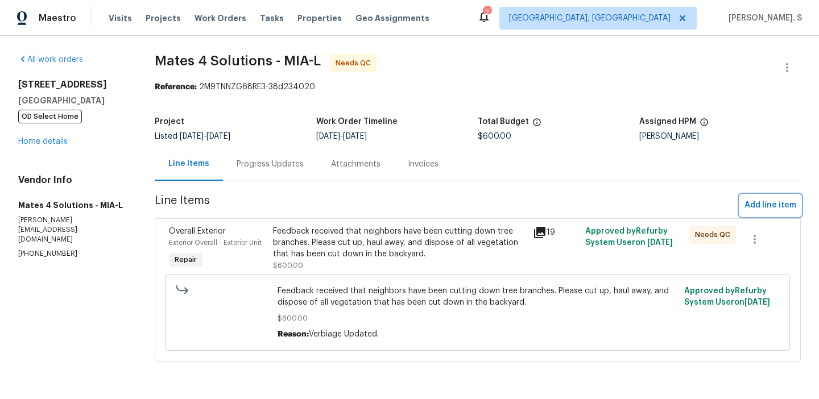
click at [779, 204] on span "Add line item" at bounding box center [771, 206] width 52 height 14
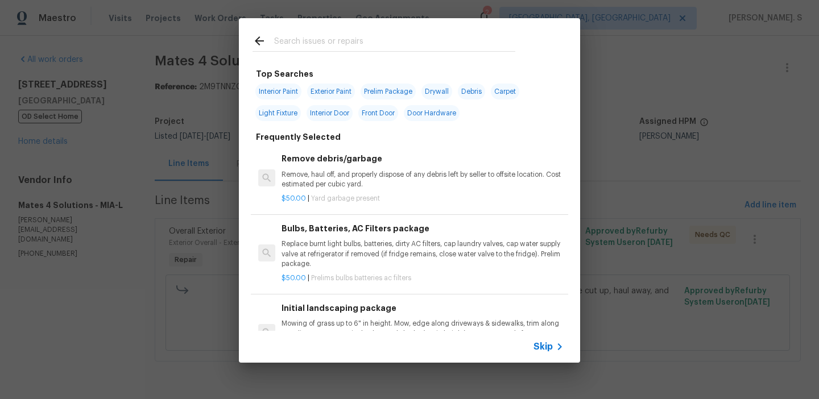
click at [347, 191] on div "$50.00 | Yard garbage present" at bounding box center [423, 196] width 282 height 14
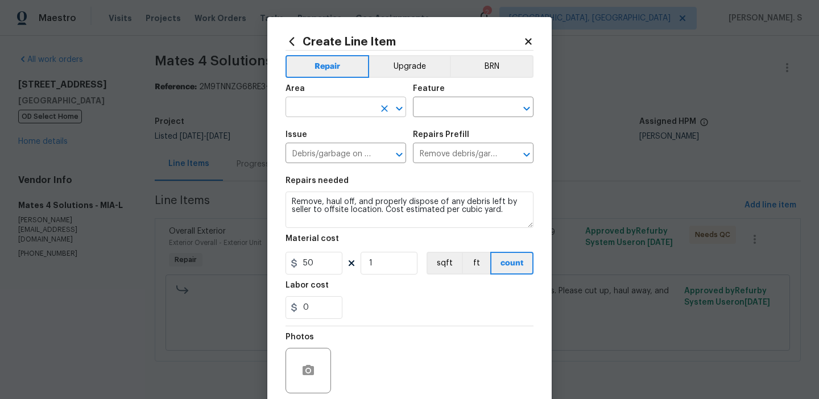
click at [401, 104] on icon "Open" at bounding box center [399, 109] width 14 height 14
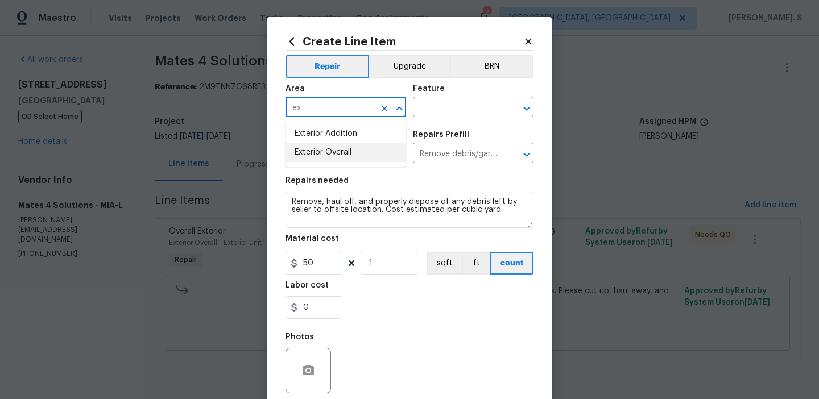
click at [380, 151] on li "Exterior Overall" at bounding box center [346, 152] width 121 height 19
click at [525, 105] on icon "Open" at bounding box center [527, 109] width 14 height 14
type input "Exterior Overall"
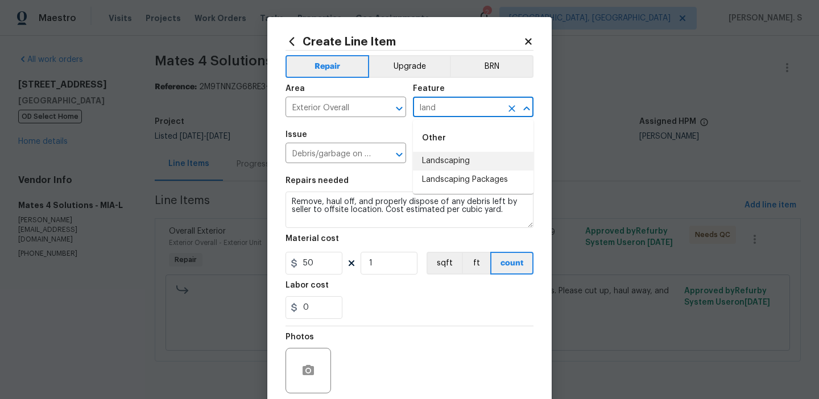
click at [483, 152] on li "Landscaping" at bounding box center [473, 161] width 121 height 19
type input "Landscaping"
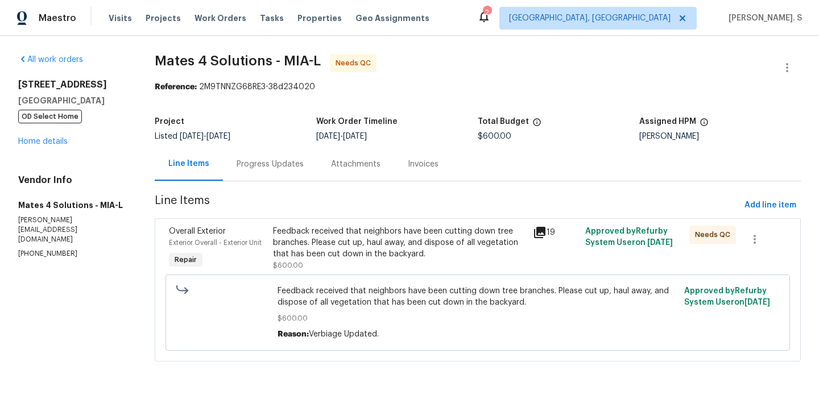
click at [261, 153] on div "Progress Updates" at bounding box center [270, 164] width 94 height 34
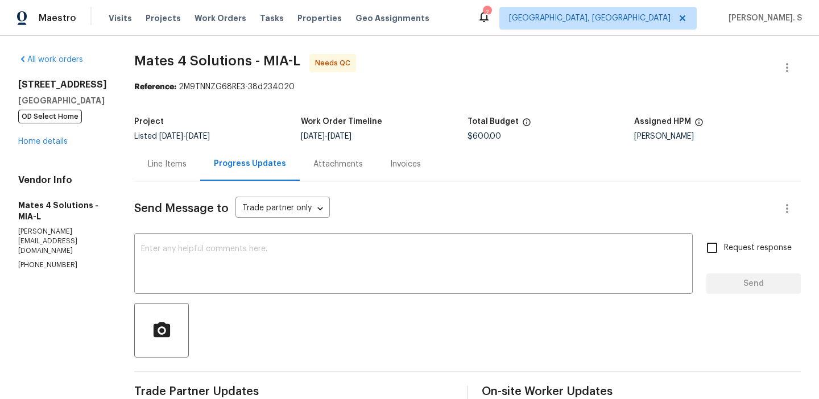
click at [250, 192] on div "Send Message to Trade partner only Trade partner only ​ x ​ Request response Se…" at bounding box center [467, 404] width 667 height 447
click at [175, 176] on div "Line Items" at bounding box center [167, 164] width 66 height 34
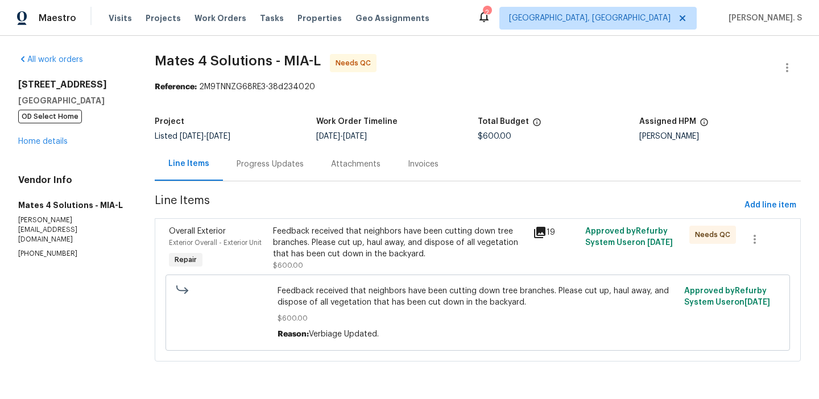
click at [262, 170] on div "Progress Updates" at bounding box center [270, 164] width 94 height 34
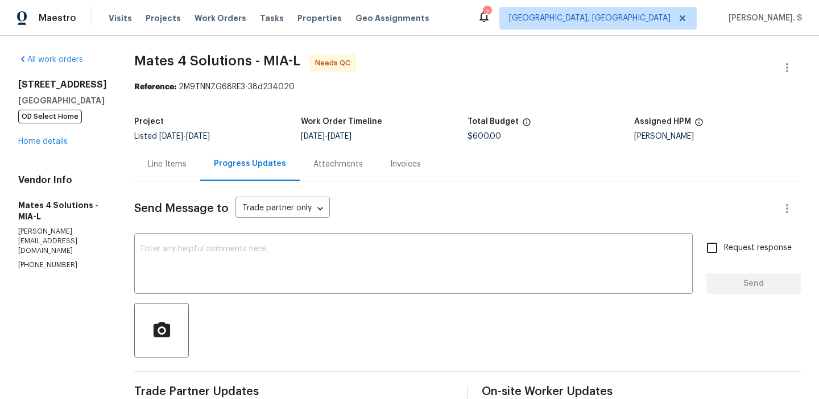
click at [191, 176] on div "Line Items" at bounding box center [167, 164] width 66 height 34
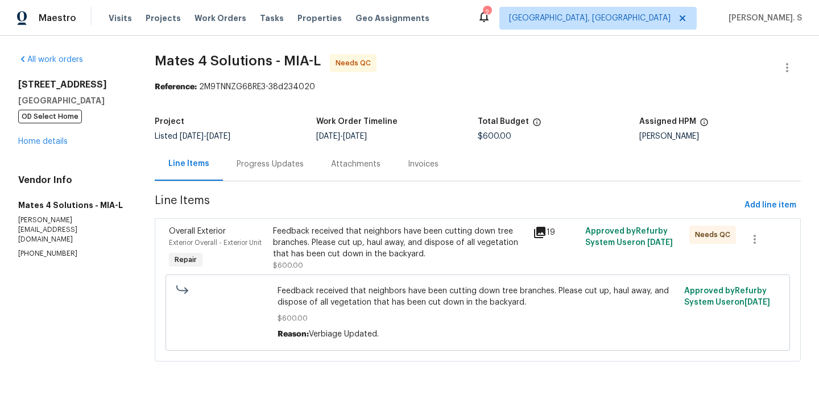
click at [242, 160] on div "Progress Updates" at bounding box center [270, 164] width 67 height 11
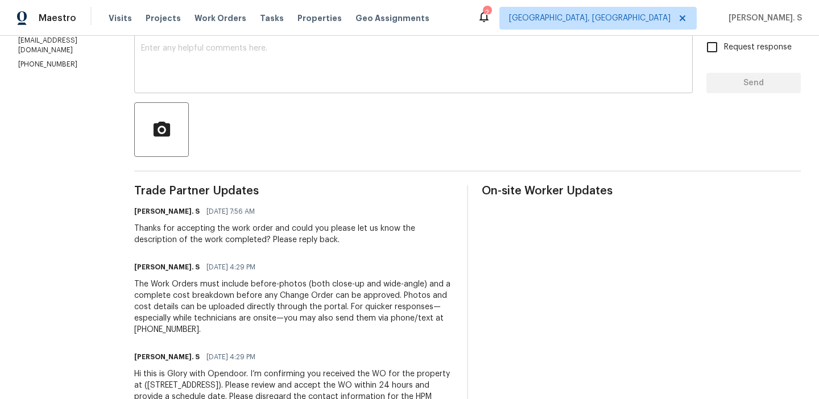
scroll to position [259, 0]
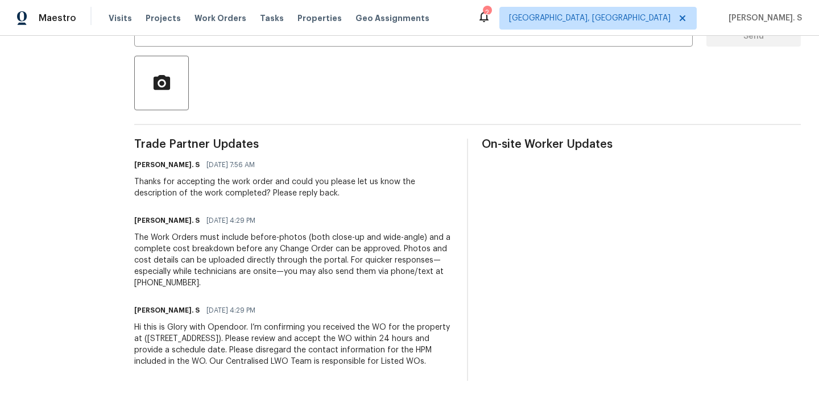
click at [207, 176] on div "Thanks for accepting the work order and could you please let us know the descri…" at bounding box center [293, 187] width 319 height 23
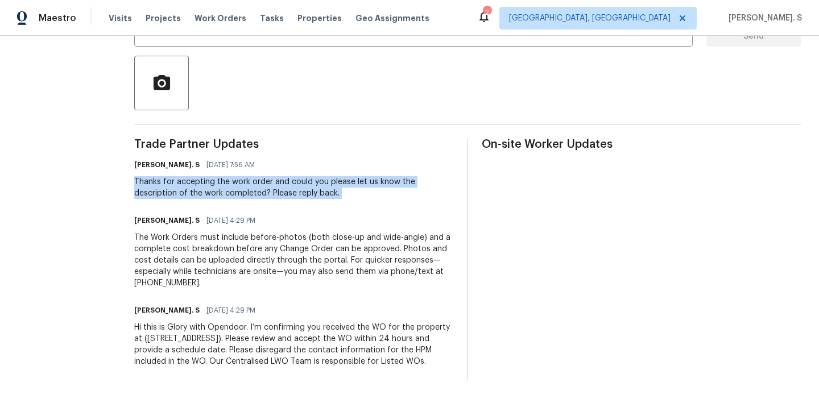
click at [207, 176] on div "Thanks for accepting the work order and could you please let us know the descri…" at bounding box center [293, 187] width 319 height 23
copy div "Thanks for accepting the work order and could you please let us know the descri…"
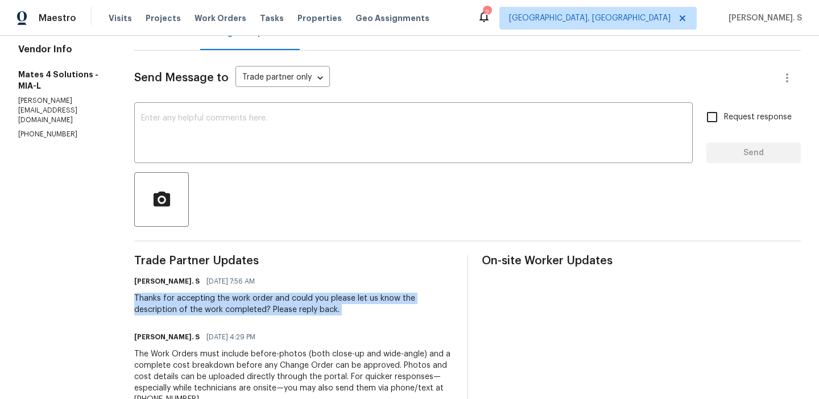
scroll to position [0, 0]
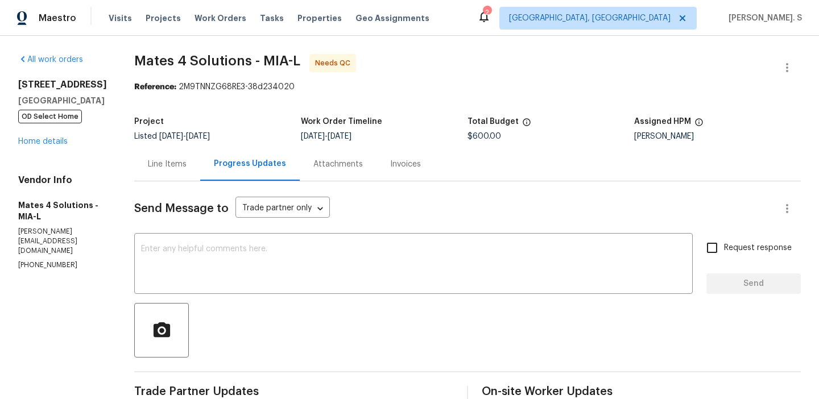
drag, startPoint x: 51, startPoint y: 117, endPoint x: 15, endPoint y: 78, distance: 52.7
click at [15, 78] on div "All work orders 561 NE 173rd St North Miami Beach, FL 33162 OD Select Home Home…" at bounding box center [409, 341] width 819 height 611
copy div "561 NE 173rd St North Miami Beach, FL 33162"
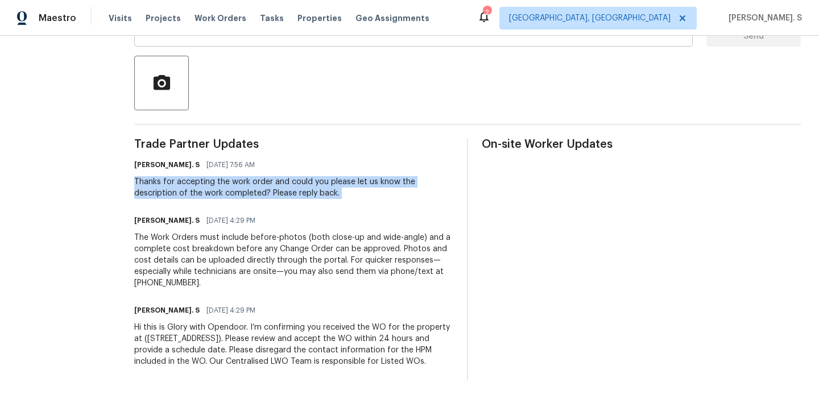
scroll to position [22, 0]
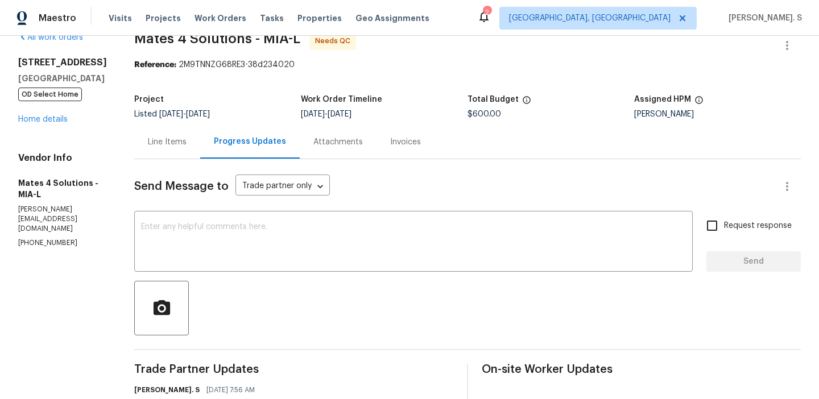
click at [179, 135] on div "Line Items" at bounding box center [167, 142] width 66 height 34
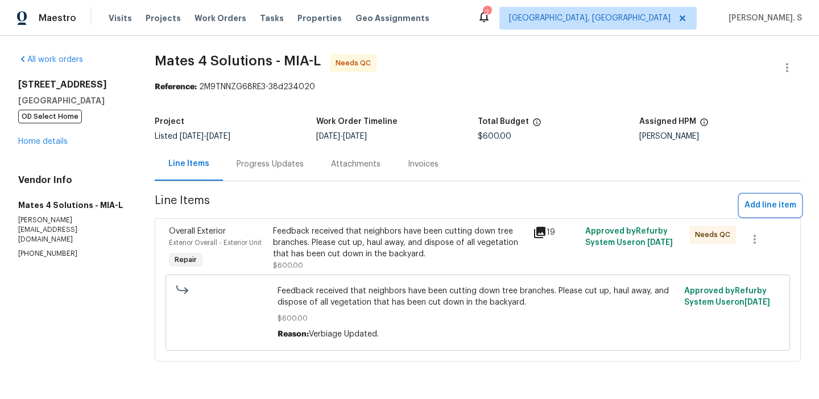
click at [749, 204] on span "Add line item" at bounding box center [771, 206] width 52 height 14
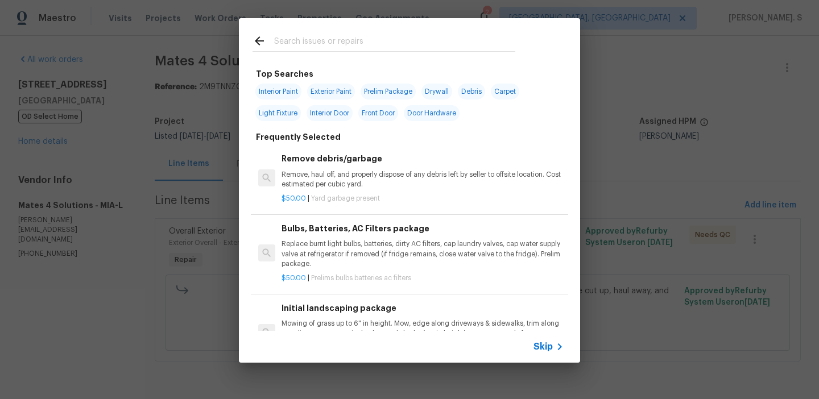
click at [429, 166] on div "Remove debris/garbage Remove, haul off, and properly dispose of any debris left…" at bounding box center [423, 170] width 282 height 37
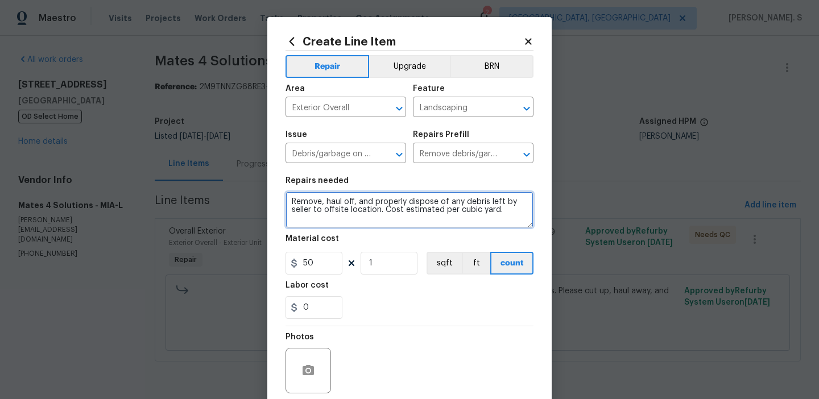
click at [346, 215] on textarea "Remove, haul off, and properly dispose of any debris left by seller to offsite …" at bounding box center [410, 210] width 248 height 36
type textarea "Waiting for TP confirmation."
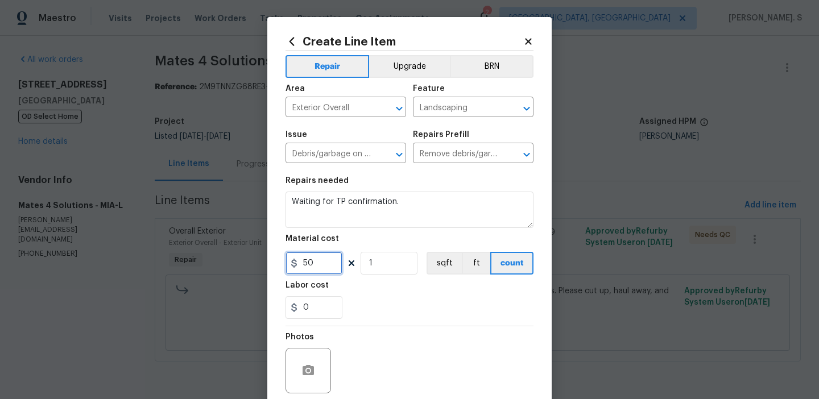
click at [324, 263] on input "50" at bounding box center [314, 263] width 57 height 23
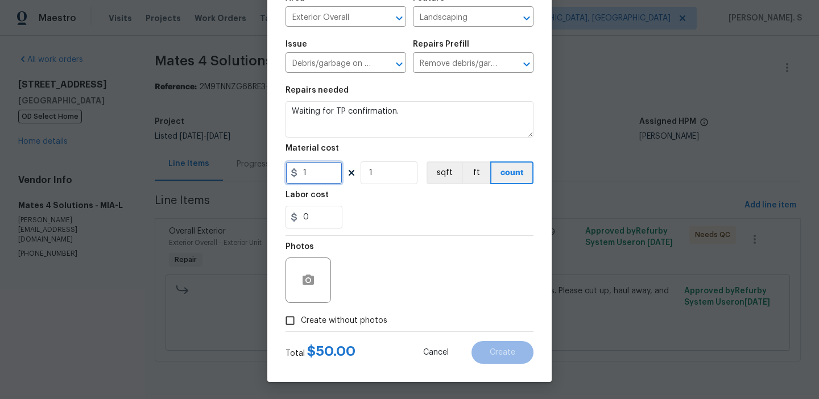
type input "1"
click at [331, 318] on span "Create without photos" at bounding box center [344, 321] width 86 height 12
click at [301, 318] on input "Create without photos" at bounding box center [290, 321] width 22 height 22
checkbox input "true"
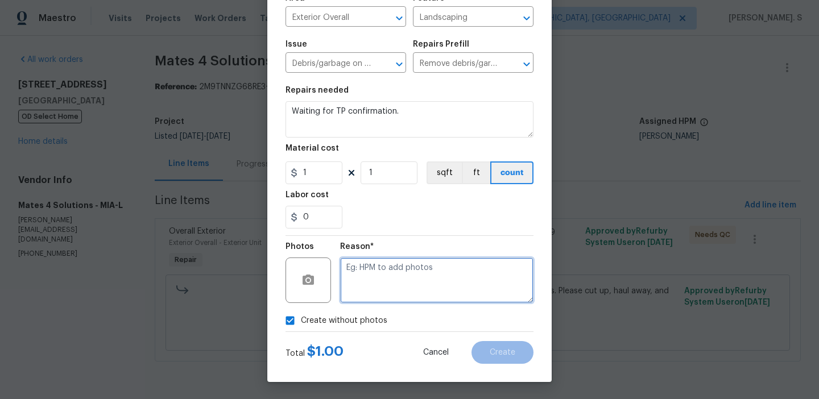
click at [436, 280] on textarea at bounding box center [436, 281] width 193 height 46
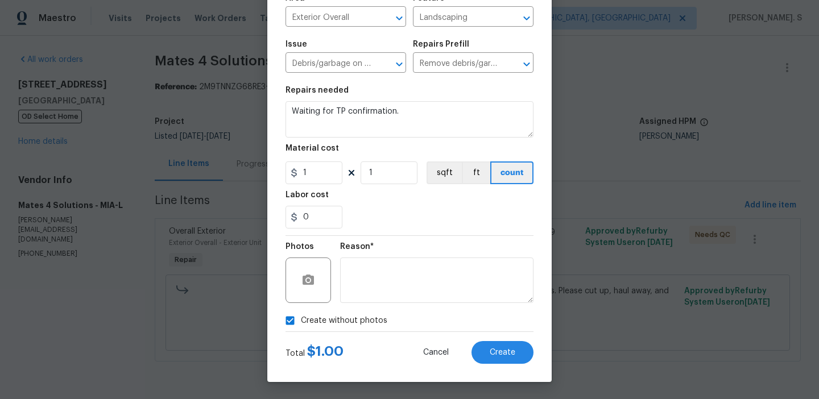
click at [498, 370] on div "Create Line Item Repair Upgrade BRN Area Exterior Overall ​ Feature Landscaping…" at bounding box center [409, 155] width 284 height 456
click at [498, 358] on button "Create" at bounding box center [503, 352] width 62 height 23
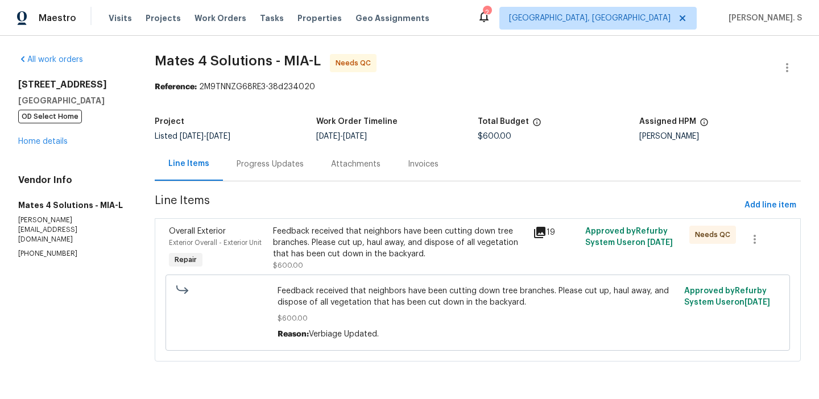
click at [237, 184] on section "Mates 4 Solutions - MIA-L Needs QC Reference: 2M9TNNZG68RE3-38d234020 Project L…" at bounding box center [478, 214] width 646 height 321
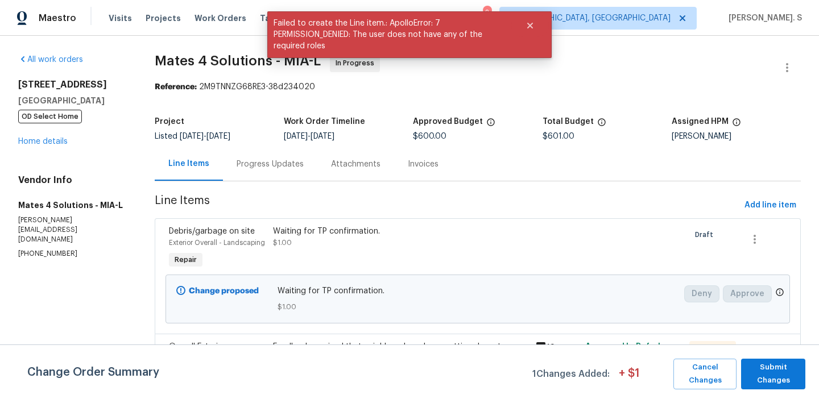
click at [281, 172] on div "Progress Updates" at bounding box center [270, 164] width 94 height 34
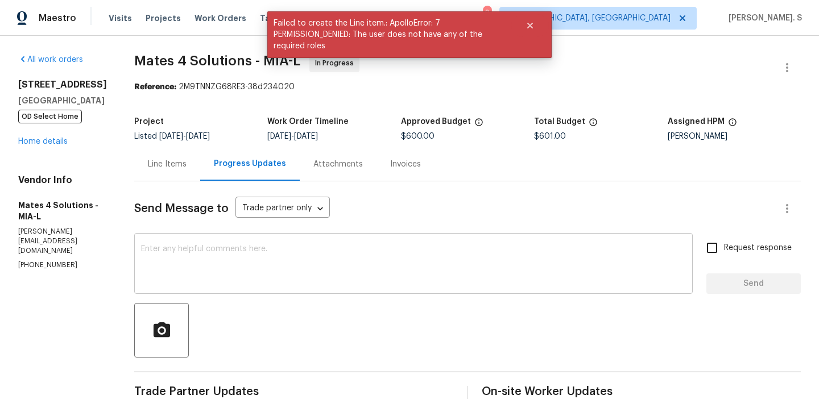
scroll to position [259, 0]
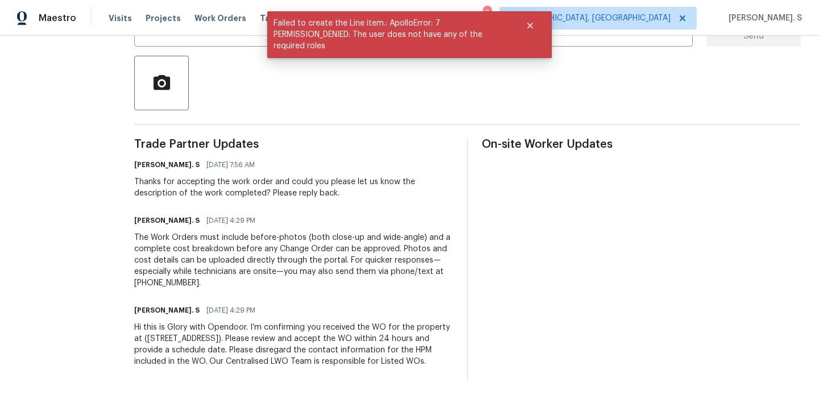
click at [242, 177] on div "Thanks for accepting the work order and could you please let us know the descri…" at bounding box center [293, 187] width 319 height 23
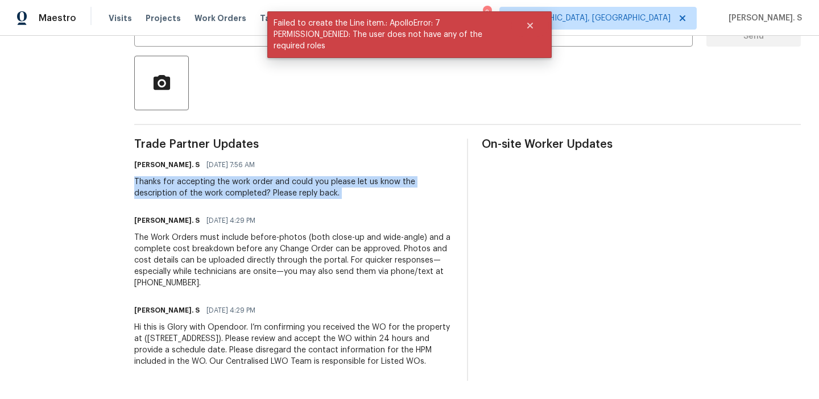
copy div "Thanks for accepting the work order and could you please let us know the descri…"
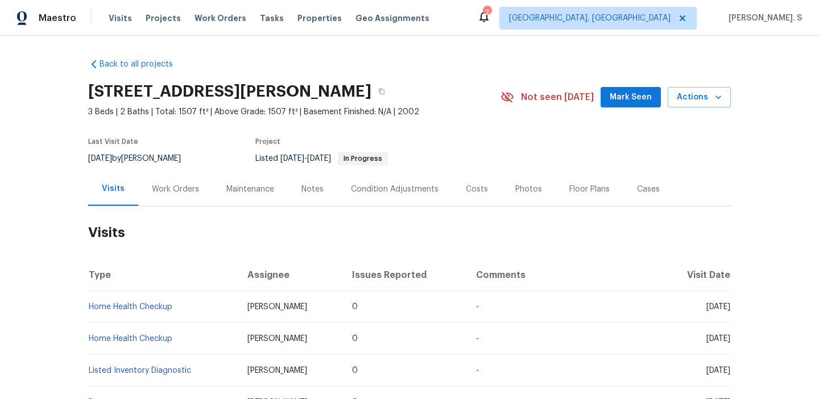
click at [200, 177] on div "Work Orders" at bounding box center [175, 189] width 75 height 34
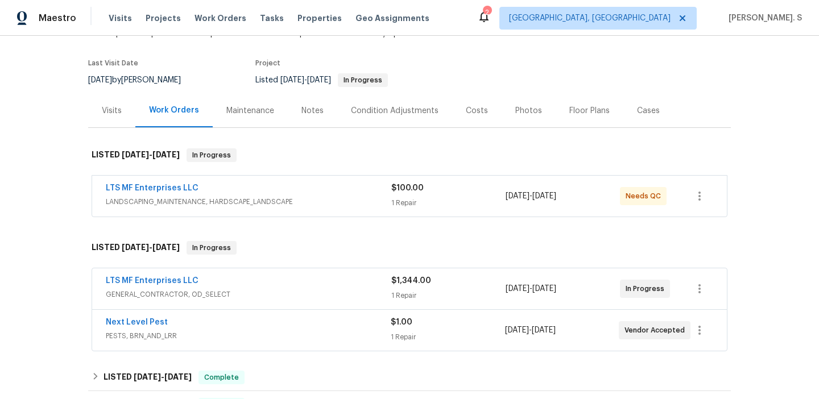
scroll to position [127, 0]
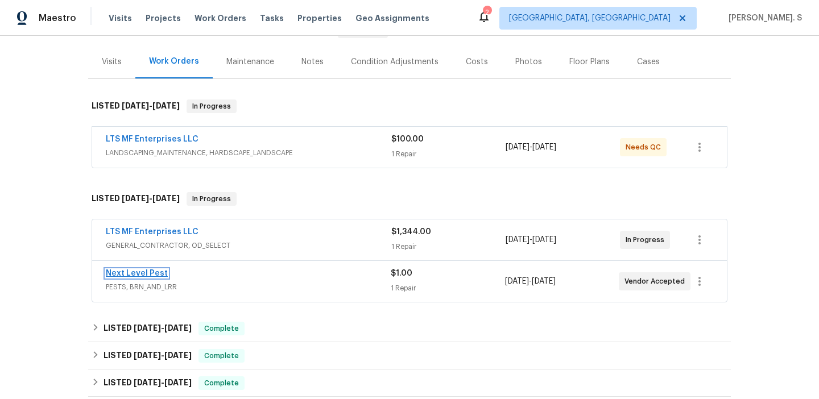
click at [141, 272] on link "Next Level Pest" at bounding box center [137, 274] width 62 height 8
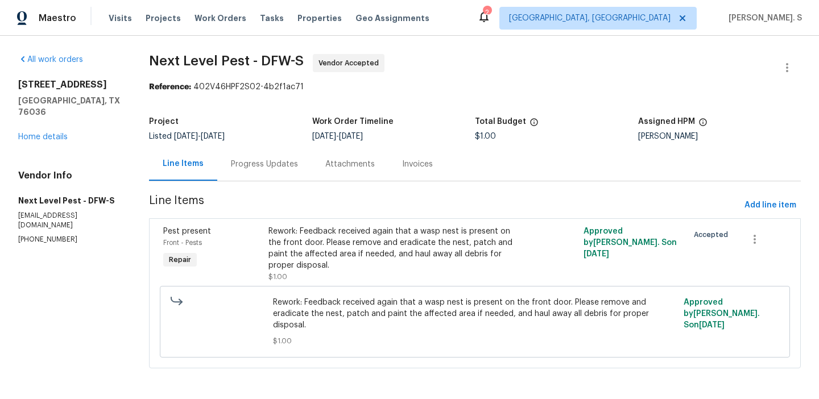
click at [301, 162] on div "Progress Updates" at bounding box center [264, 164] width 94 height 34
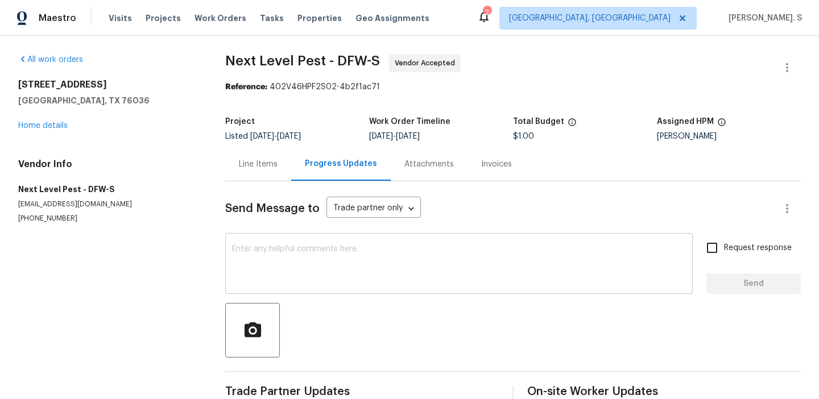
click at [280, 275] on textarea at bounding box center [459, 265] width 454 height 40
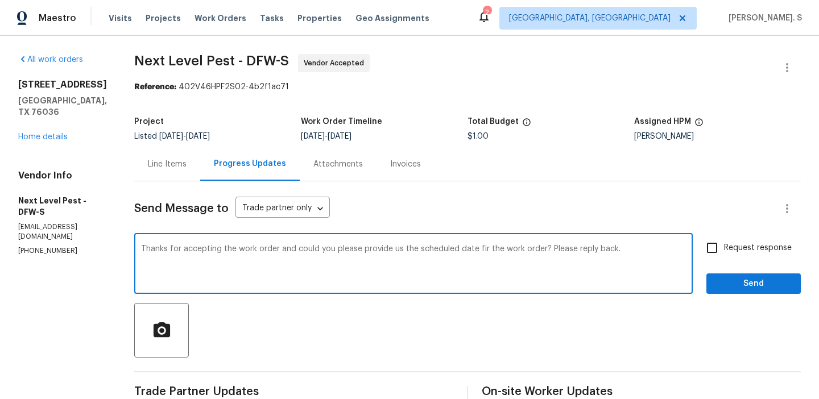
click at [476, 245] on div "Thanks for accepting the work order and could you please provide us the schedul…" at bounding box center [413, 265] width 559 height 58
click at [473, 248] on textarea "Thanks for accepting the work order and could you please provide us the schedul…" at bounding box center [413, 265] width 545 height 40
type textarea "Thanks for accepting the work order and could you please provide us the schedul…"
click at [708, 245] on input "Request response" at bounding box center [712, 248] width 24 height 24
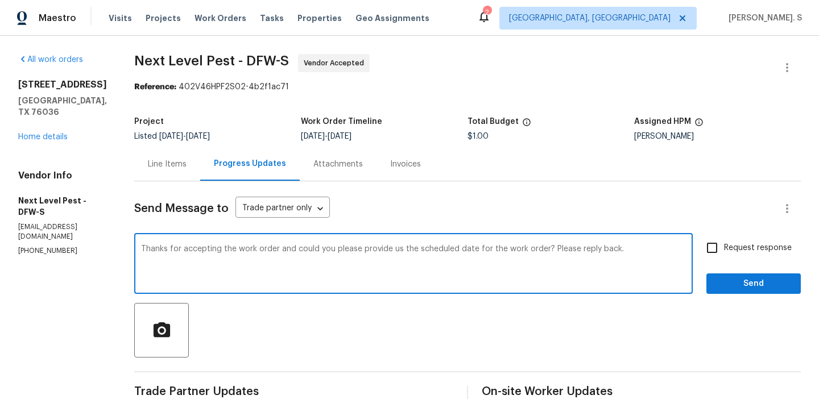
checkbox input "true"
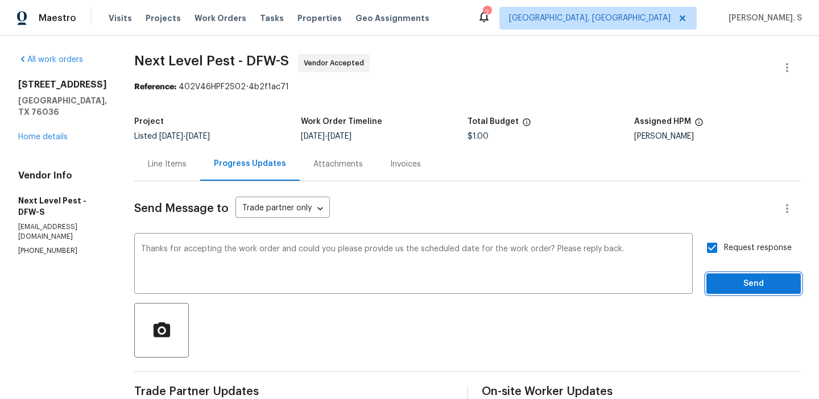
click at [719, 292] on button "Send" at bounding box center [753, 284] width 94 height 21
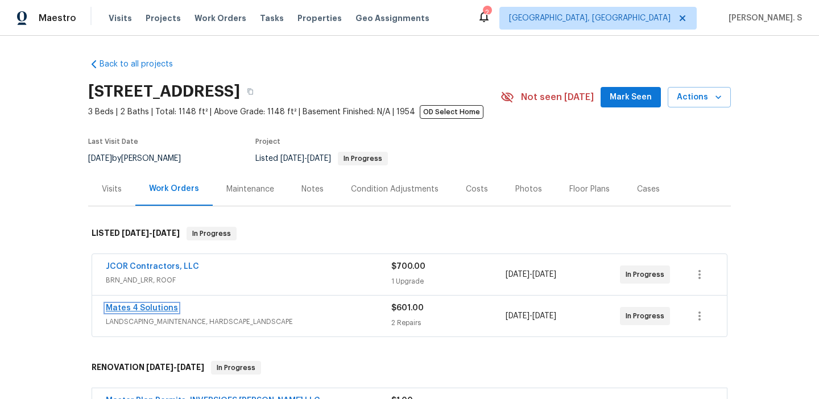
click at [133, 312] on link "Mates 4 Solutions" at bounding box center [142, 308] width 72 height 8
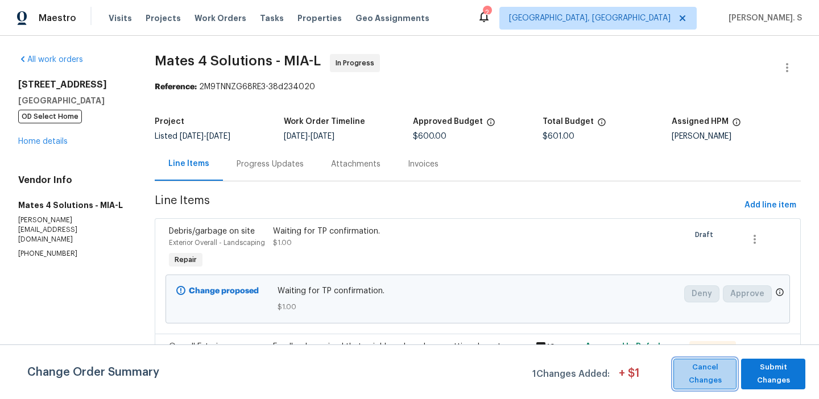
click at [685, 359] on button "Cancel Changes" at bounding box center [704, 374] width 63 height 31
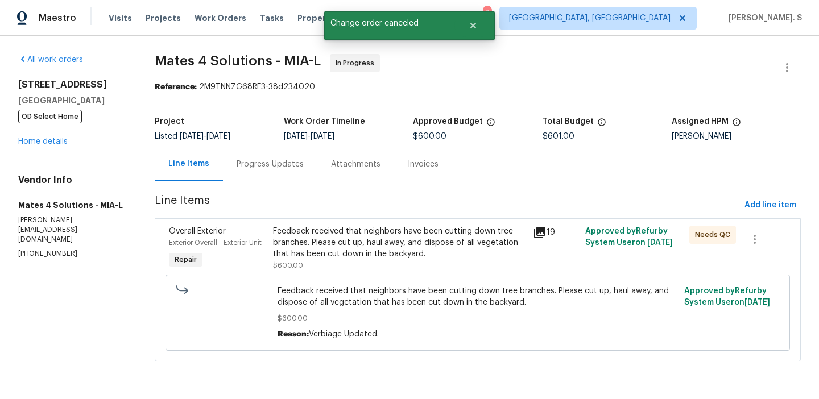
click at [291, 161] on div "Progress Updates" at bounding box center [270, 164] width 67 height 11
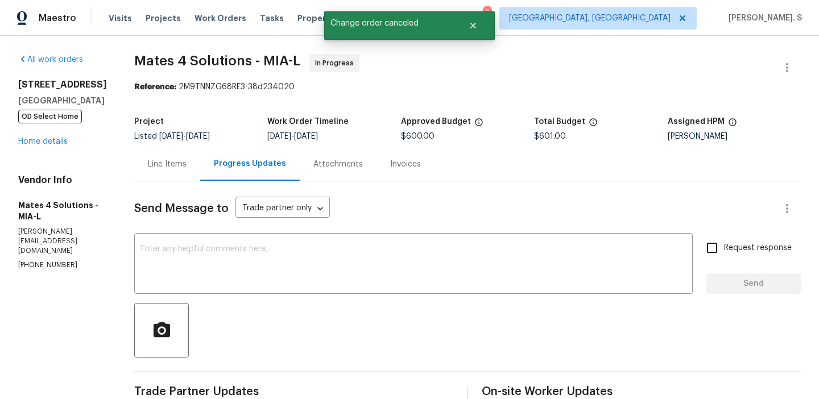
click at [151, 171] on div "Line Items" at bounding box center [167, 164] width 66 height 34
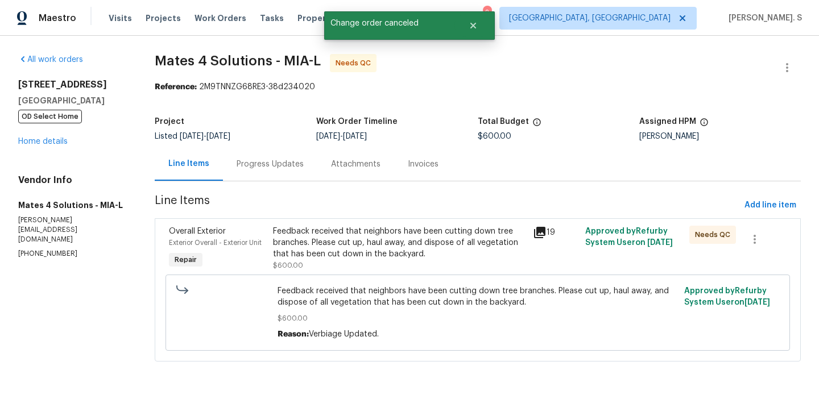
click at [261, 150] on div "Progress Updates" at bounding box center [270, 164] width 94 height 34
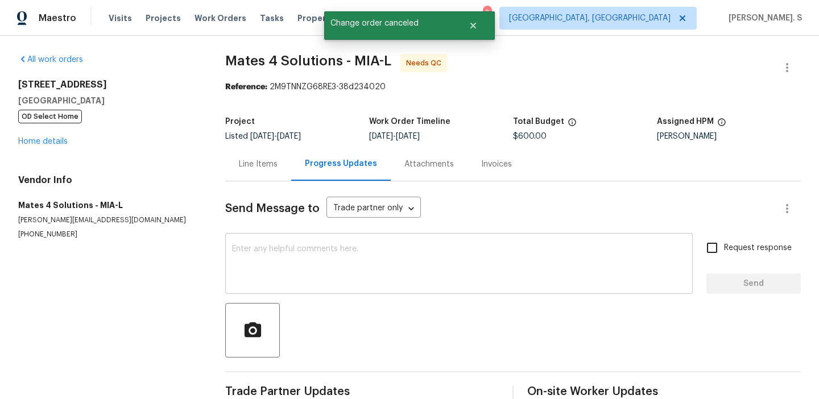
click at [262, 265] on textarea at bounding box center [459, 265] width 454 height 40
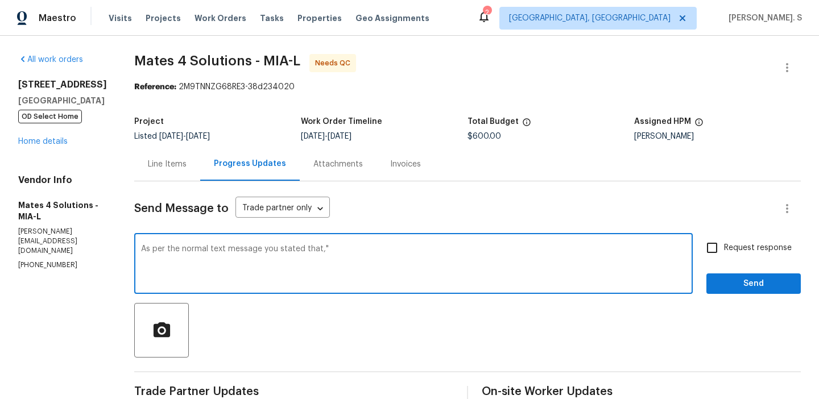
paste textarea "The work was completed as requested. The branches that had been cut by someone …"
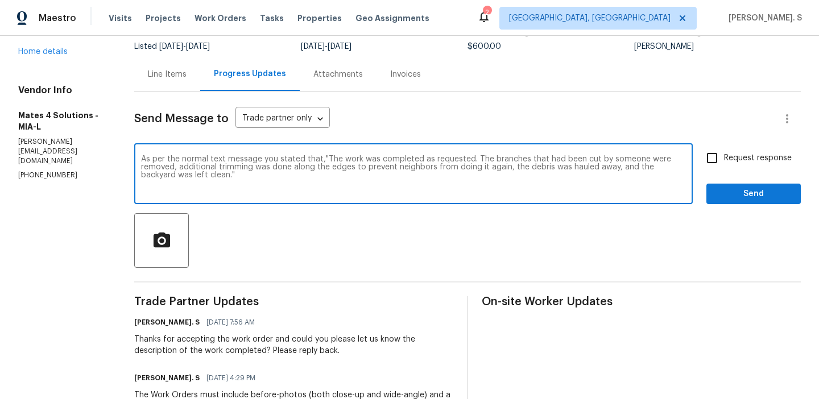
scroll to position [130, 0]
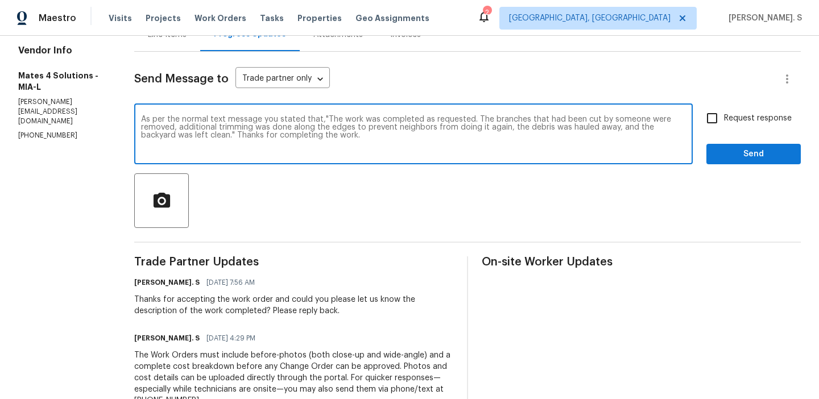
click at [415, 248] on div "Send Message to Trade partner only Trade partner only ​ As per the normal text …" at bounding box center [467, 275] width 667 height 447
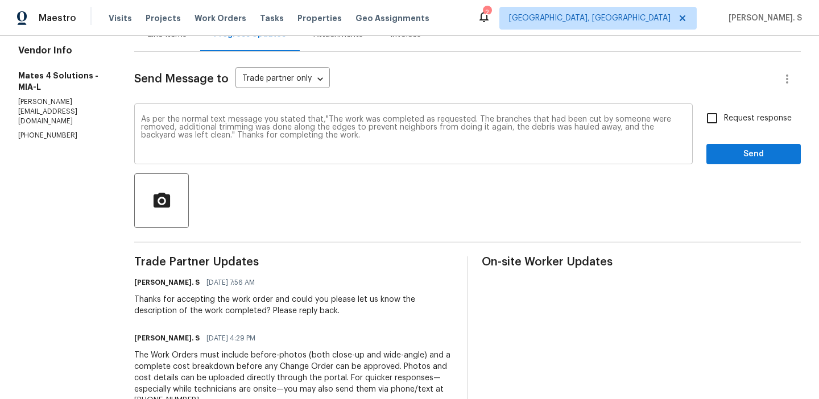
click at [415, 248] on div "Send Message to Trade partner only Trade partner only ​ As per the normal text …" at bounding box center [467, 275] width 667 height 447
click at [408, 132] on textarea "As per the normal text message you stated that,"The work was completed as reque…" at bounding box center [413, 135] width 545 height 40
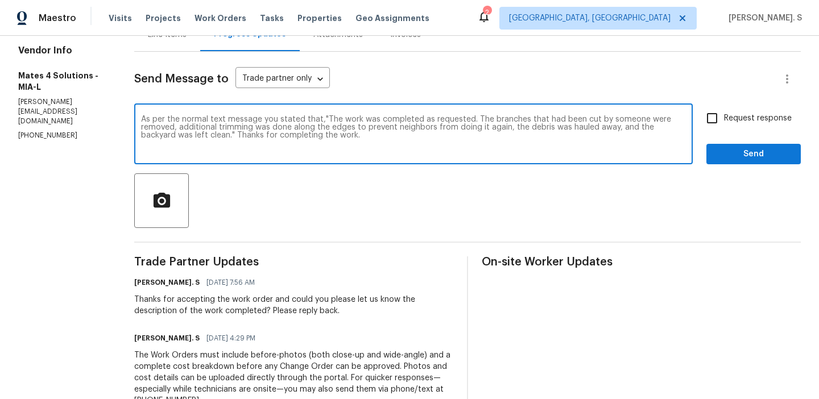
click at [408, 132] on textarea "As per the normal text message you stated that,"The work was completed as reque…" at bounding box center [413, 135] width 545 height 40
click at [482, 147] on textarea "As per the normal text message you stated that,"The work was completed as reque…" at bounding box center [413, 135] width 545 height 40
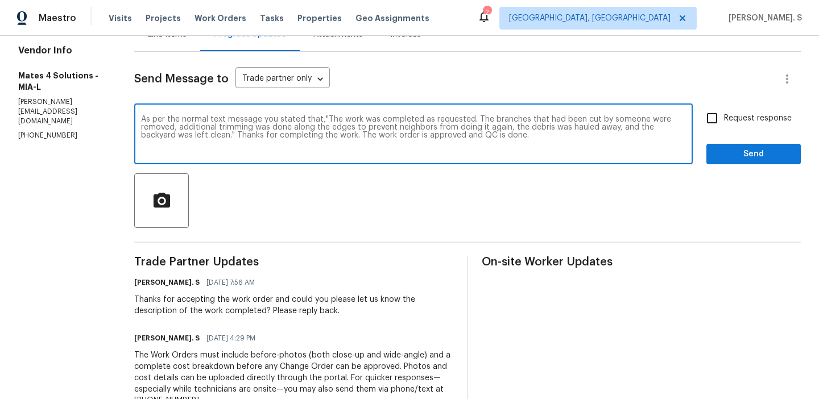
click at [482, 147] on textarea "As per the normal text message you stated that,"The work was completed as reque…" at bounding box center [413, 135] width 545 height 40
type textarea "As per the normal text message you stated that,"The work was completed as reque…"
click at [742, 120] on span "Request response" at bounding box center [758, 119] width 68 height 12
click at [724, 120] on input "Request response" at bounding box center [712, 118] width 24 height 24
checkbox input "true"
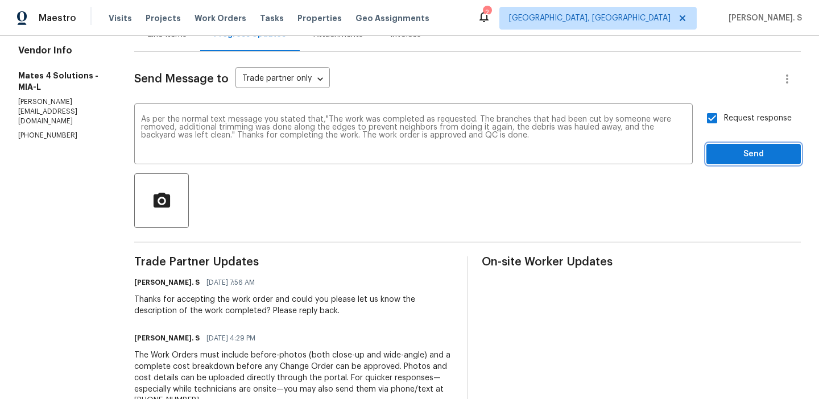
click at [727, 145] on button "Send" at bounding box center [753, 154] width 94 height 21
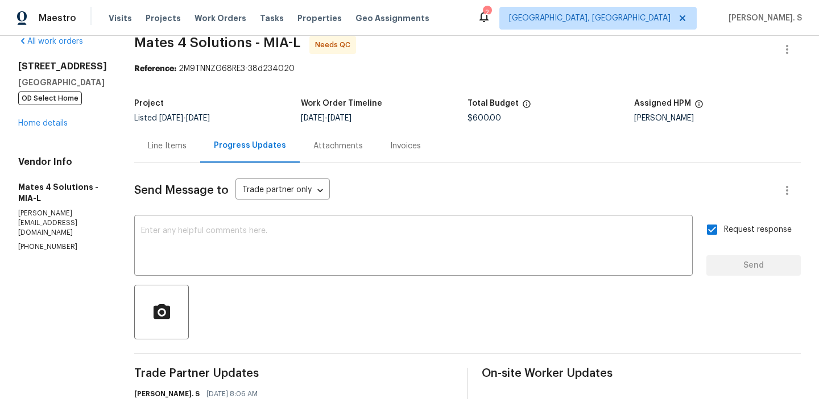
scroll to position [0, 0]
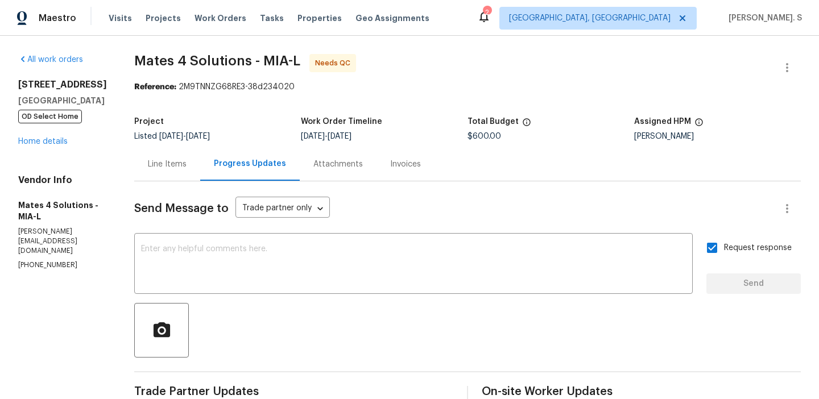
click at [181, 155] on div "Line Items" at bounding box center [167, 164] width 66 height 34
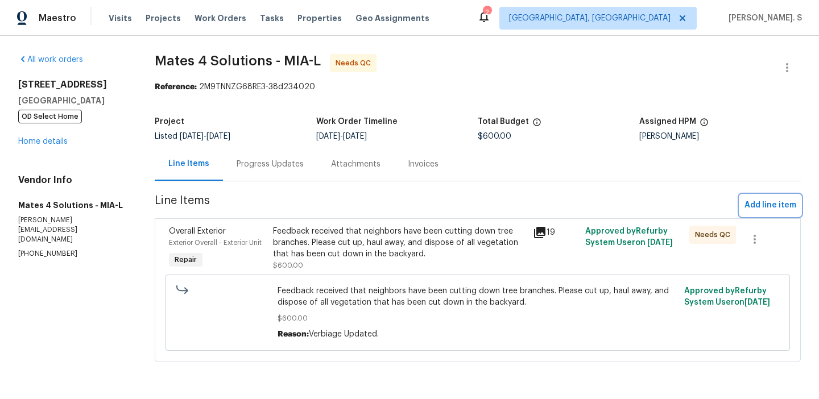
click at [791, 199] on span "Add line item" at bounding box center [771, 206] width 52 height 14
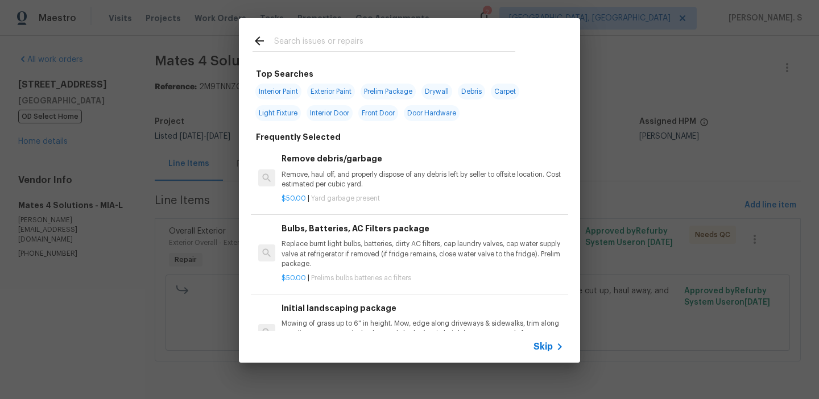
click at [392, 167] on div "Remove debris/garbage Remove, haul off, and properly dispose of any debris left…" at bounding box center [423, 170] width 282 height 37
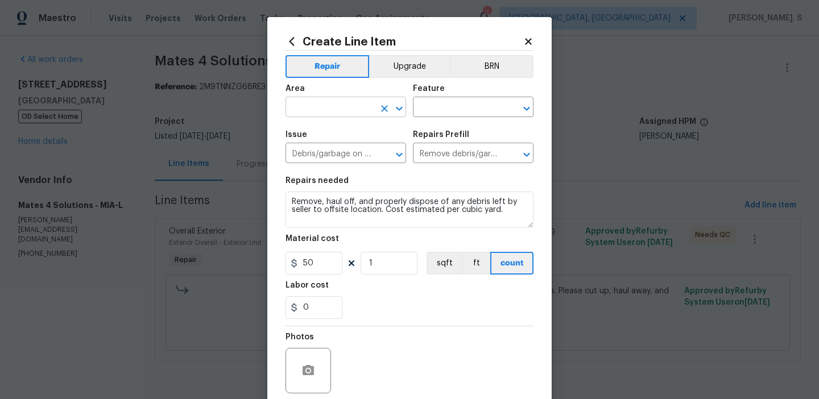
click at [397, 114] on icon "Open" at bounding box center [399, 109] width 14 height 14
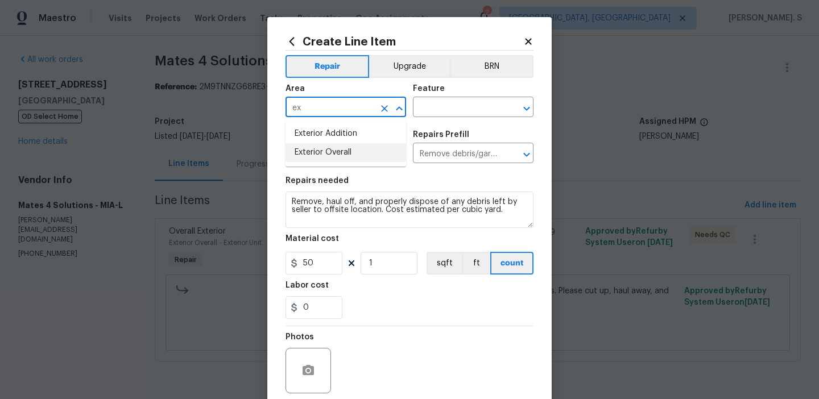
click at [356, 158] on li "Exterior Overall" at bounding box center [346, 152] width 121 height 19
click at [523, 105] on icon "Open" at bounding box center [527, 109] width 14 height 14
type input "Exterior Overall"
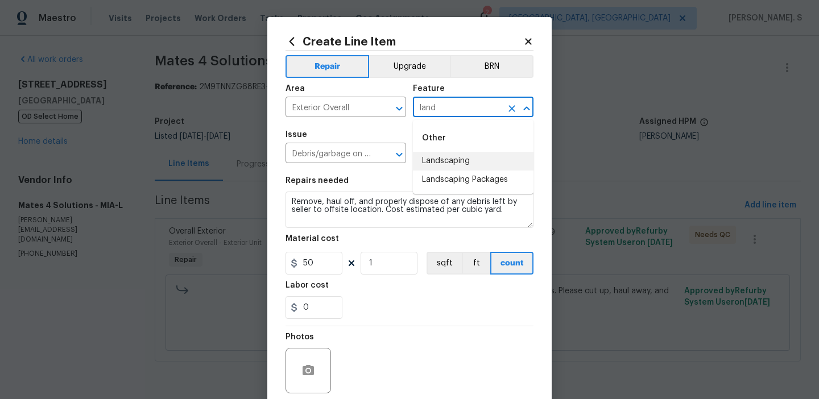
click at [431, 152] on li "Landscaping" at bounding box center [473, 161] width 121 height 19
type input "Landscaping"
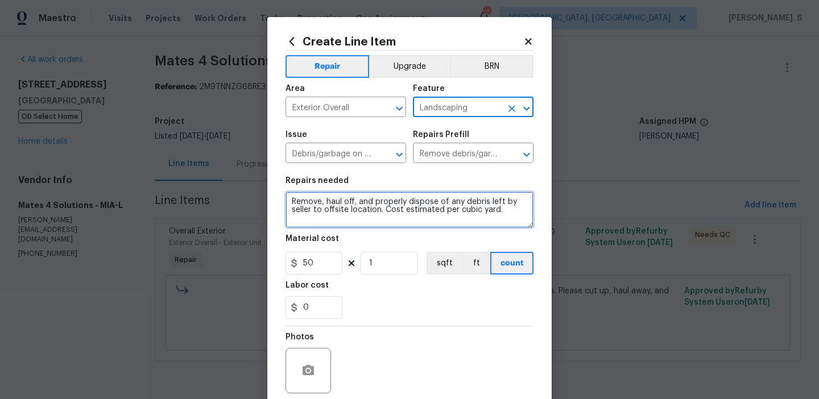
click at [404, 208] on textarea "Remove, haul off, and properly dispose of any debris left by seller to offsite …" at bounding box center [410, 210] width 248 height 36
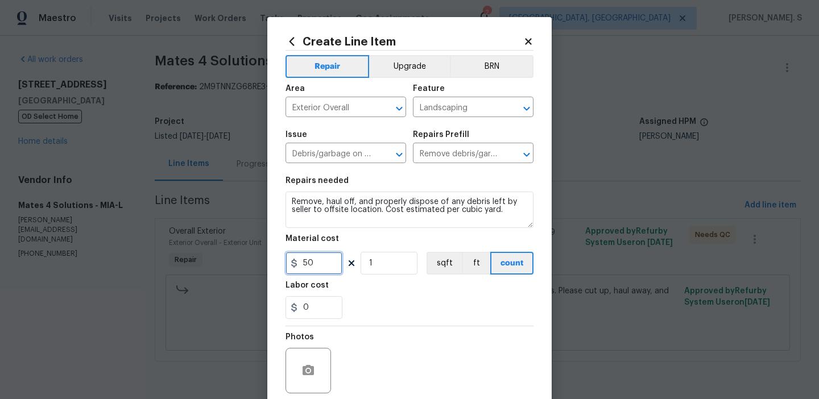
type input "50"
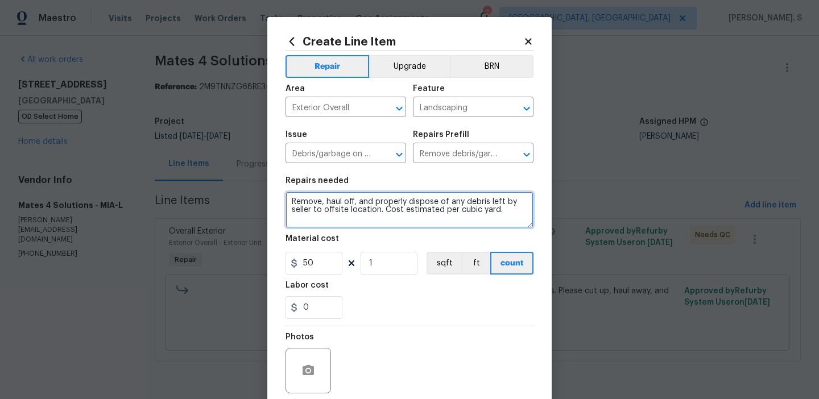
click at [411, 218] on textarea "Remove, haul off, and properly dispose of any debris left by seller to offsite …" at bounding box center [410, 210] width 248 height 36
type textarea "Waiting for TP response"
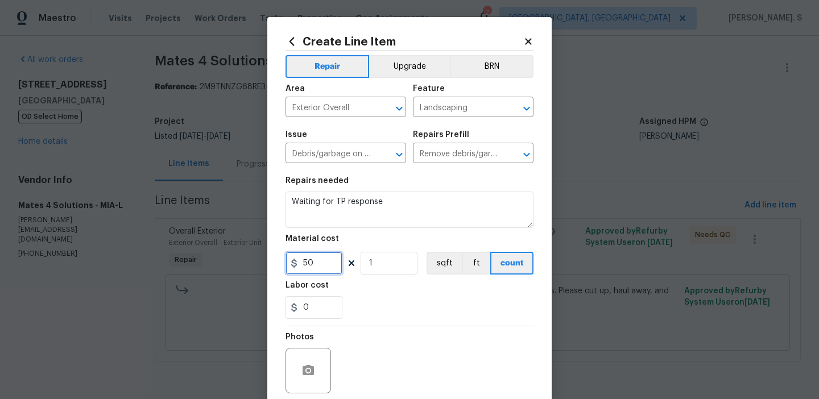
click at [337, 269] on input "50" at bounding box center [314, 263] width 57 height 23
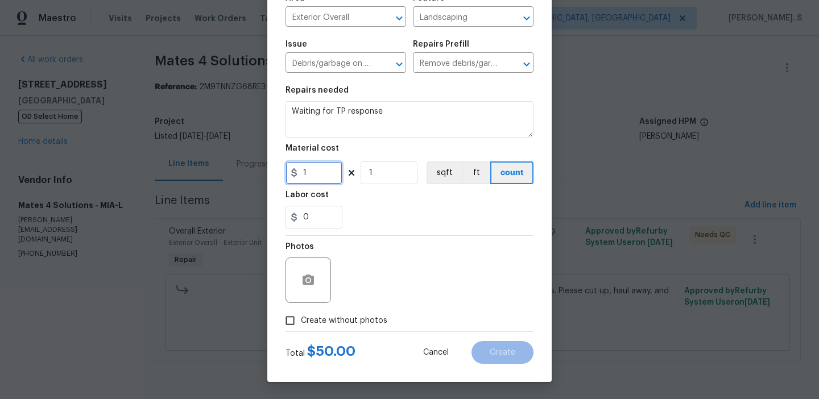
type input "1"
click at [346, 331] on label "Create without photos" at bounding box center [333, 321] width 108 height 22
click at [301, 331] on input "Create without photos" at bounding box center [290, 321] width 22 height 22
checkbox input "true"
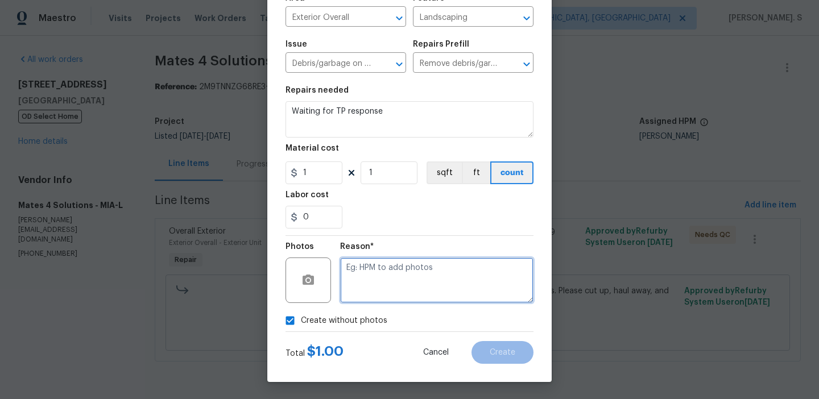
click at [391, 278] on textarea at bounding box center [436, 281] width 193 height 46
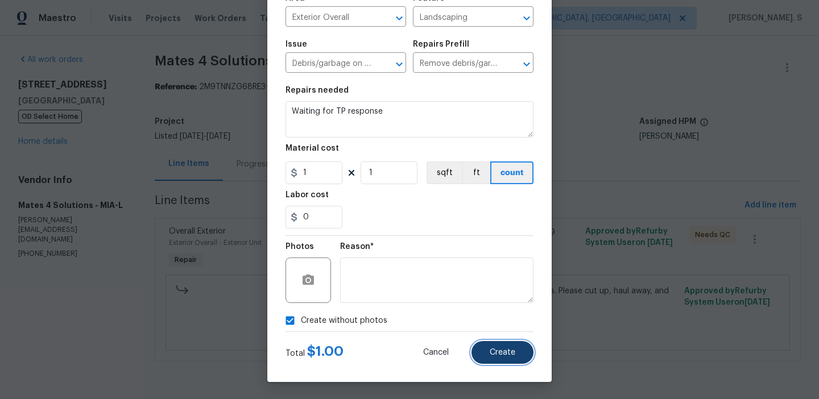
click at [479, 352] on button "Create" at bounding box center [503, 352] width 62 height 23
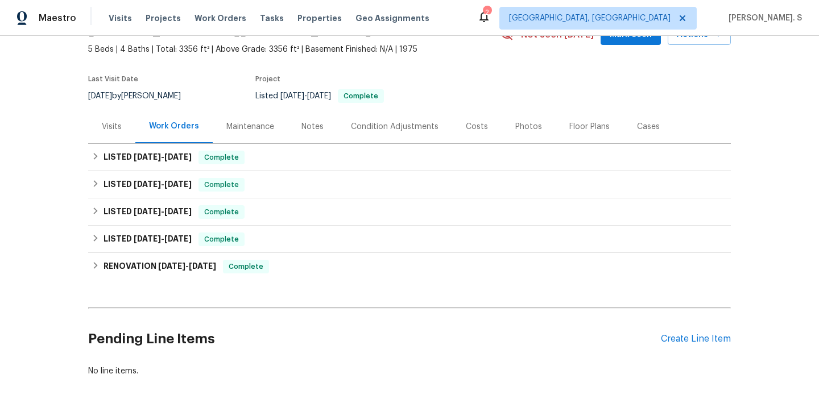
scroll to position [118, 0]
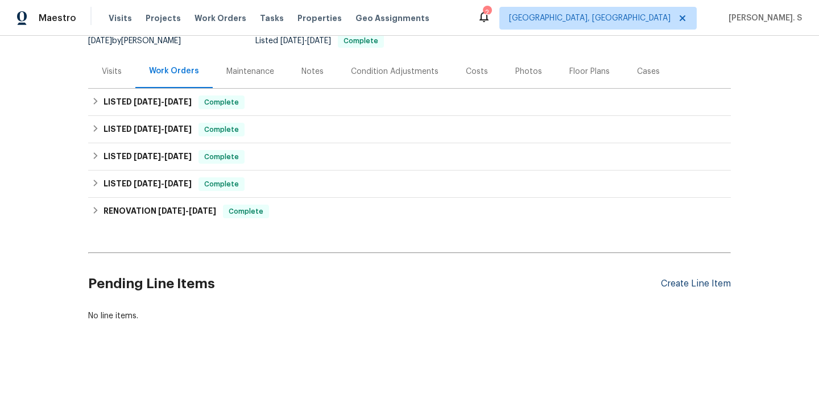
click at [687, 287] on div "Create Line Item" at bounding box center [696, 284] width 70 height 11
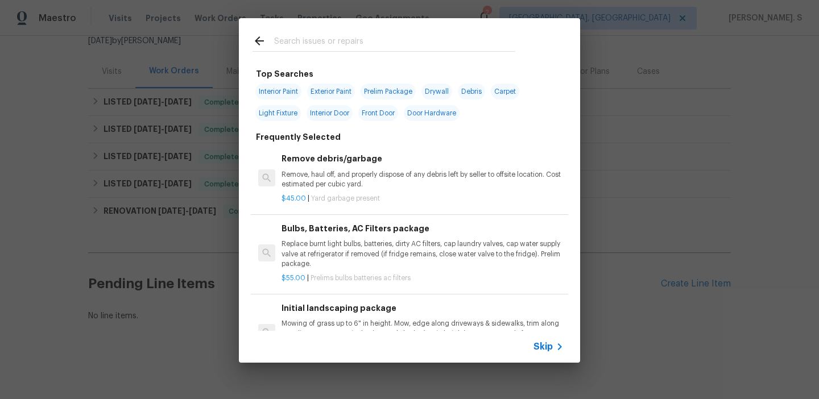
click at [382, 174] on p "Remove, haul off, and properly dispose of any debris left by seller to offsite …" at bounding box center [423, 179] width 282 height 19
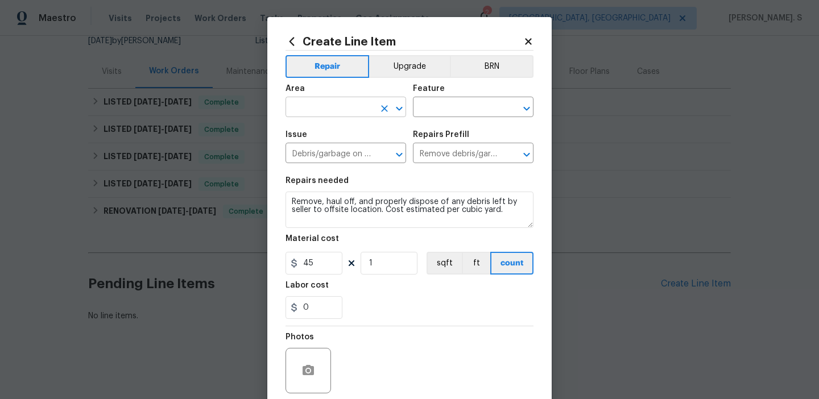
click at [391, 114] on div at bounding box center [392, 109] width 30 height 16
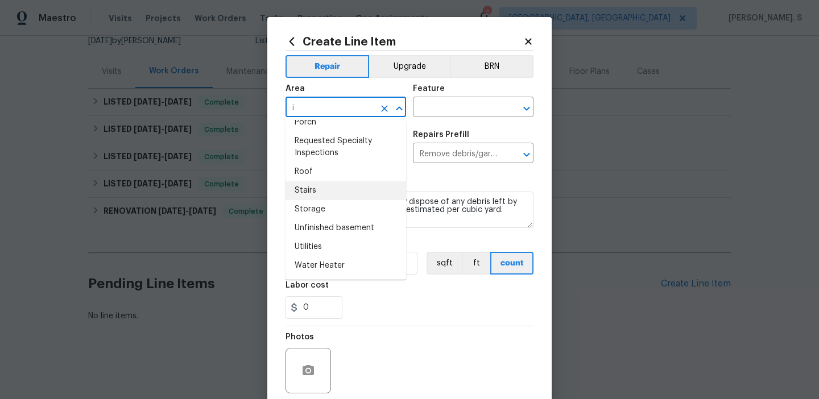
scroll to position [0, 0]
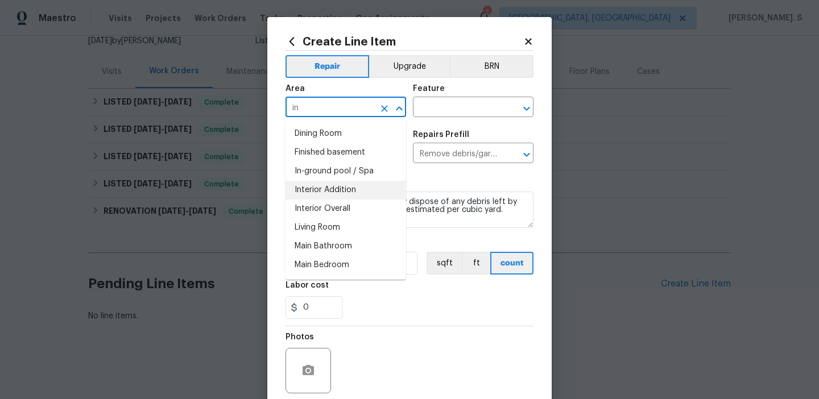
click at [345, 199] on li "Interior Addition" at bounding box center [346, 190] width 121 height 19
type input "Interior Addition"
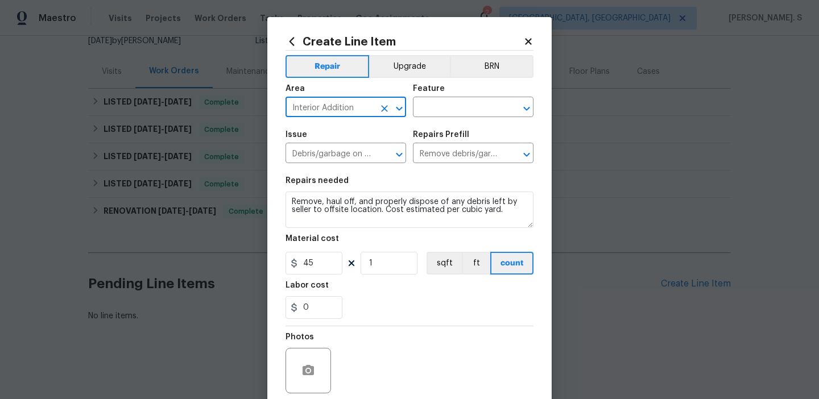
click at [383, 104] on icon "Clear" at bounding box center [384, 108] width 11 height 11
click at [399, 102] on icon "Open" at bounding box center [399, 109] width 14 height 14
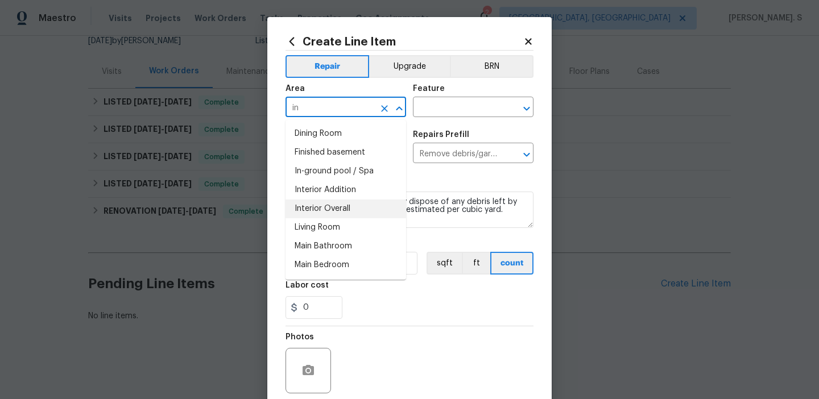
click at [378, 214] on li "Interior Overall" at bounding box center [346, 209] width 121 height 19
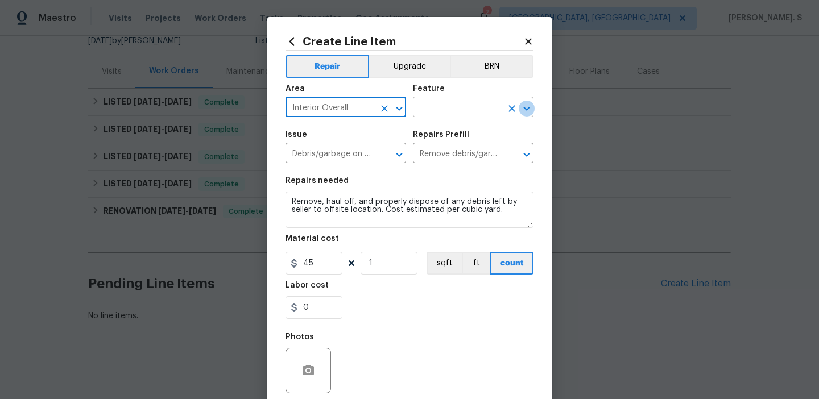
click at [526, 109] on icon "Open" at bounding box center [526, 108] width 6 height 4
type input "Interior Overall"
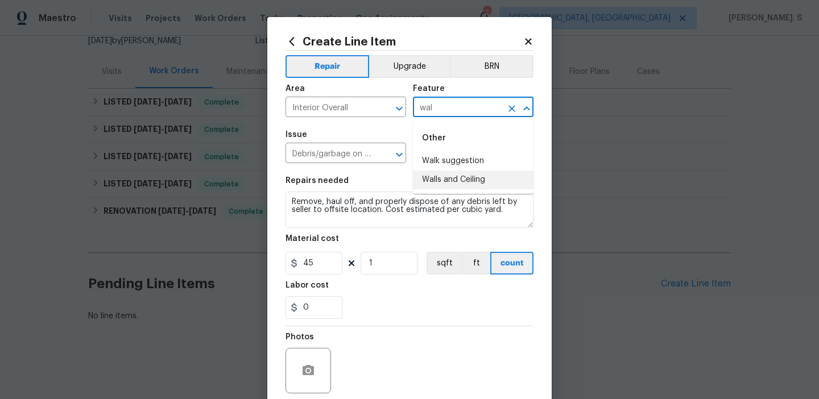
click at [503, 178] on li "Walls and Ceiling" at bounding box center [473, 180] width 121 height 19
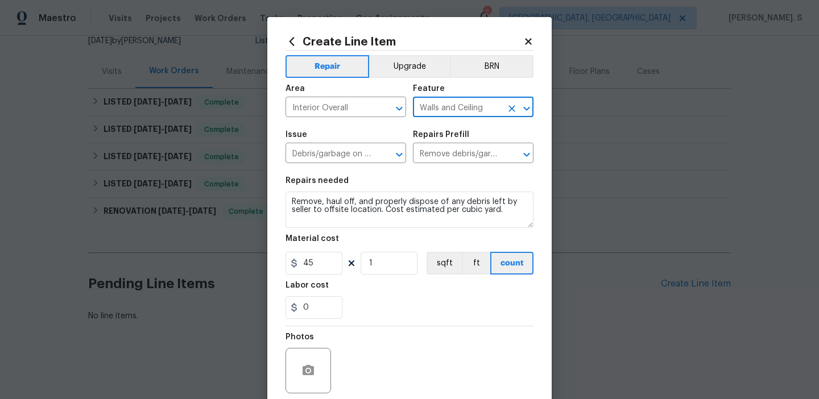
type input "Walls and Ceiling"
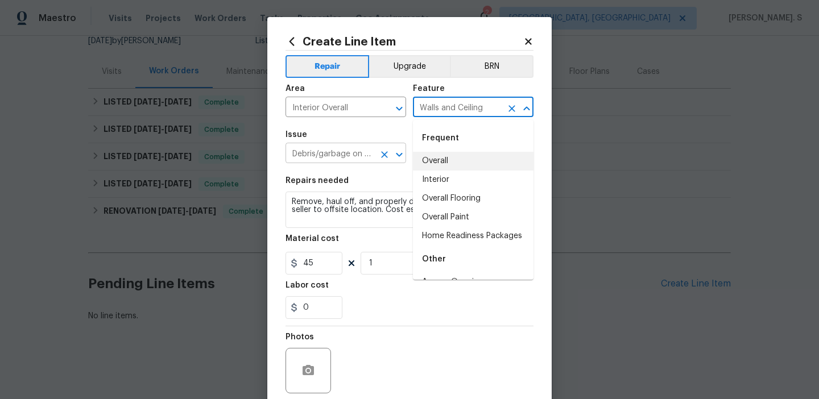
click at [403, 159] on icon "Open" at bounding box center [399, 155] width 14 height 14
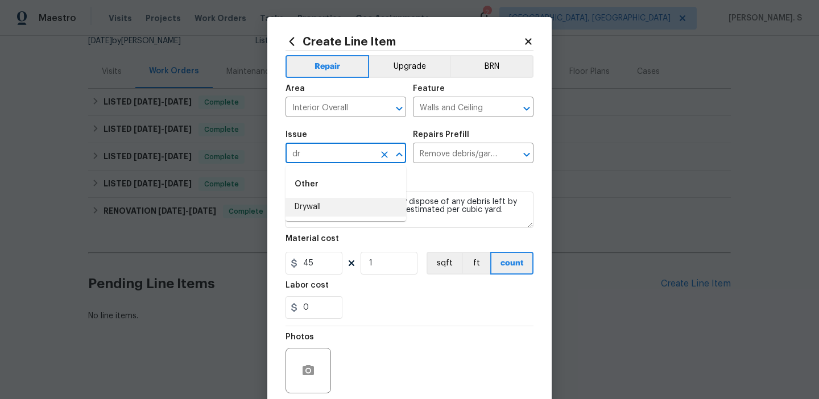
click at [380, 216] on li "Drywall" at bounding box center [346, 207] width 121 height 19
type input "Drywall"
click at [531, 154] on icon "Open" at bounding box center [527, 155] width 14 height 14
type input "Drywall"
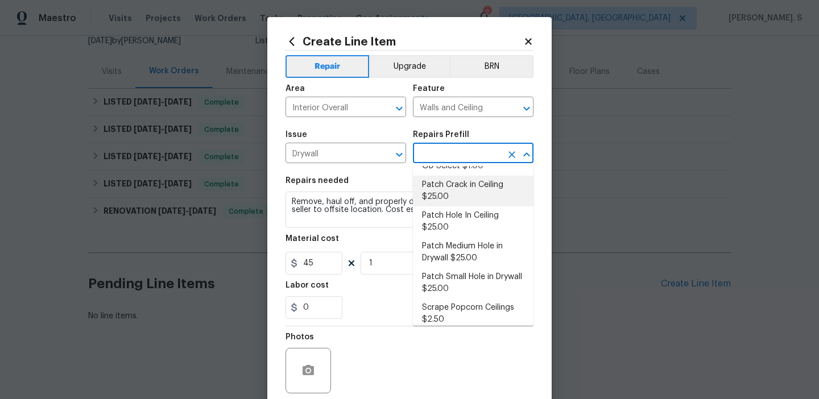
scroll to position [121, 0]
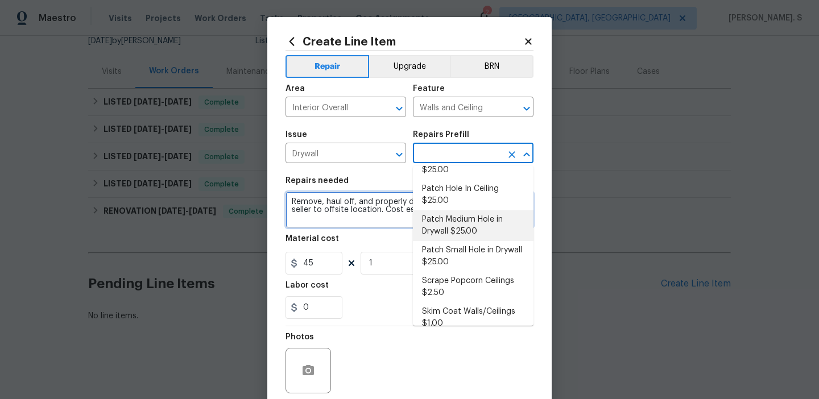
click at [311, 216] on textarea "Remove, haul off, and properly dispose of any debris left by seller to offsite …" at bounding box center [410, 210] width 248 height 36
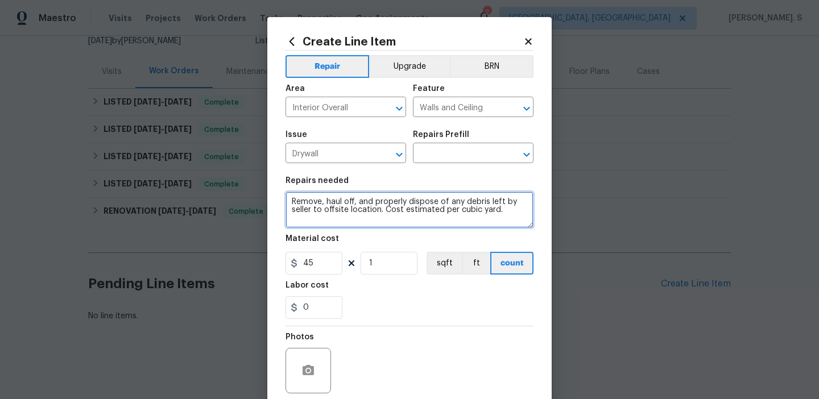
click at [327, 209] on textarea "Remove, haul off, and properly dispose of any debris left by seller to offsite …" at bounding box center [410, 210] width 248 height 36
paste textarea "ceived feedback that there is a water moisture smell in the wall. Identify area…"
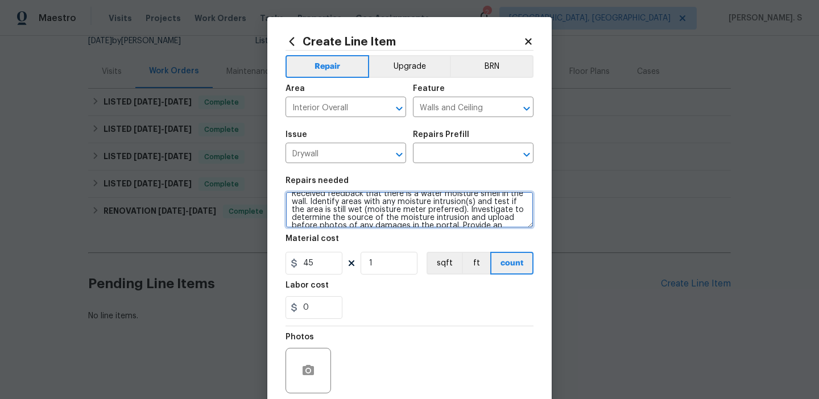
scroll to position [2, 0]
click at [529, 155] on icon "Open" at bounding box center [527, 155] width 14 height 14
type textarea "Received feedback that there is a water moisture smell in the wall. Identify ar…"
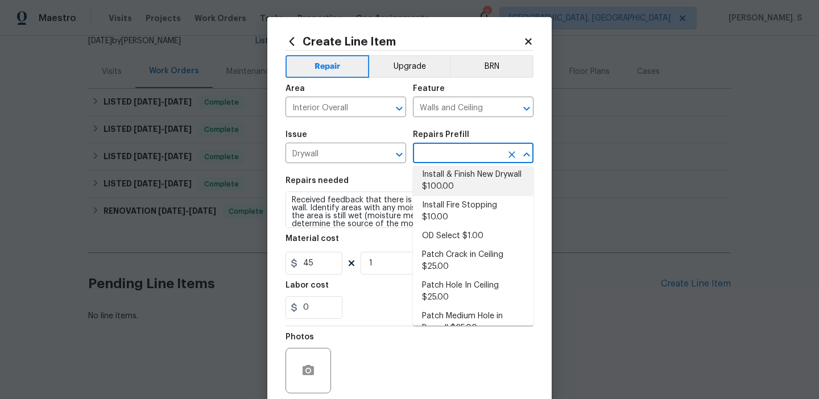
scroll to position [0, 0]
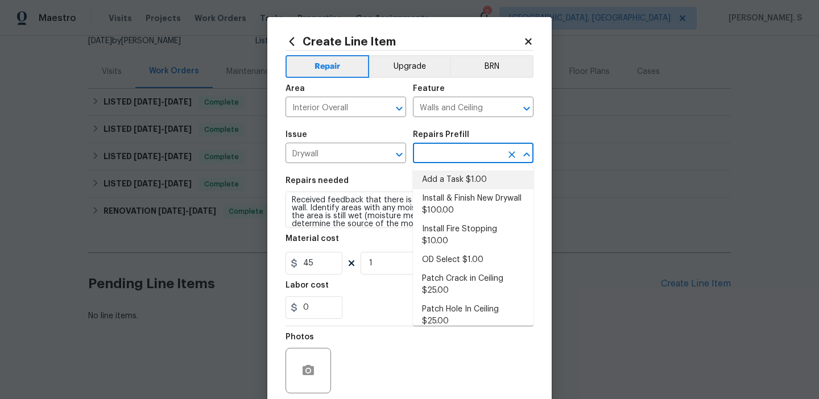
click at [480, 178] on li "Add a Task $1.00" at bounding box center [473, 180] width 121 height 19
type input "Add a Task $1.00"
type textarea "HPM to detail"
type input "1"
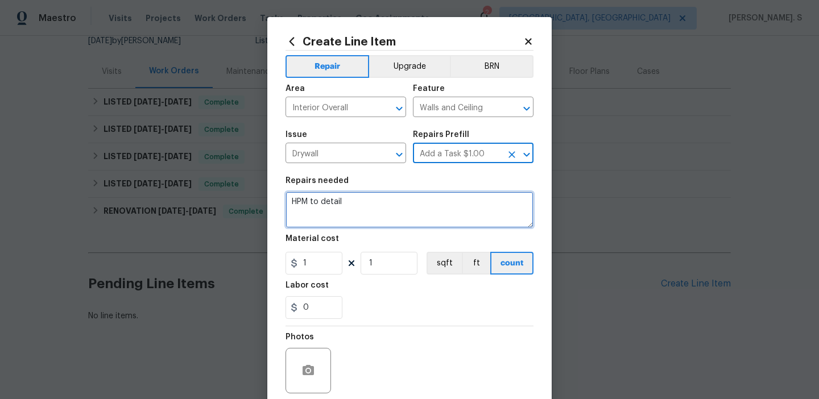
click at [410, 218] on textarea "HPM to detail" at bounding box center [410, 210] width 248 height 36
paste textarea "Received feedback that there is a water moisture smell in the wall. Identify ar…"
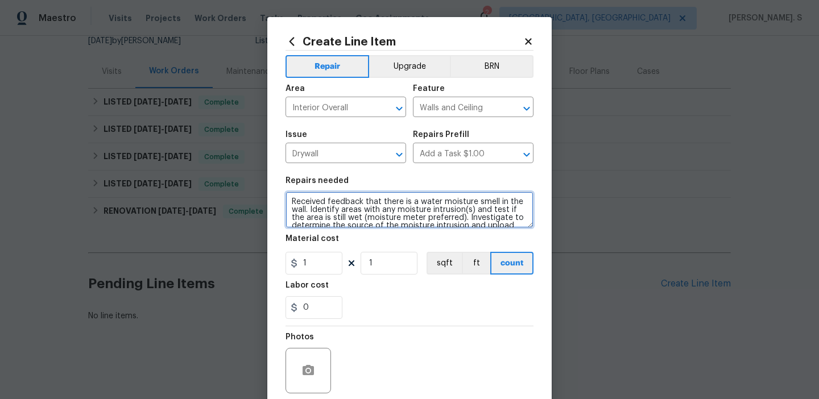
scroll to position [42, 0]
type textarea "Received feedback that there is a water moisture smell in the wall. Identify ar…"
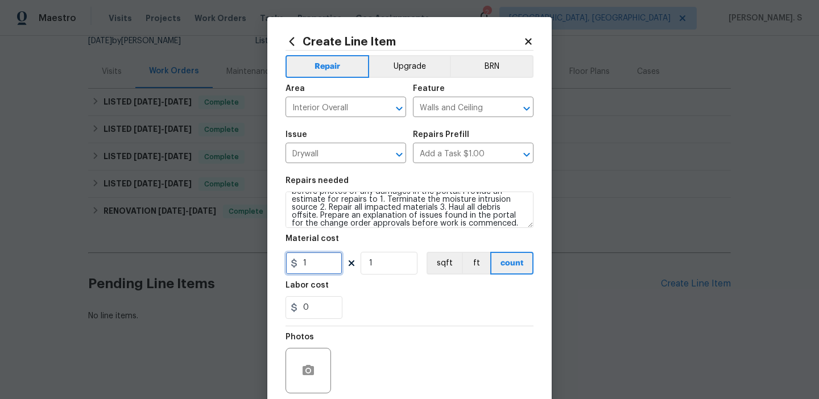
click at [333, 267] on input "1" at bounding box center [314, 263] width 57 height 23
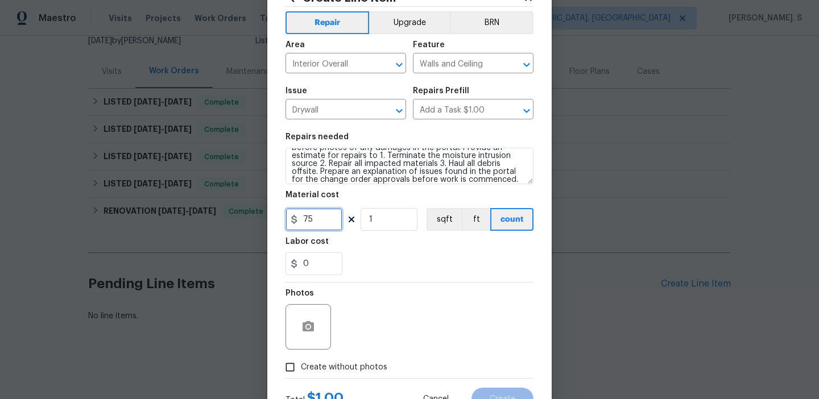
scroll to position [91, 0]
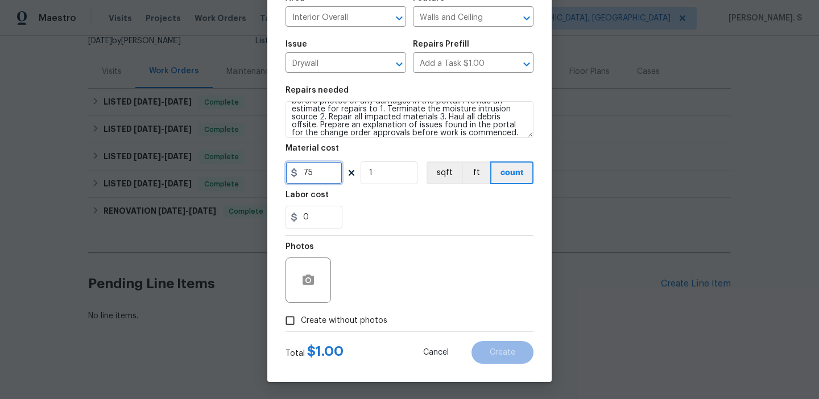
type input "75"
click at [333, 323] on span "Create without photos" at bounding box center [344, 321] width 86 height 12
click at [301, 323] on input "Create without photos" at bounding box center [290, 321] width 22 height 22
checkbox input "true"
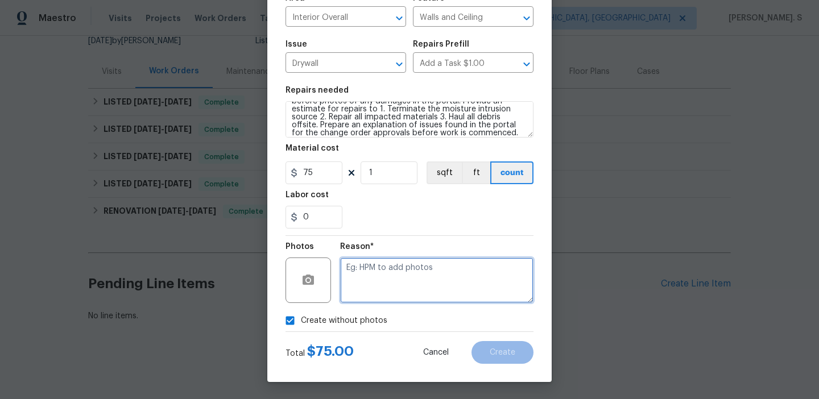
click at [383, 270] on textarea at bounding box center [436, 281] width 193 height 46
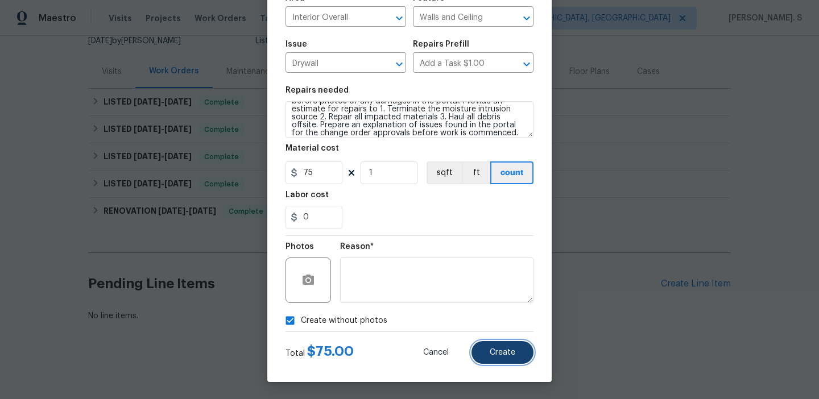
click at [480, 349] on button "Create" at bounding box center [503, 352] width 62 height 23
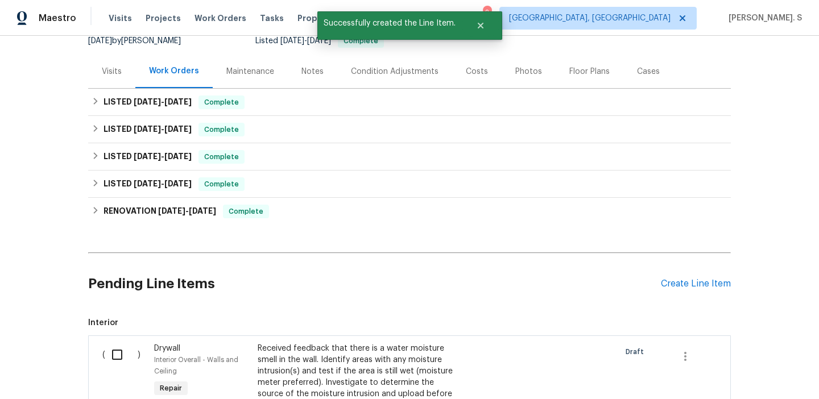
click at [116, 366] on input "checkbox" at bounding box center [121, 355] width 32 height 24
checkbox input "true"
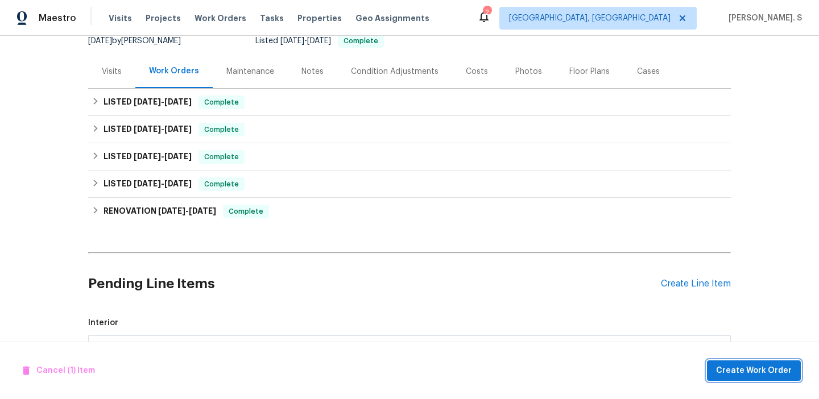
click at [734, 377] on span "Create Work Order" at bounding box center [754, 371] width 76 height 14
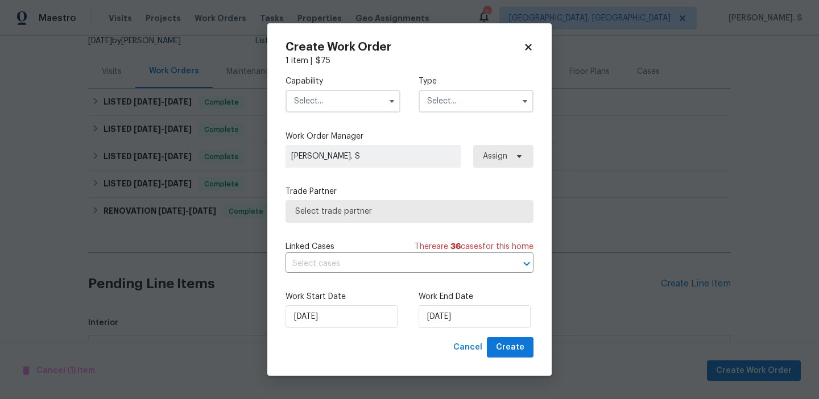
click at [364, 100] on input "text" at bounding box center [343, 101] width 115 height 23
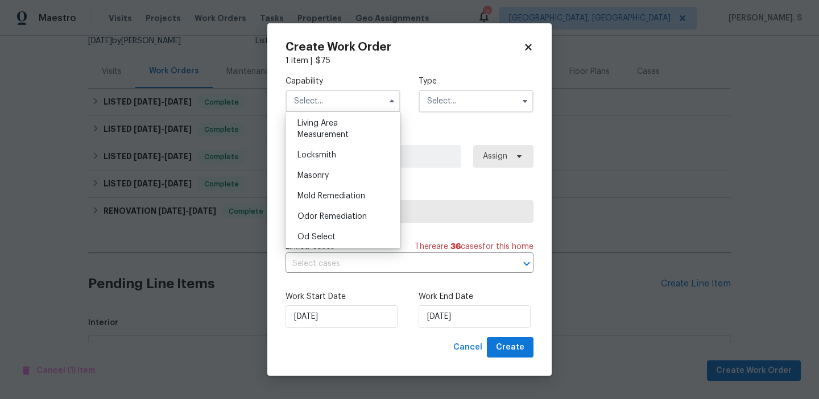
scroll to position [804, 0]
click at [305, 194] on span "Mold Remediation" at bounding box center [331, 195] width 68 height 8
type input "Mold Remediation"
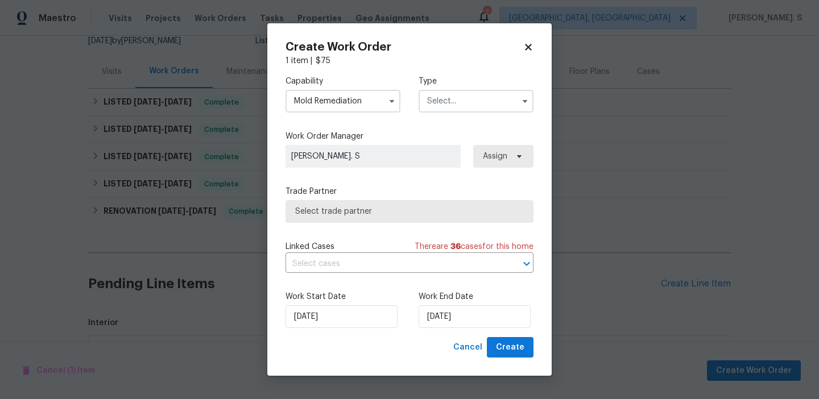
click at [449, 109] on input "text" at bounding box center [476, 101] width 115 height 23
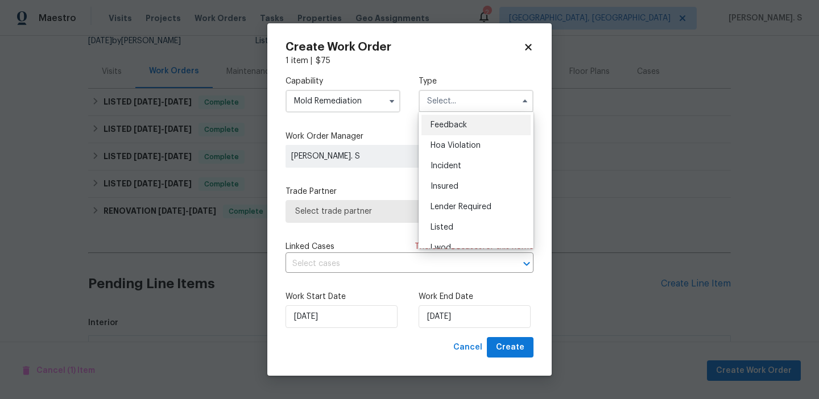
click at [449, 125] on span "Feedback" at bounding box center [449, 125] width 36 height 8
type input "Feedback"
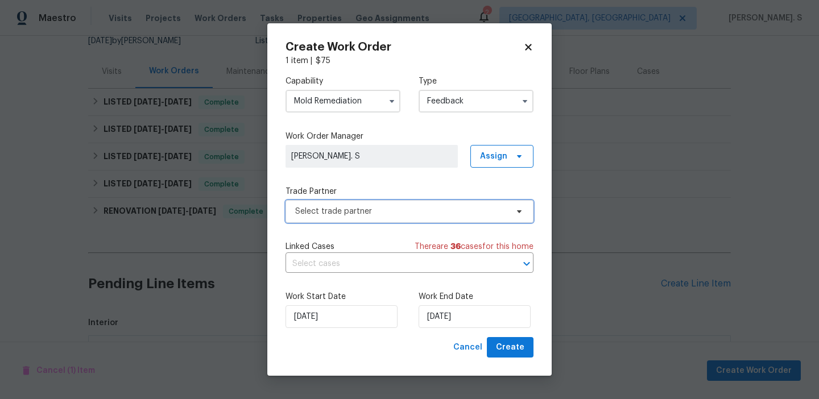
click at [381, 206] on span "Select trade partner" at bounding box center [401, 211] width 212 height 11
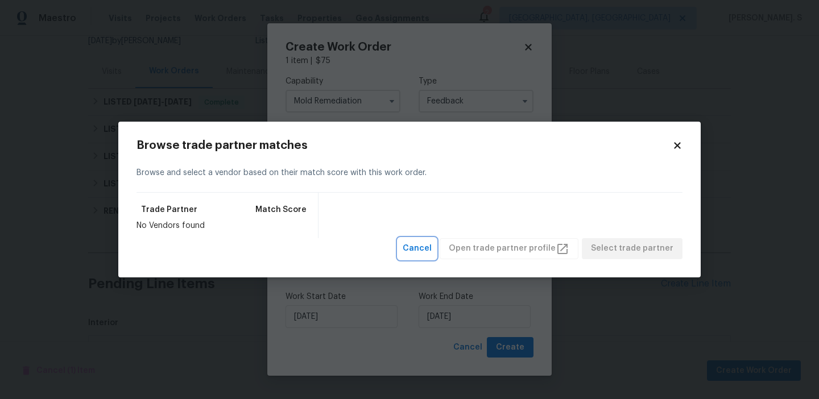
click at [429, 250] on span "Cancel" at bounding box center [417, 249] width 29 height 14
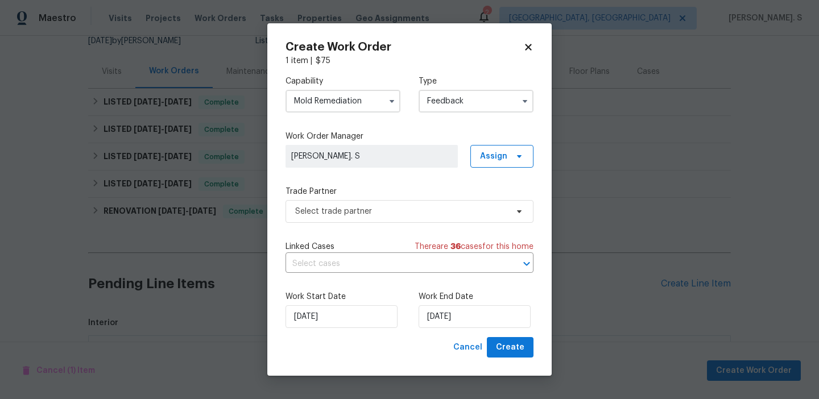
click at [362, 103] on input "Mold Remediation" at bounding box center [343, 101] width 115 height 23
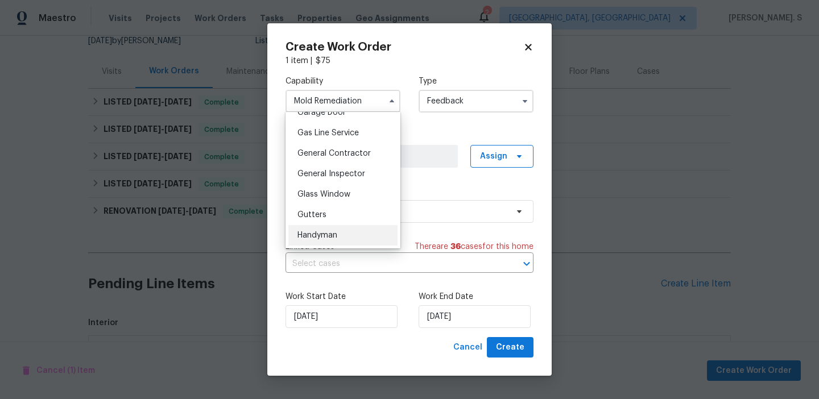
click at [336, 227] on div "Handyman" at bounding box center [342, 235] width 109 height 20
type input "Handyman"
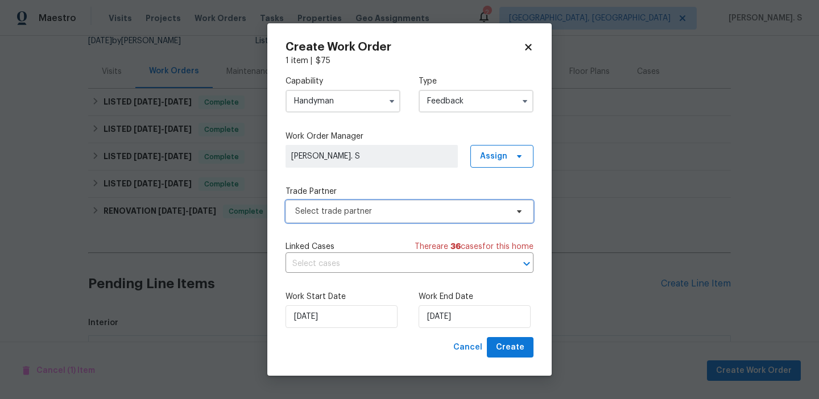
click at [420, 213] on span "Select trade partner" at bounding box center [401, 211] width 212 height 11
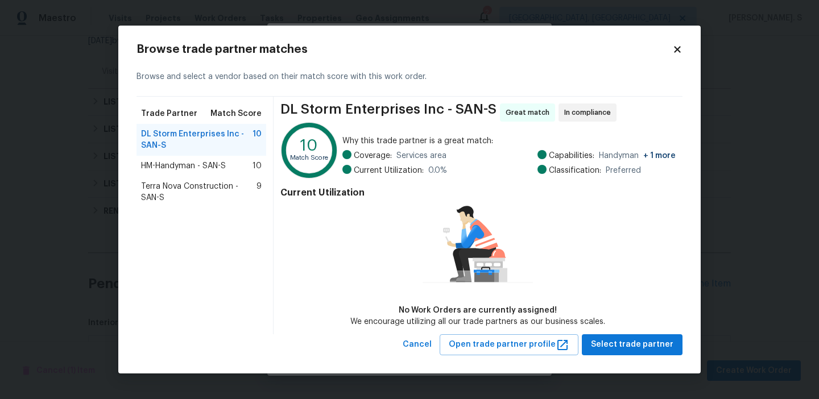
click at [249, 185] on span "Terra Nova Construction - SAN-S" at bounding box center [198, 192] width 115 height 23
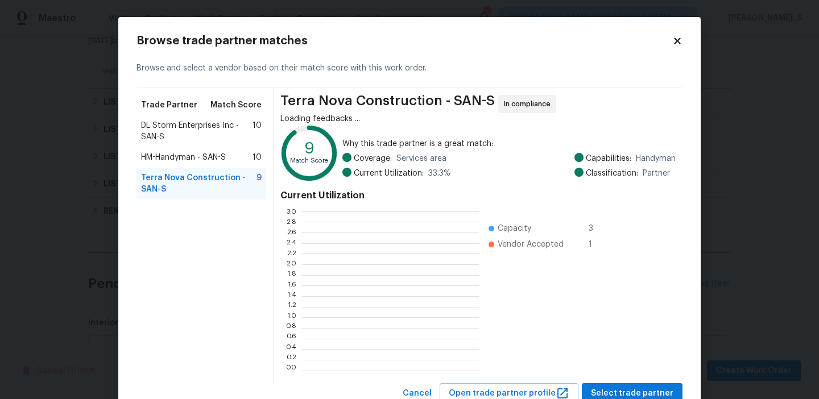
scroll to position [159, 177]
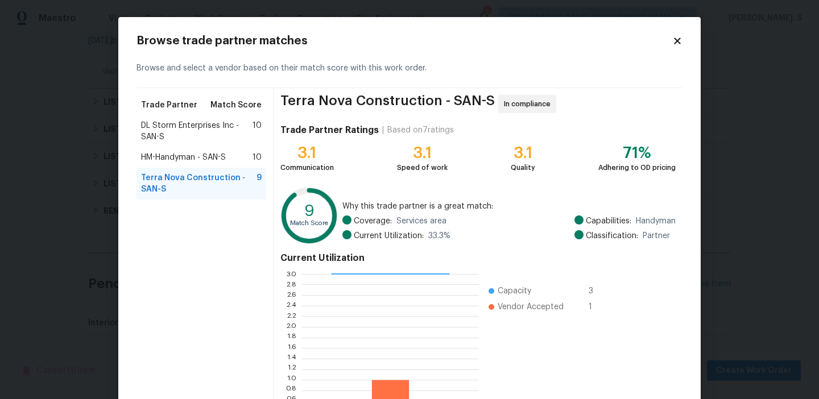
click at [253, 140] on span "DL Storm Enterprises Inc - SAN-S" at bounding box center [196, 131] width 111 height 23
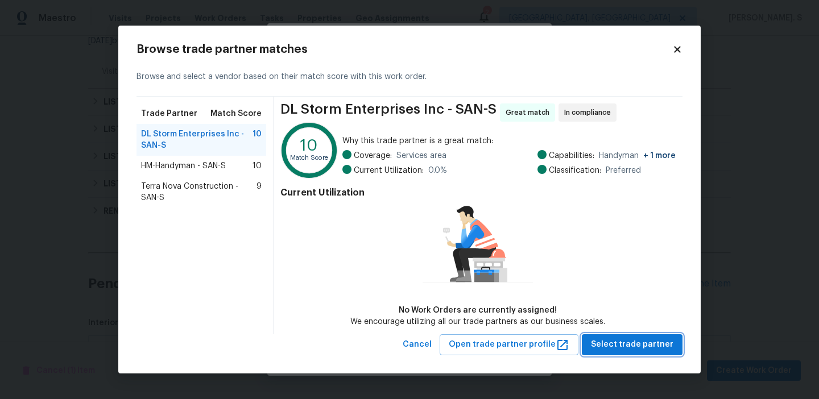
click at [624, 336] on button "Select trade partner" at bounding box center [632, 344] width 101 height 21
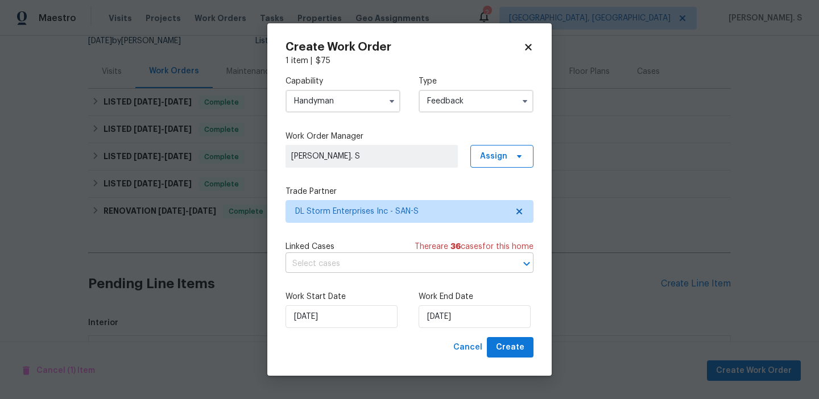
click at [429, 270] on input "text" at bounding box center [394, 264] width 216 height 18
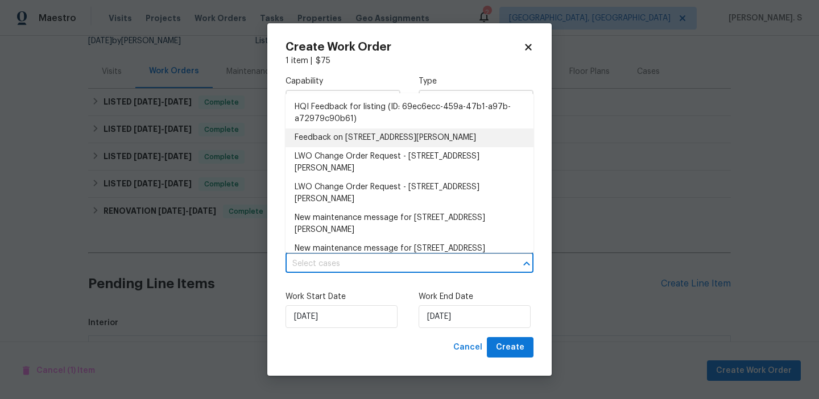
click at [369, 135] on li "Feedback on [STREET_ADDRESS][PERSON_NAME]" at bounding box center [410, 138] width 248 height 19
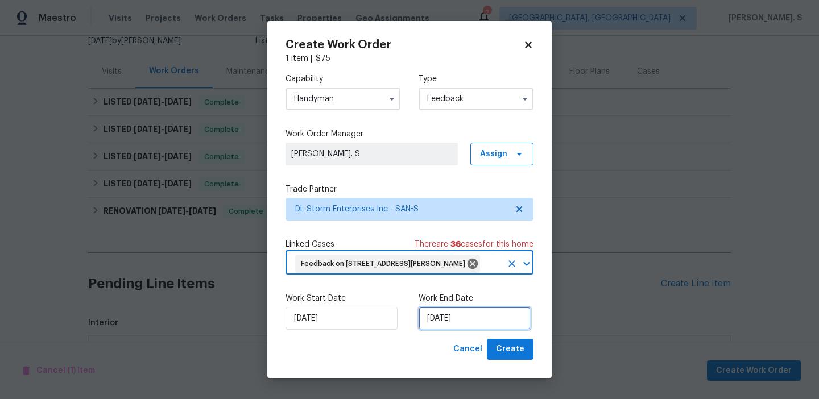
click at [425, 322] on input "[DATE]" at bounding box center [475, 318] width 112 height 23
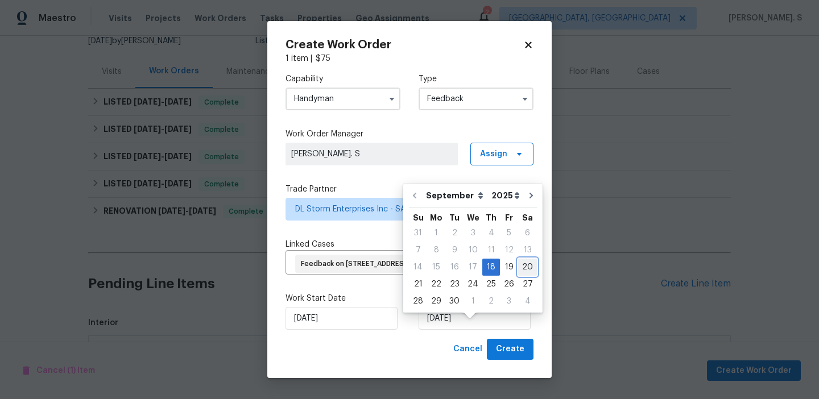
click at [520, 270] on div "20" at bounding box center [527, 267] width 19 height 16
type input "[DATE]"
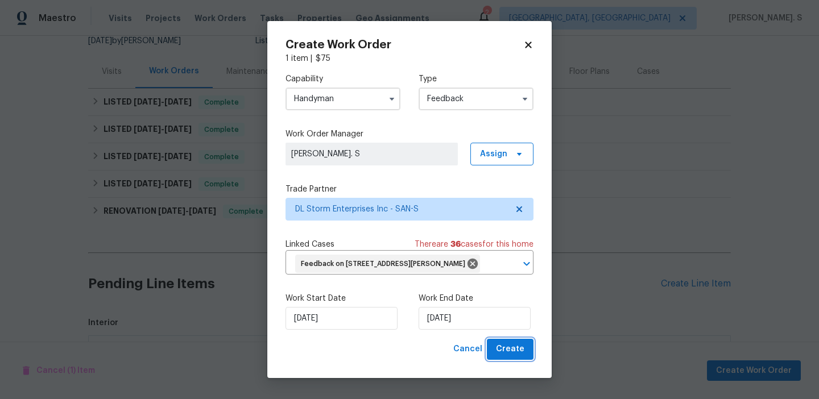
click at [492, 358] on button "Create" at bounding box center [510, 349] width 47 height 21
checkbox input "false"
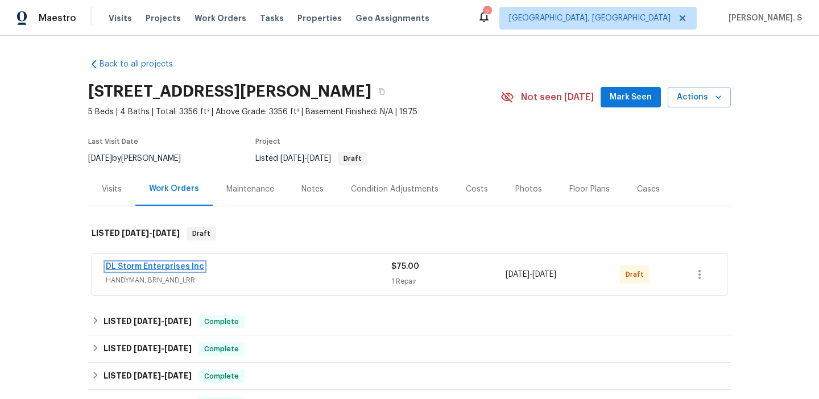
click at [138, 267] on link "DL Storm Enterprises Inc" at bounding box center [155, 267] width 98 height 8
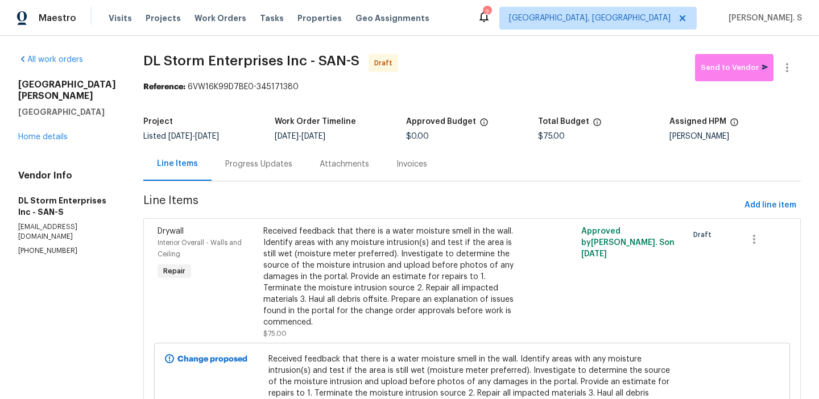
click at [274, 175] on div "Progress Updates" at bounding box center [259, 164] width 94 height 34
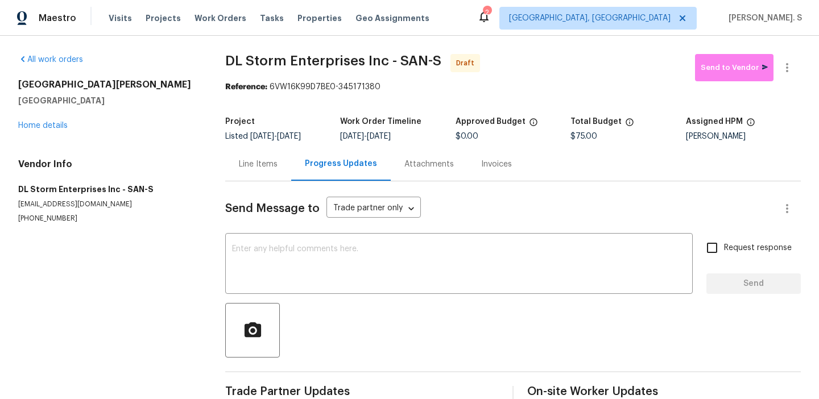
click at [271, 235] on div "Send Message to Trade partner only Trade partner only ​ x ​ Request response Se…" at bounding box center [513, 293] width 576 height 225
click at [270, 238] on div "x ​" at bounding box center [459, 265] width 468 height 58
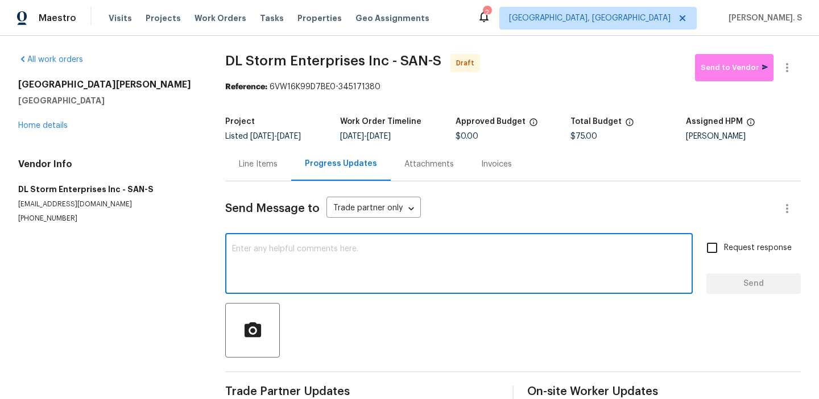
paste textarea "Hi this is Glory with Opendoor. I’m confirming you received the WO for the prop…"
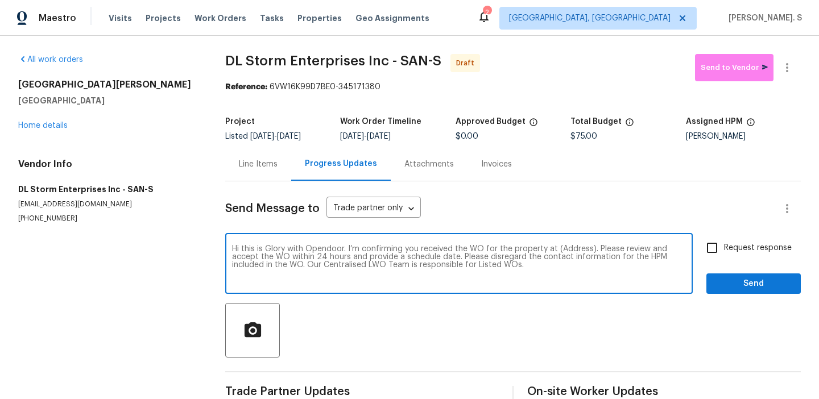
click at [563, 249] on textarea "Hi this is Glory with Opendoor. I’m confirming you received the WO for the prop…" at bounding box center [459, 265] width 454 height 40
paste textarea "[STREET_ADDRESS][PERSON_NAME]"
type textarea "Hi this is Glory with Opendoor. I’m confirming you received the WO for the prop…"
click at [793, 78] on button "button" at bounding box center [787, 67] width 27 height 27
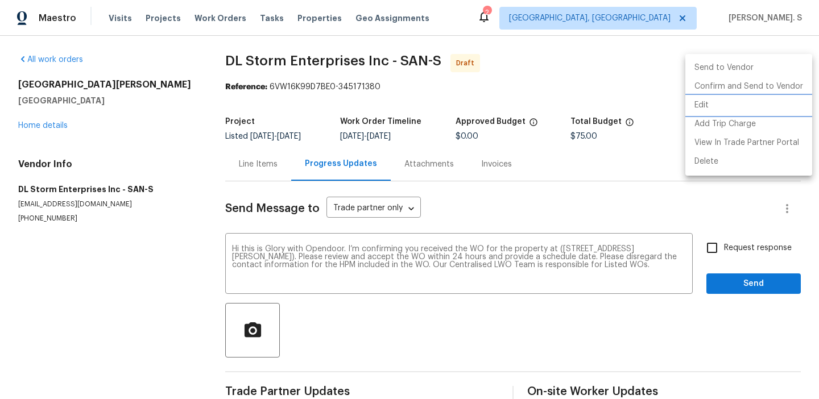
click at [756, 113] on li "Edit" at bounding box center [748, 105] width 127 height 19
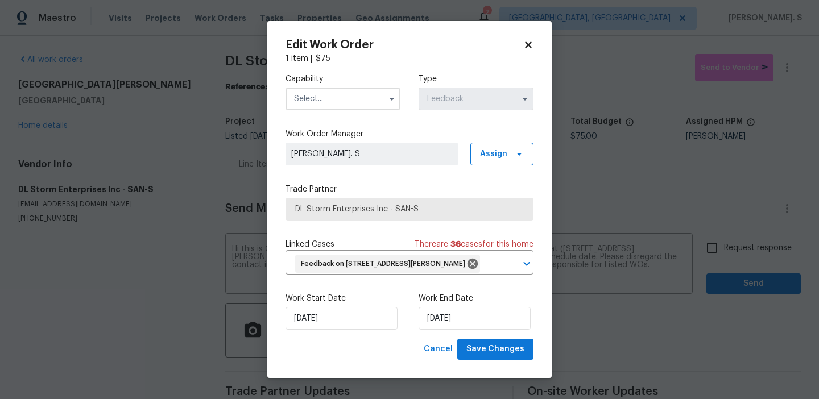
click at [363, 88] on input "text" at bounding box center [343, 99] width 115 height 23
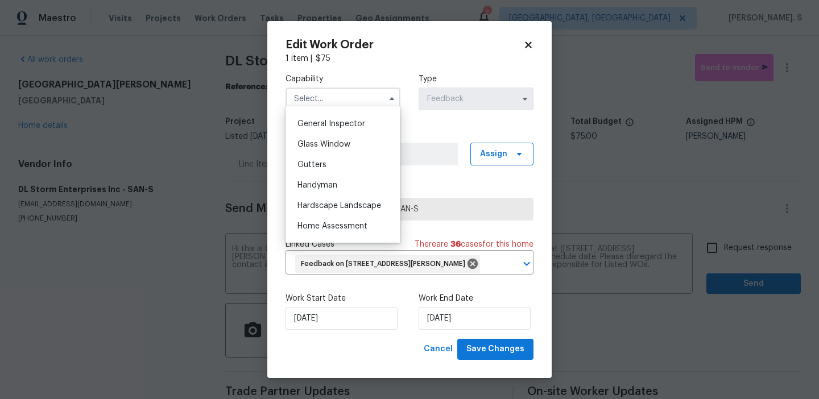
scroll to position [577, 0]
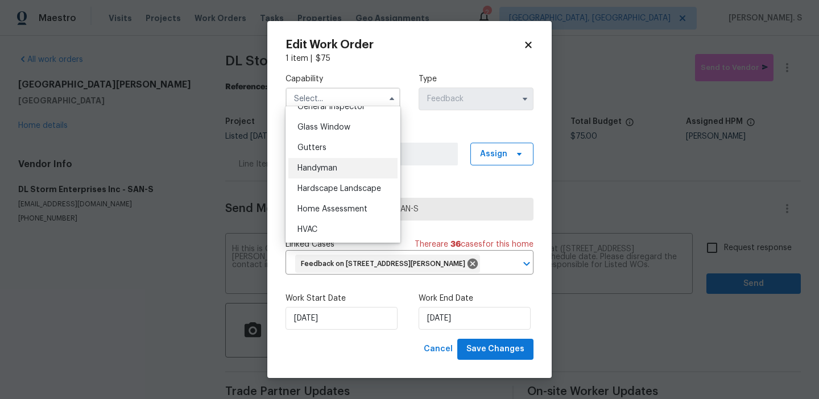
click at [347, 162] on div "Handyman" at bounding box center [342, 168] width 109 height 20
type input "Handyman"
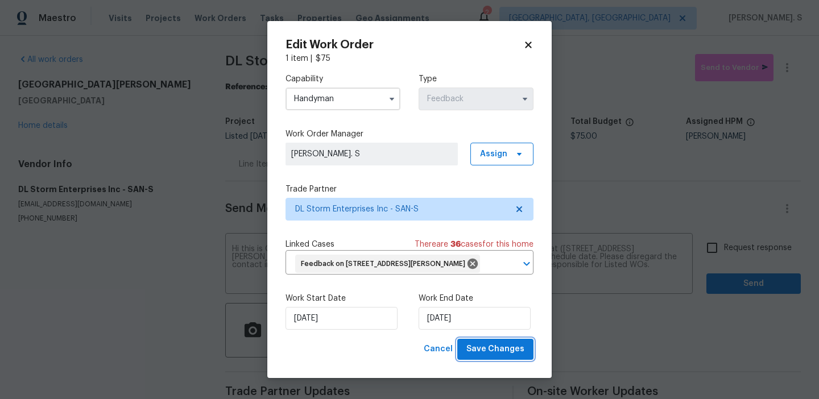
click at [480, 357] on span "Save Changes" at bounding box center [495, 349] width 58 height 14
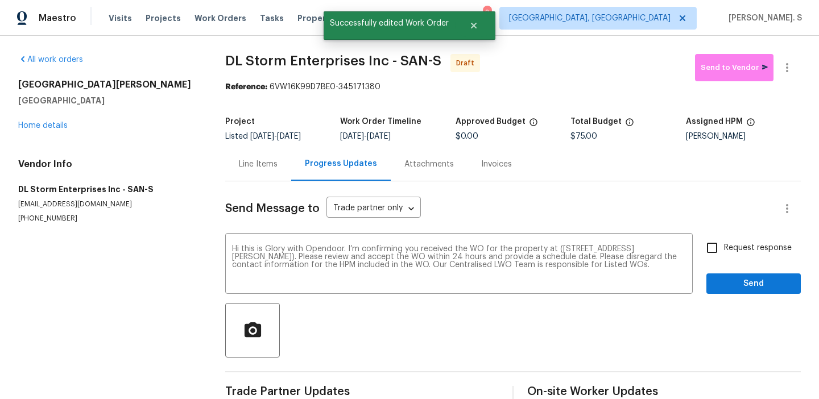
click at [696, 249] on div "Hi this is Glory with Opendoor. I’m confirming you received the WO for the prop…" at bounding box center [513, 265] width 576 height 58
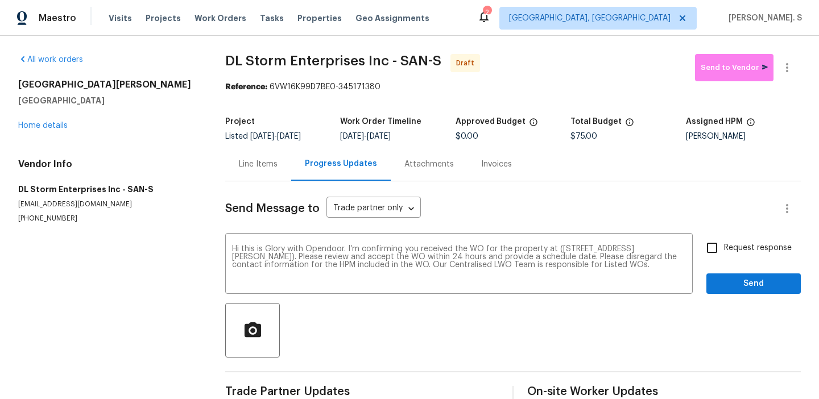
click at [709, 249] on input "Request response" at bounding box center [712, 248] width 24 height 24
checkbox input "true"
click at [716, 275] on button "Send" at bounding box center [753, 284] width 94 height 21
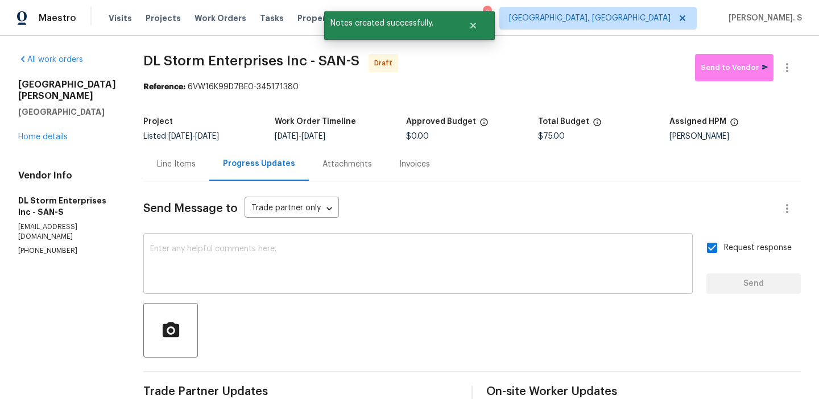
click at [513, 258] on textarea at bounding box center [418, 265] width 536 height 40
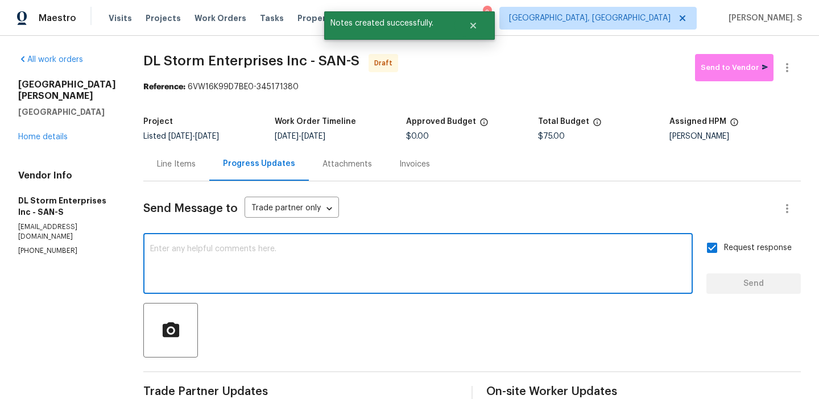
paste textarea "Attention All Work Orders must include before-photos (both close-up and wide-an…"
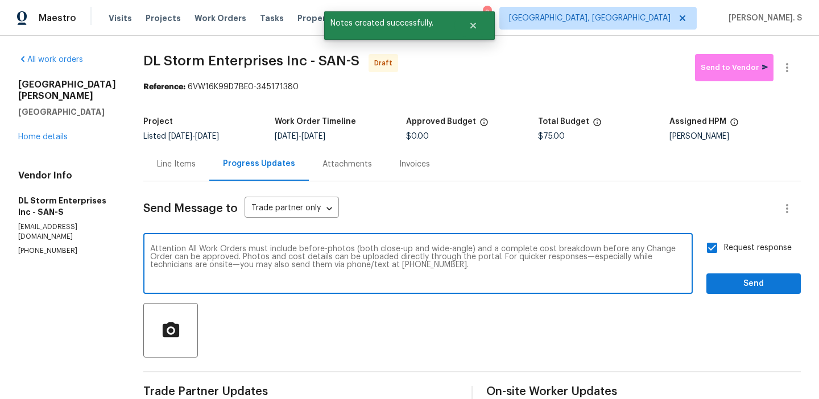
type textarea "Attention All Work Orders must include before-photos (both close-up and wide-an…"
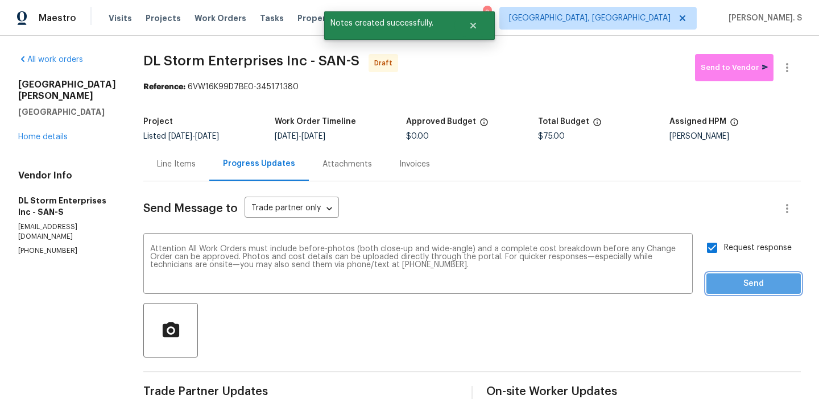
click at [734, 285] on span "Send" at bounding box center [754, 284] width 76 height 14
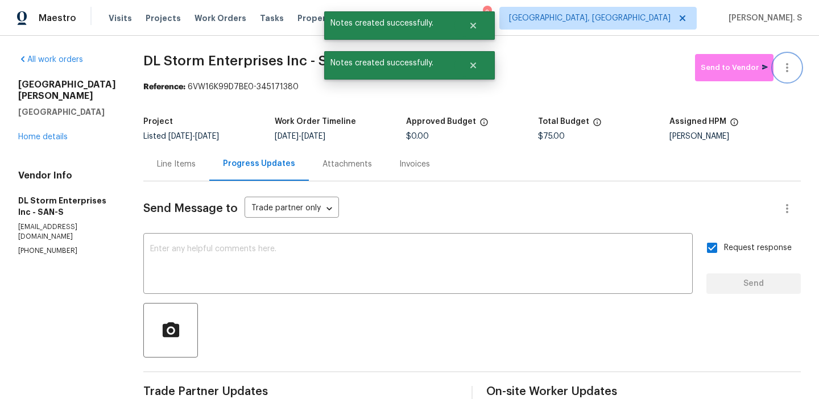
click at [778, 75] on button "button" at bounding box center [787, 67] width 27 height 27
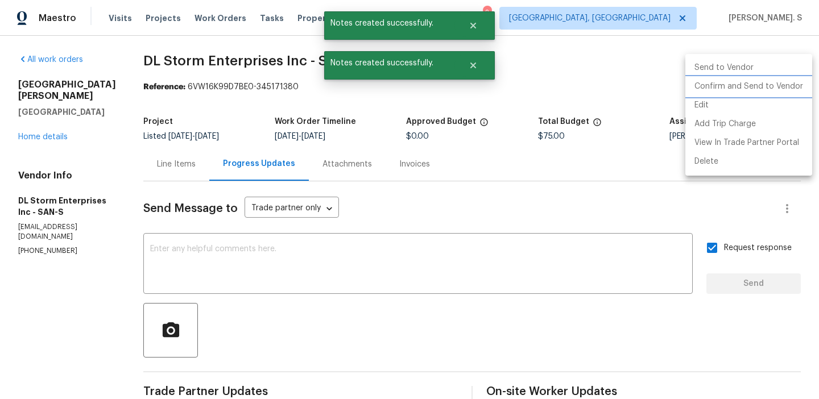
click at [752, 96] on li "Confirm and Send to Vendor" at bounding box center [748, 86] width 127 height 19
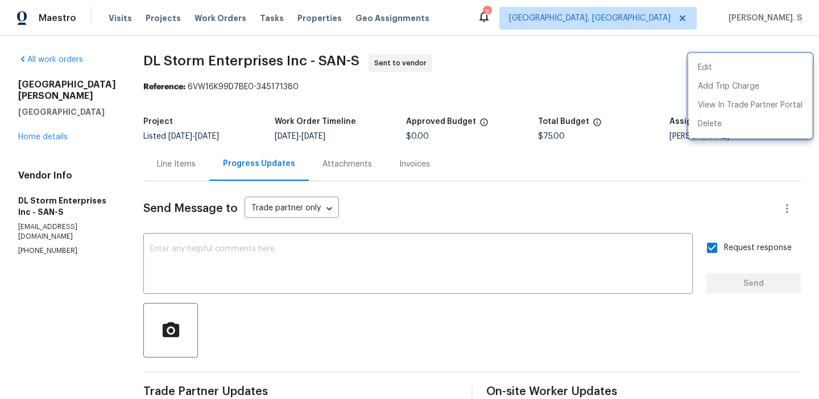
click at [188, 63] on div at bounding box center [409, 199] width 819 height 399
click at [188, 63] on div "Edit Add Trip Charge View In Trade Partner Portal Delete" at bounding box center [409, 199] width 819 height 399
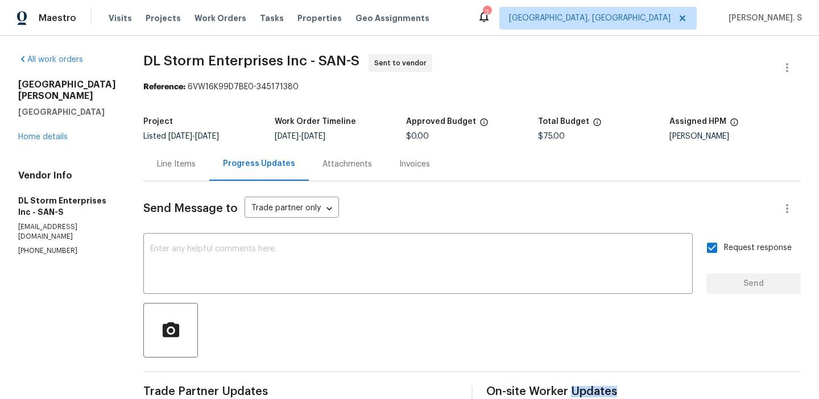
click at [188, 63] on span "DL Storm Enterprises Inc - SAN-S" at bounding box center [251, 61] width 216 height 14
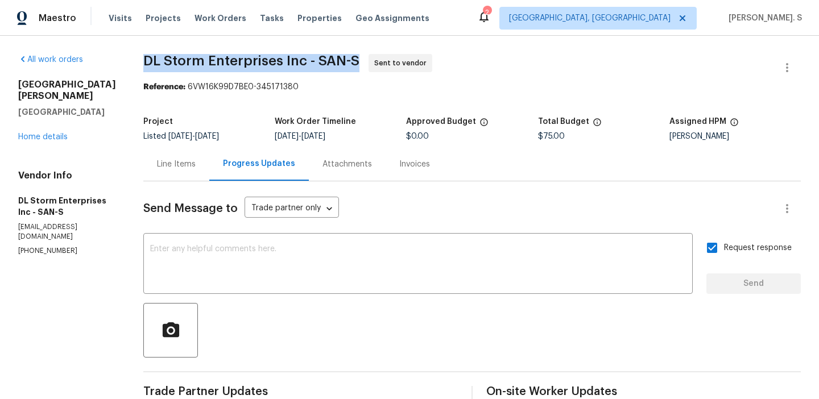
click at [188, 63] on span "DL Storm Enterprises Inc - SAN-S" at bounding box center [251, 61] width 216 height 14
copy span "DL Storm Enterprises Inc - SAN-S"
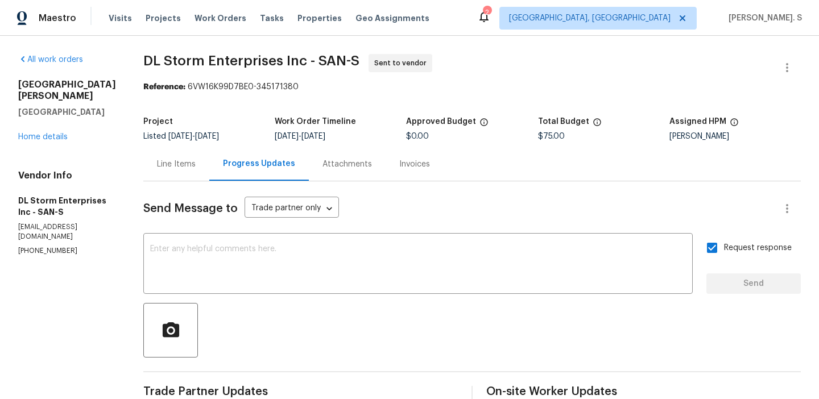
click at [197, 85] on div "Reference: 6VW16K99D7BE0-345171380" at bounding box center [472, 86] width 658 height 11
drag, startPoint x: 197, startPoint y: 85, endPoint x: 366, endPoint y: 87, distance: 168.9
click at [365, 86] on div "Reference: 6VW16K99D7BE0-345171380" at bounding box center [472, 86] width 658 height 11
copy div "6VW16K99D7BE0-345171380"
